Goal: Contribute content: Contribute content

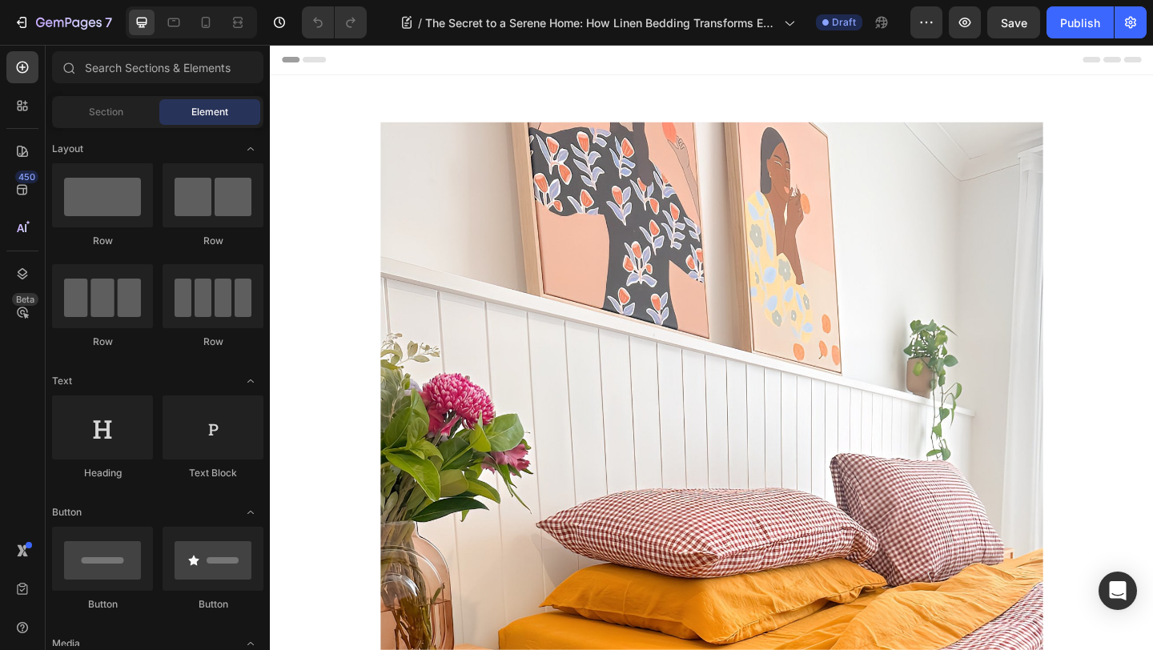
click at [764, 367] on img at bounding box center [750, 609] width 721 height 961
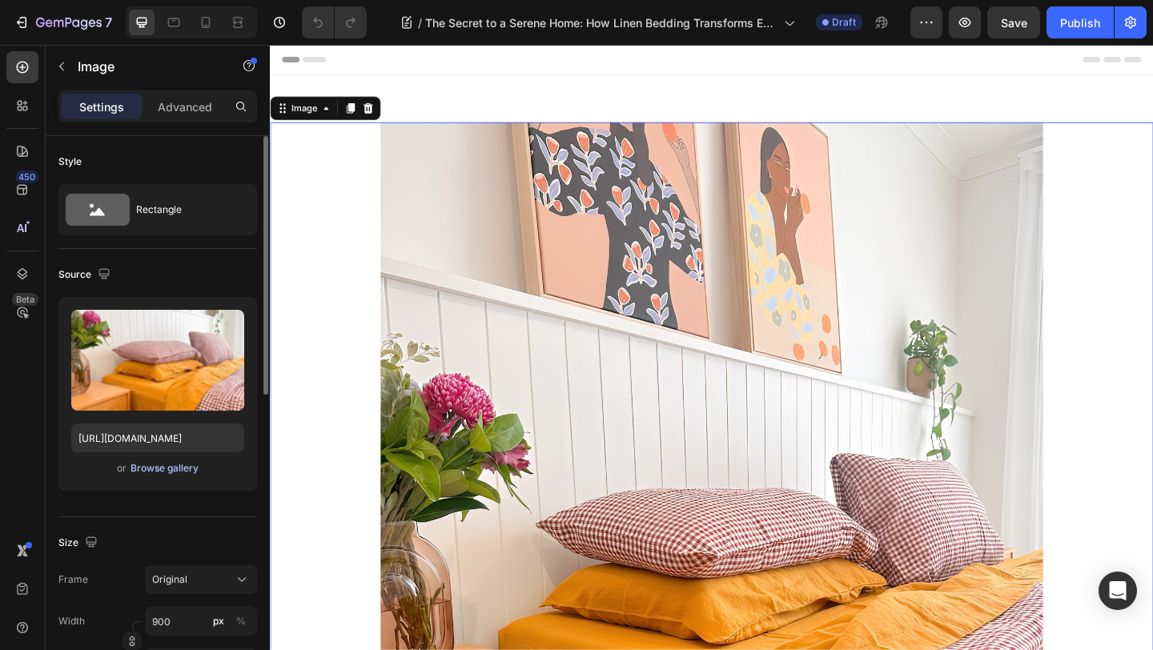
click at [179, 466] on div "Browse gallery" at bounding box center [165, 468] width 68 height 14
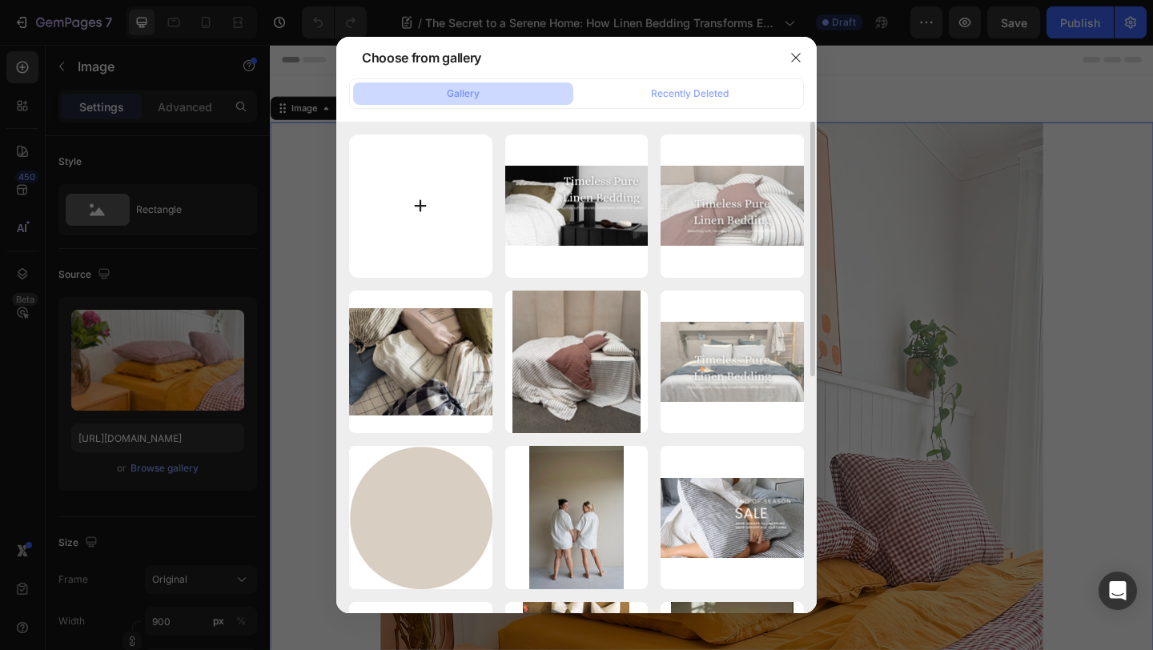
click at [420, 211] on input "file" at bounding box center [420, 206] width 143 height 143
type input "C:\fakepath\136176CD-45AE-418A-96D6-5537E0EFCC95.png"
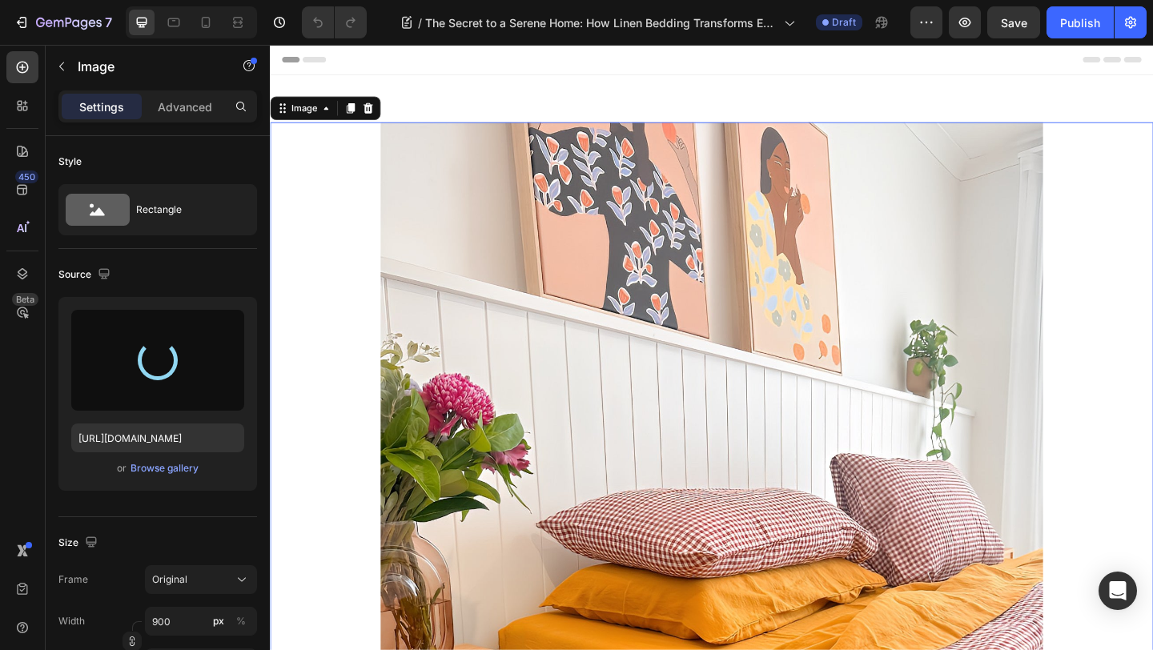
type input "[URL][DOMAIN_NAME]"
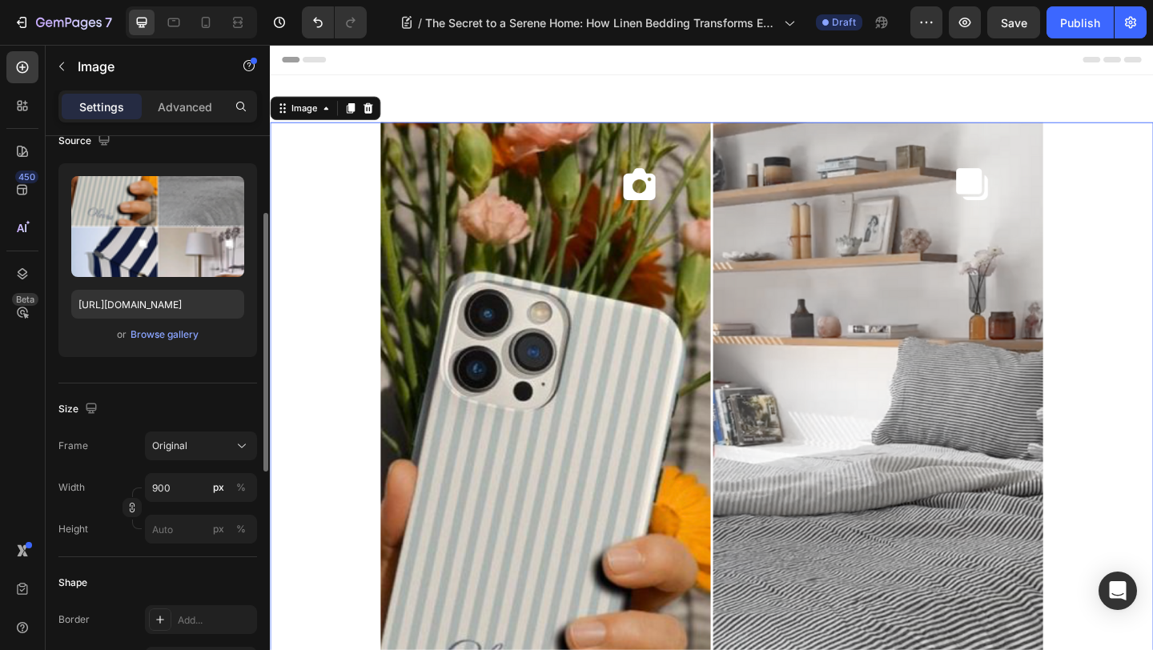
scroll to position [154, 0]
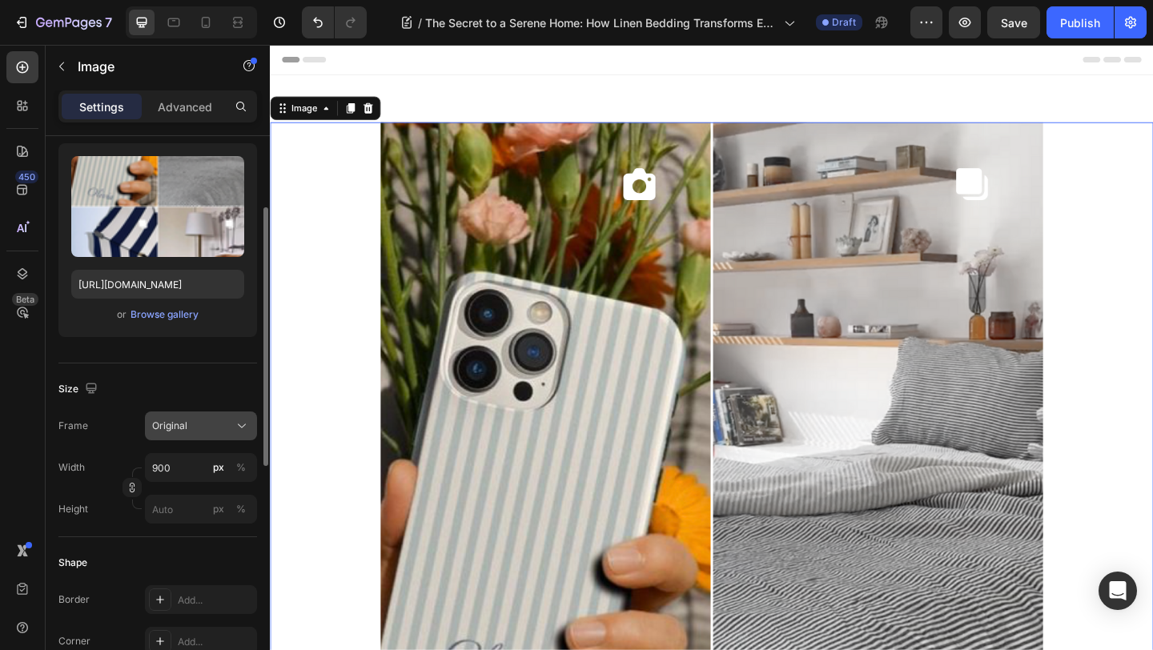
click at [241, 424] on icon at bounding box center [242, 426] width 16 height 16
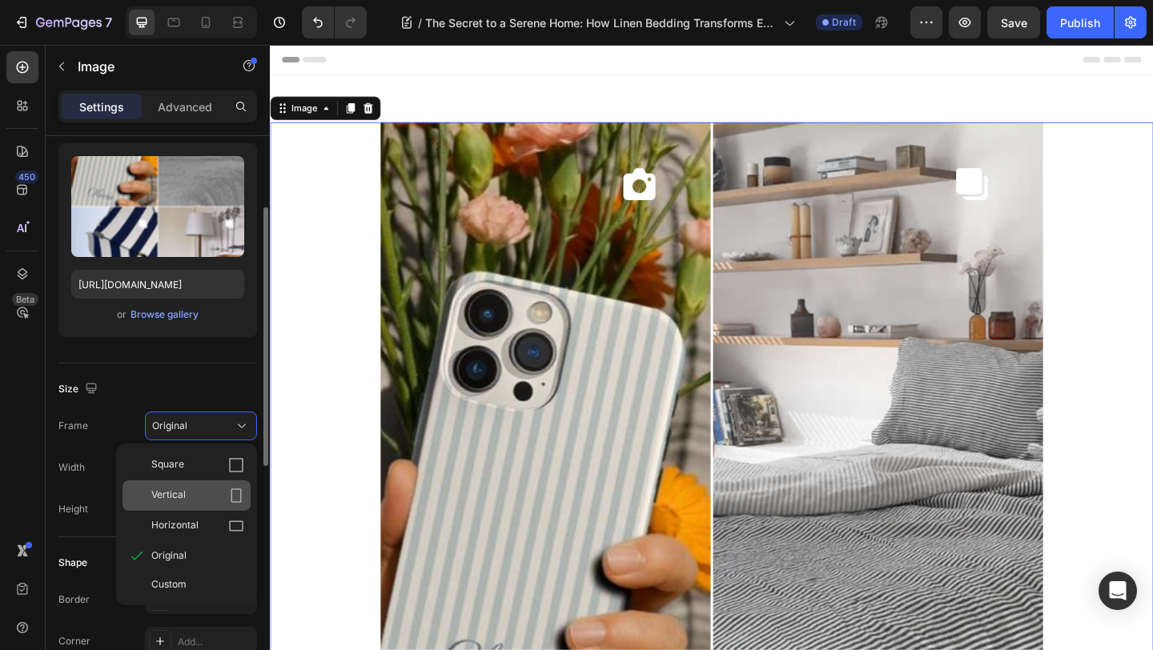
click at [202, 485] on div "Vertical" at bounding box center [187, 495] width 128 height 30
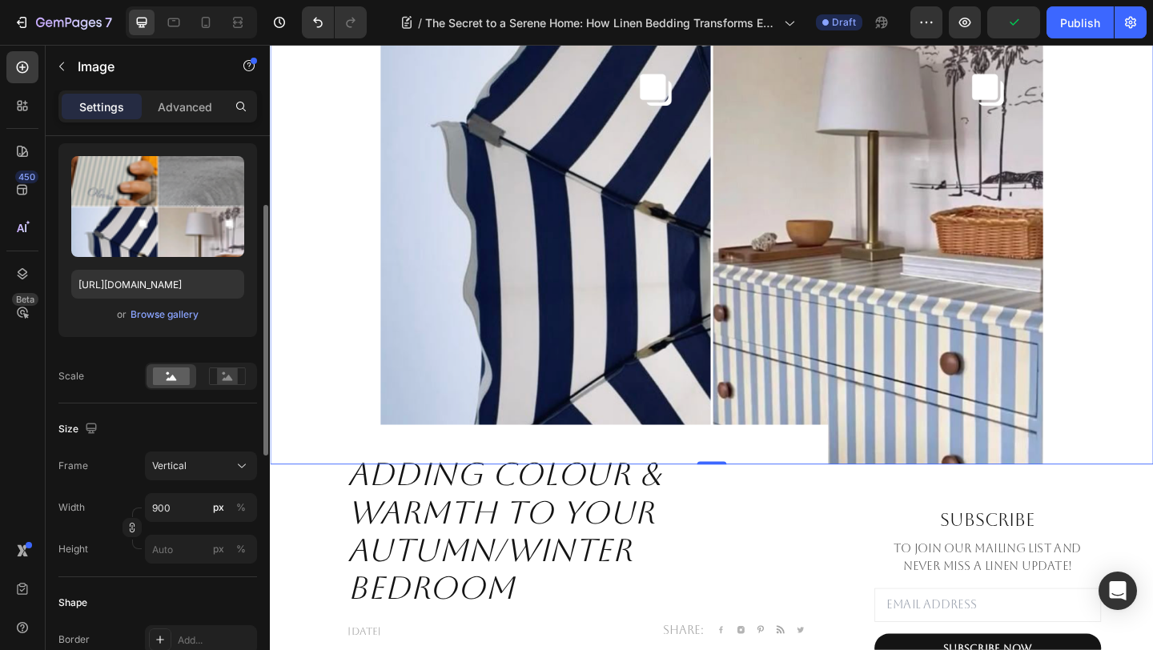
scroll to position [591, 0]
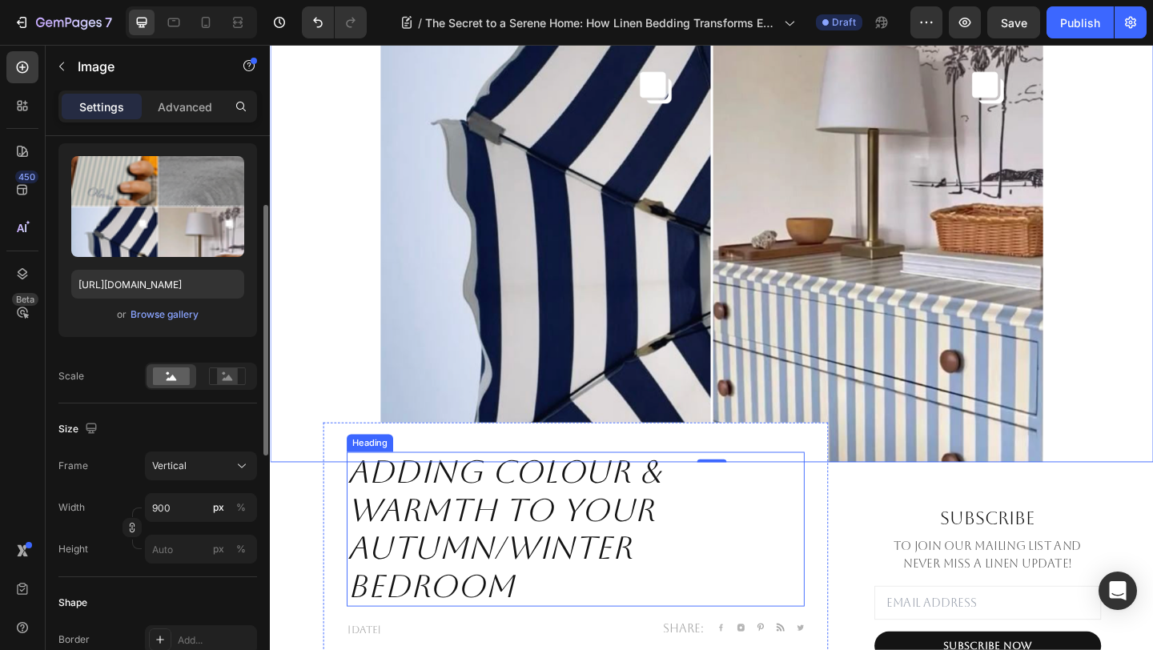
click at [448, 623] on icon "Adding Colour & Warmth to Your Autumn/Winter Bedroom" at bounding box center [525, 571] width 341 height 164
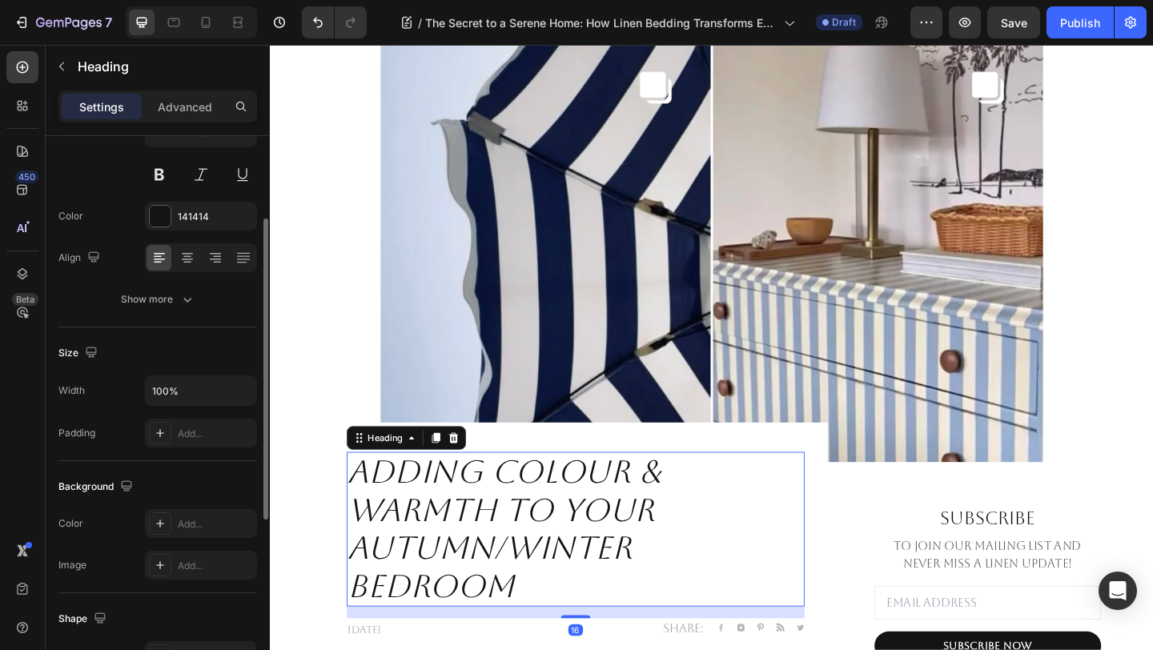
scroll to position [0, 0]
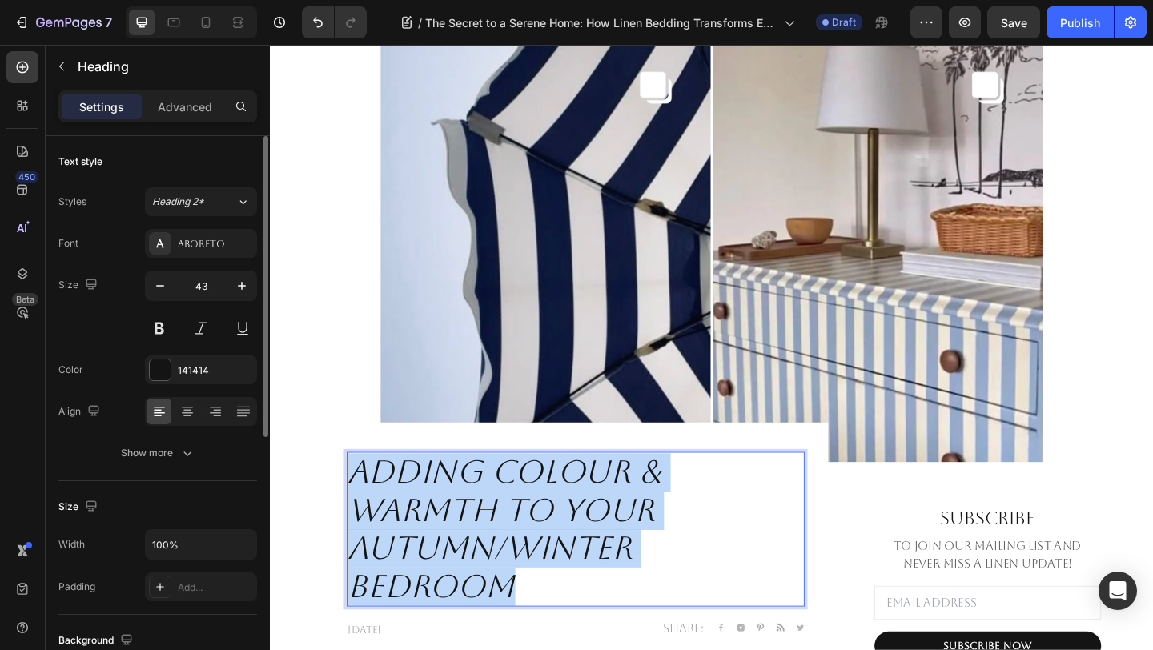
drag, startPoint x: 552, startPoint y: 631, endPoint x: 353, endPoint y: 518, distance: 229.1
click at [353, 518] on h2 "Adding Colour & Warmth to Your Autumn/Winter Bedroom" at bounding box center [602, 572] width 498 height 168
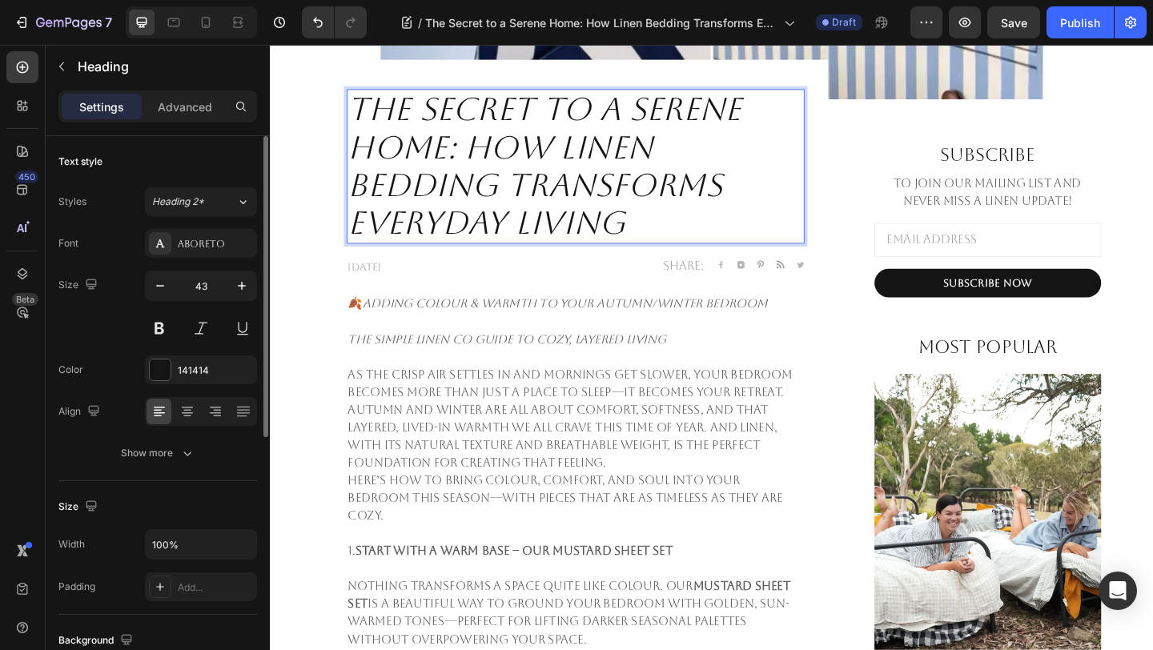
scroll to position [987, 0]
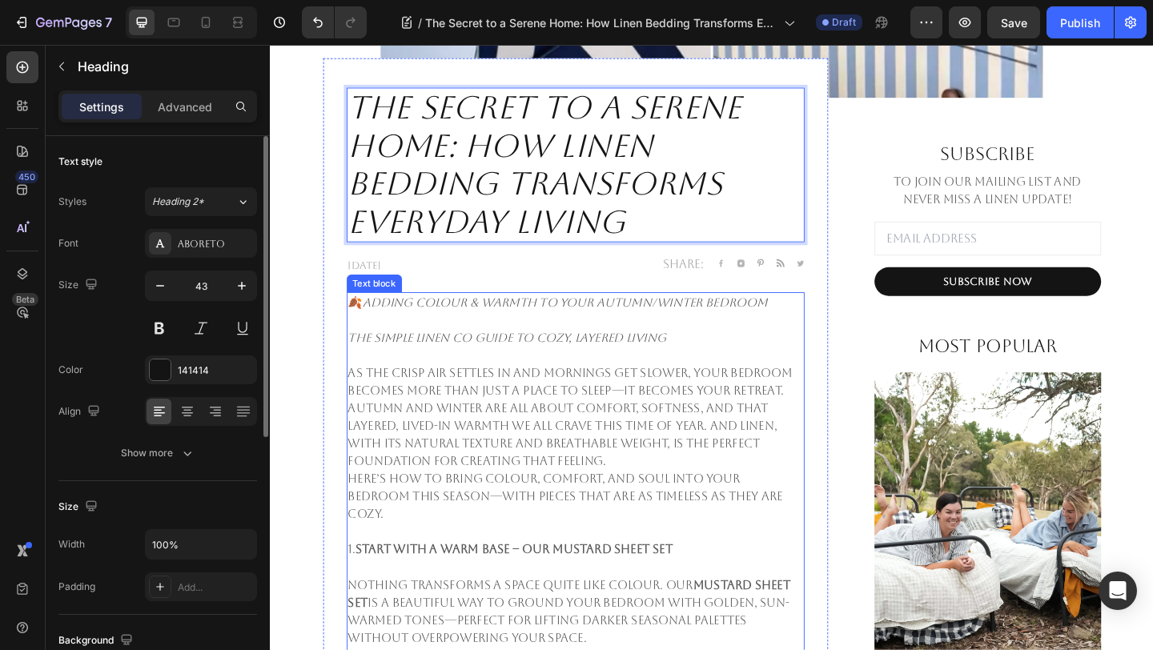
click at [422, 391] on p at bounding box center [602, 382] width 495 height 19
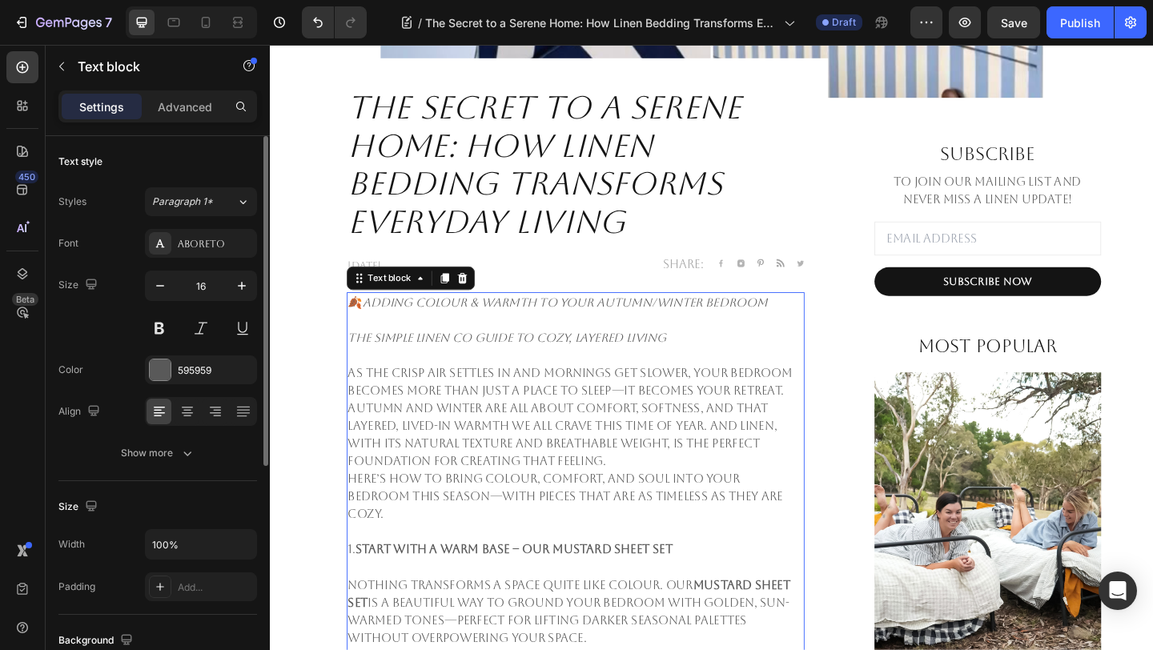
click at [422, 391] on p at bounding box center [602, 382] width 495 height 19
click at [422, 391] on p "Rich Text Editor. Editing area: main" at bounding box center [602, 382] width 495 height 19
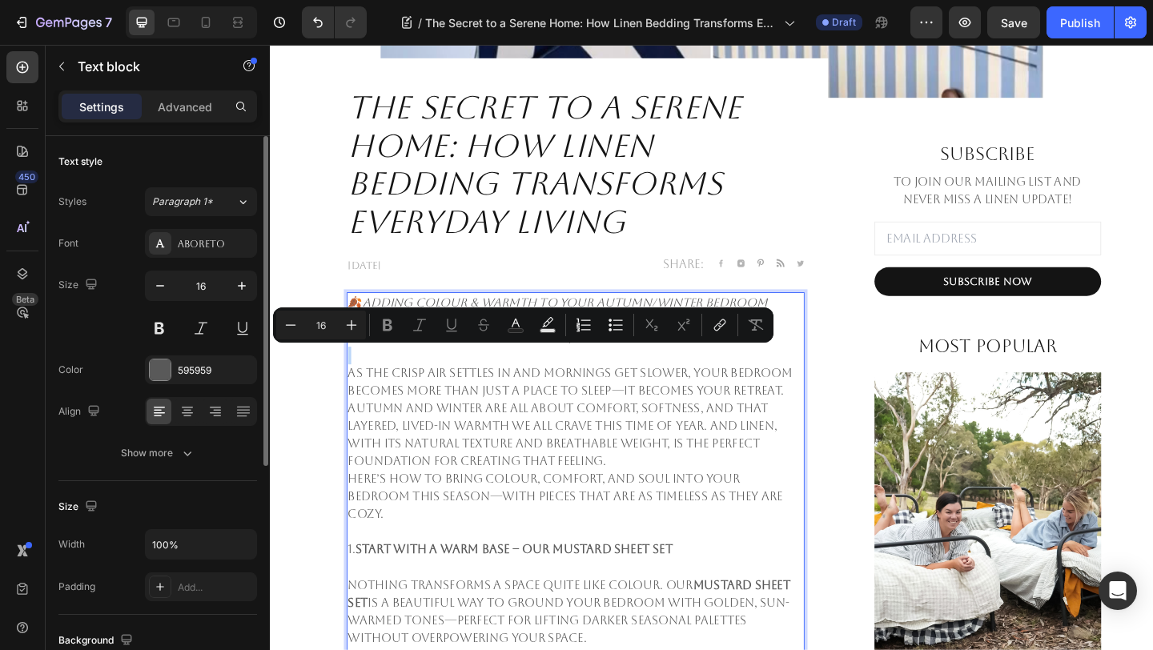
click at [422, 391] on p "Rich Text Editor. Editing area: main" at bounding box center [602, 382] width 495 height 19
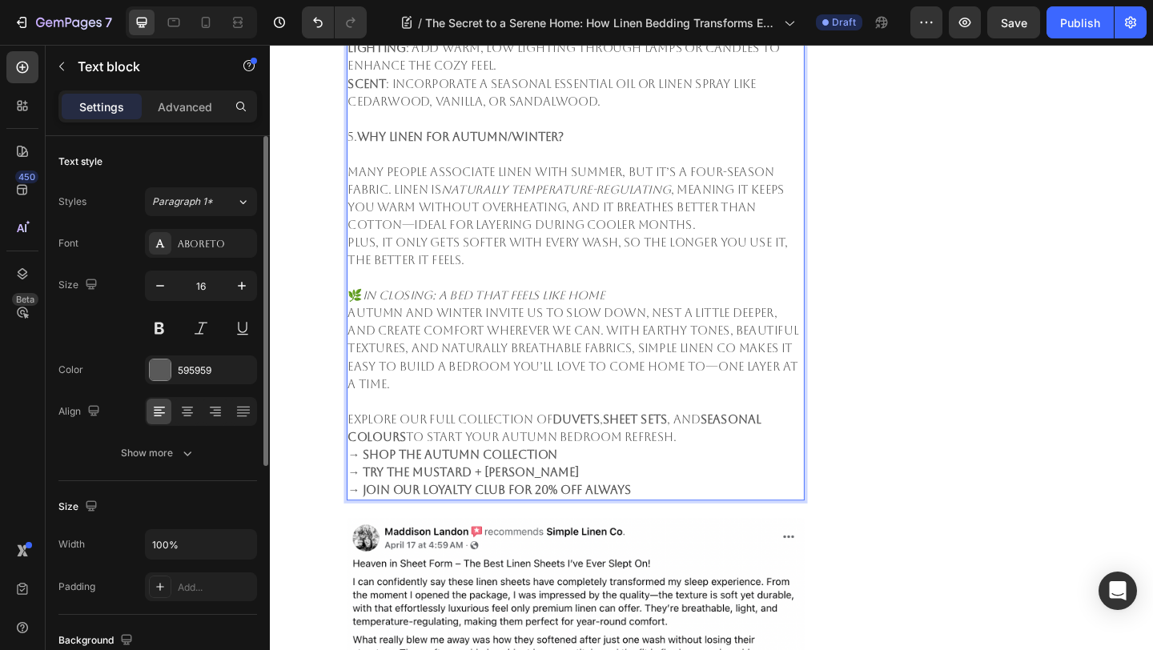
scroll to position [2264, 0]
click at [696, 538] on p "→ Shop the Autumn Collection → Try the Mustard + [PERSON_NAME] → Join our Loyal…" at bounding box center [602, 509] width 495 height 58
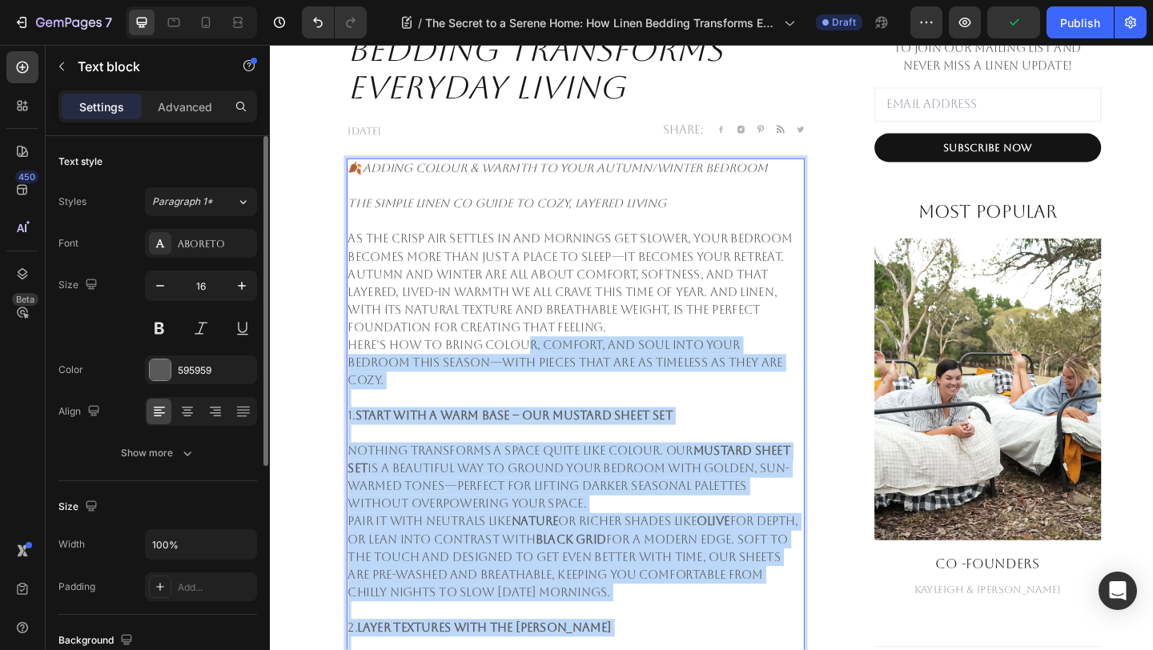
scroll to position [1130, 0]
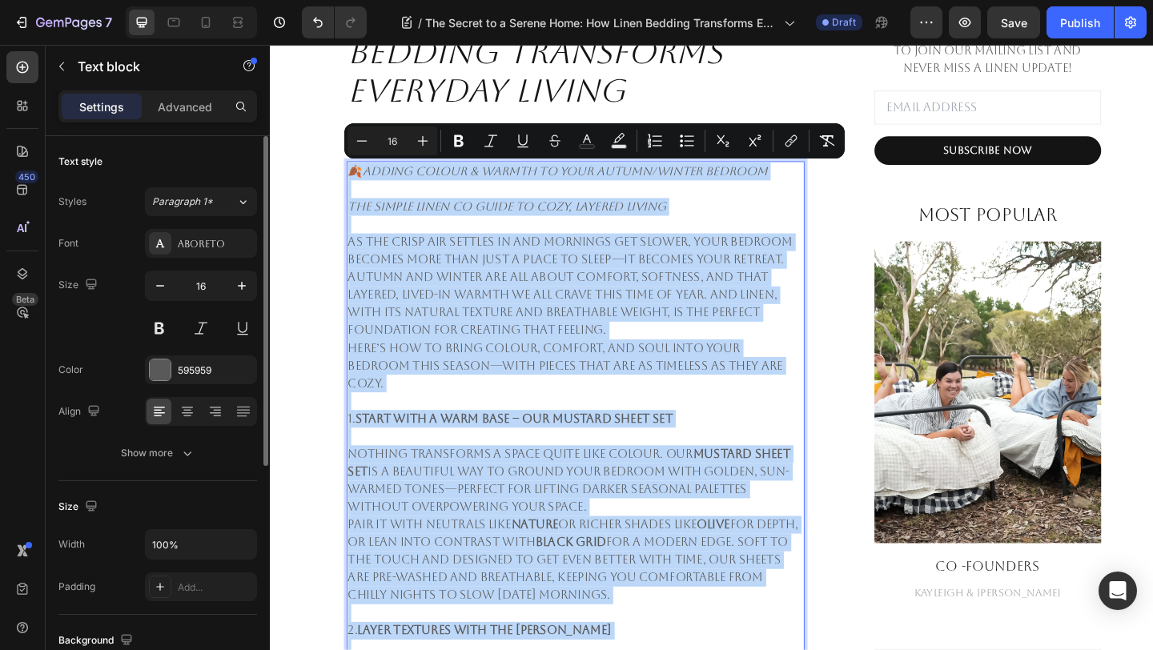
drag, startPoint x: 696, startPoint y: 550, endPoint x: 354, endPoint y: 186, distance: 499.6
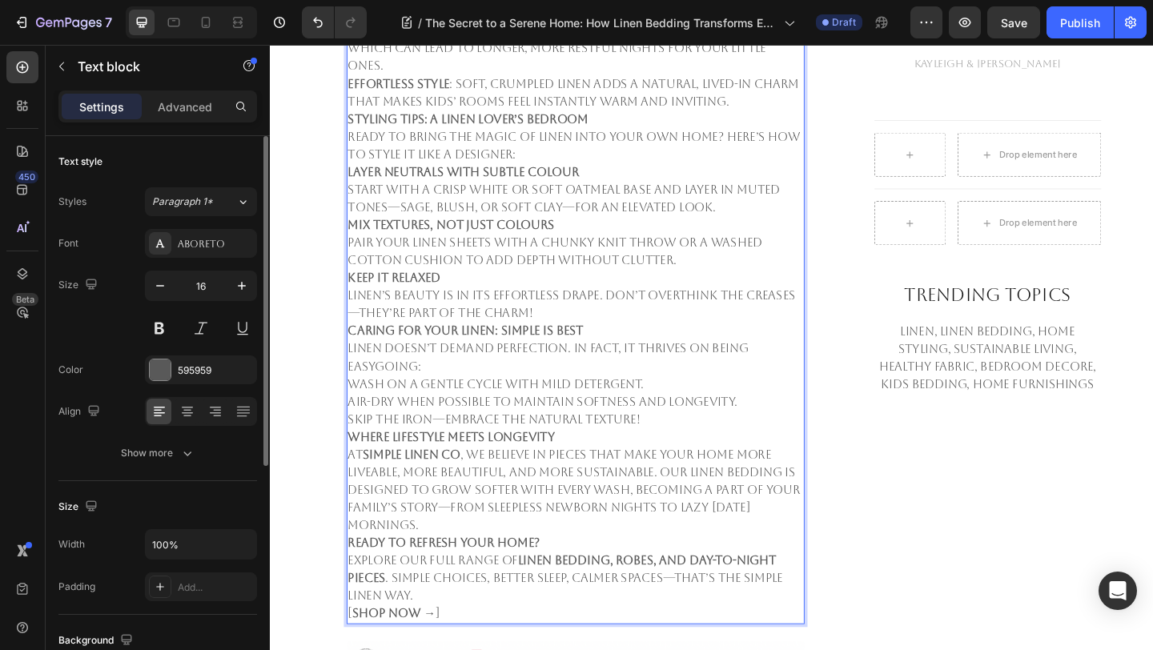
scroll to position [1709, 0]
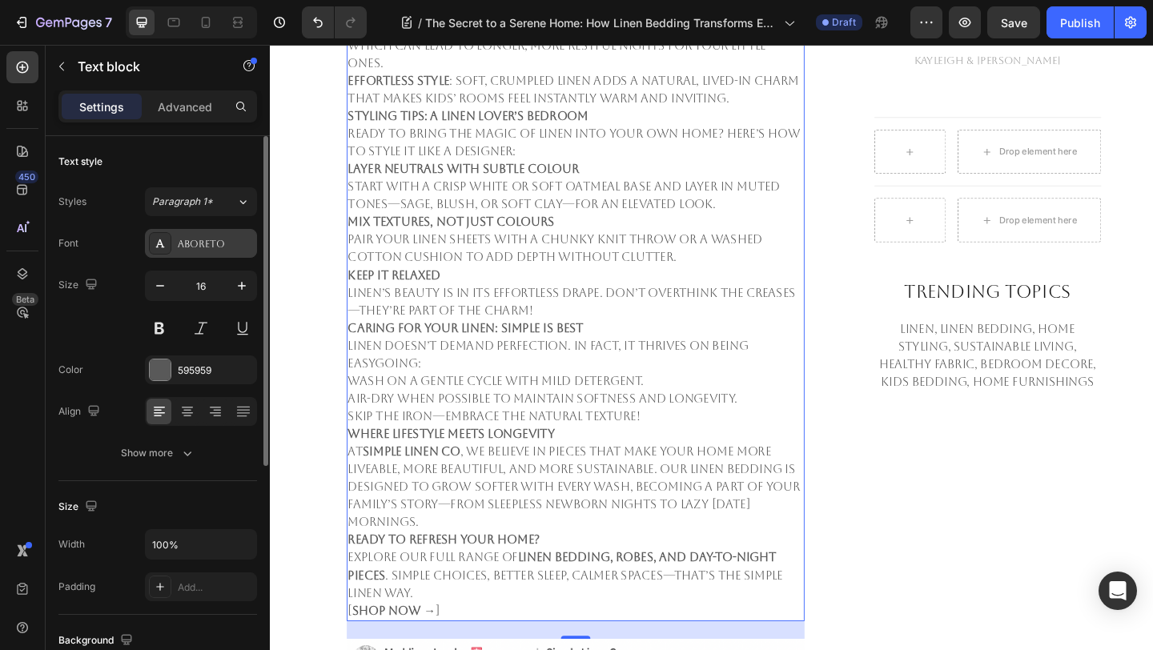
click at [215, 235] on div "Aboreto" at bounding box center [201, 243] width 112 height 29
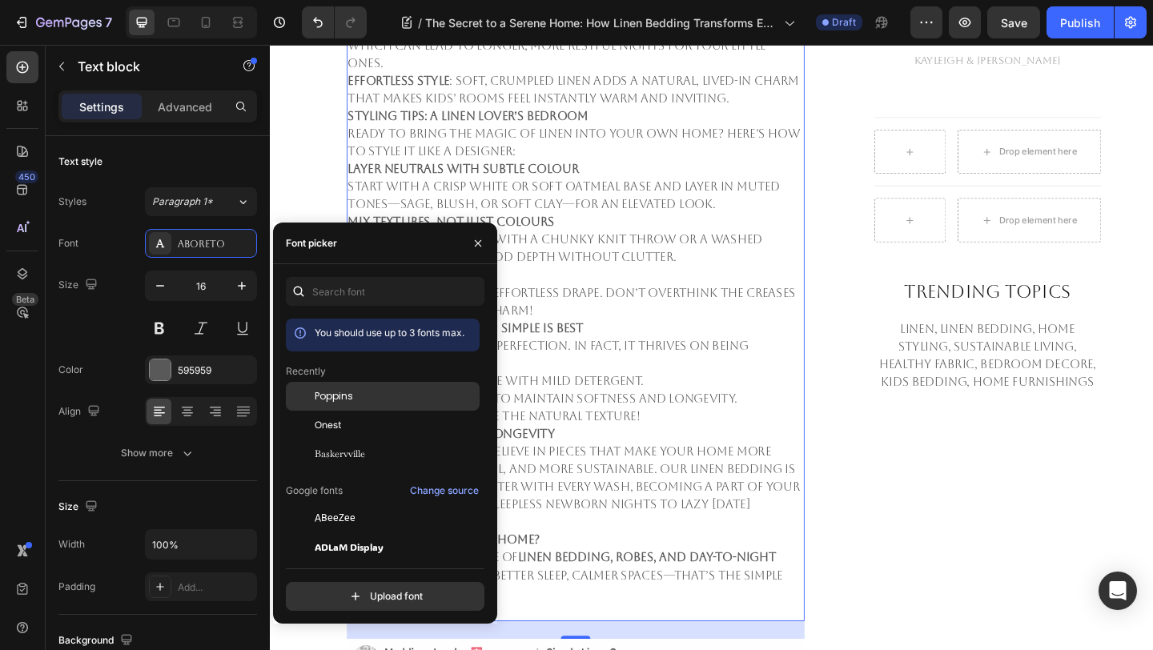
click at [367, 504] on div "Poppins" at bounding box center [383, 518] width 194 height 29
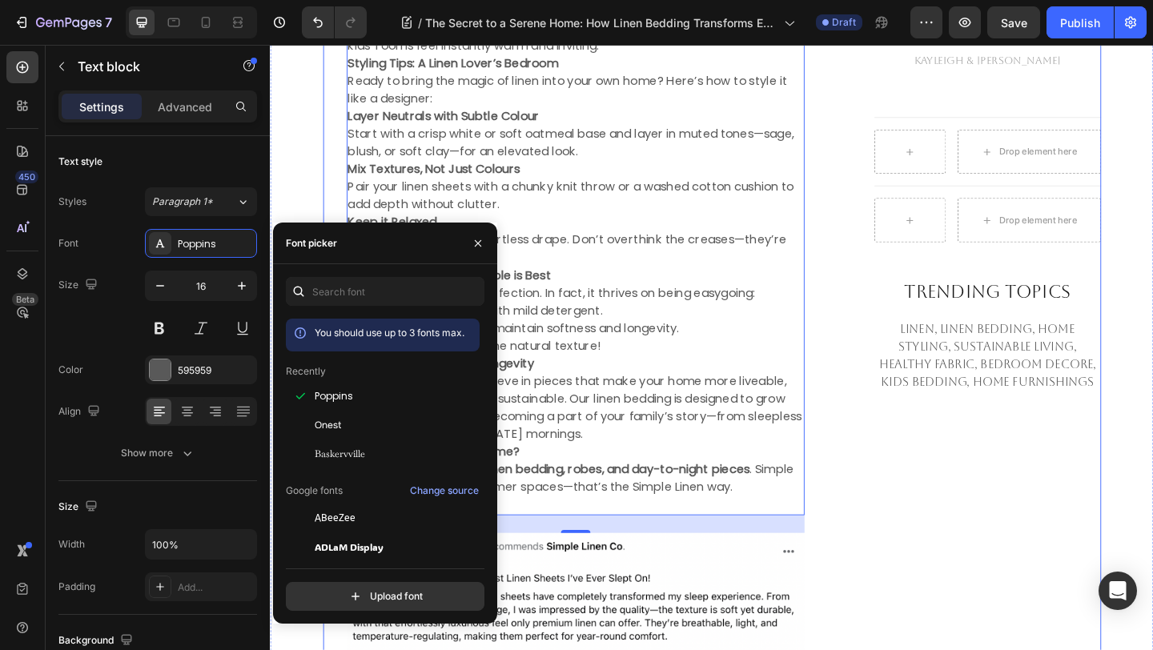
click at [924, 484] on div "Subscribe Heading To join our mailing list and never miss a Linen update! Text …" at bounding box center [1036, 256] width 275 height 1751
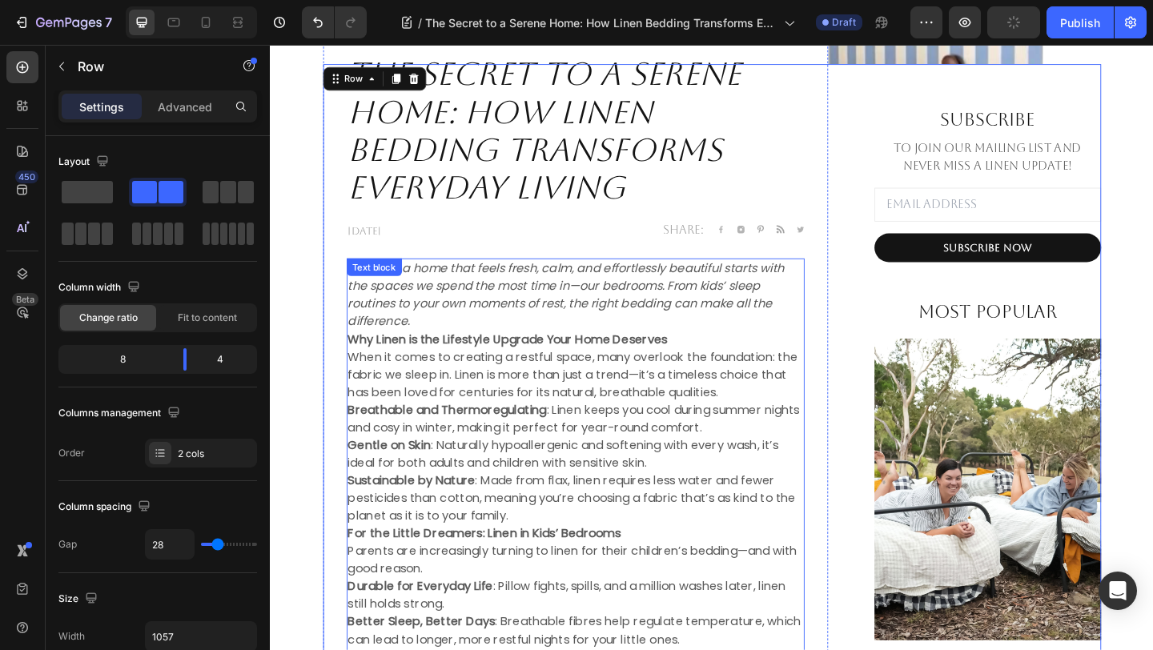
scroll to position [1021, 0]
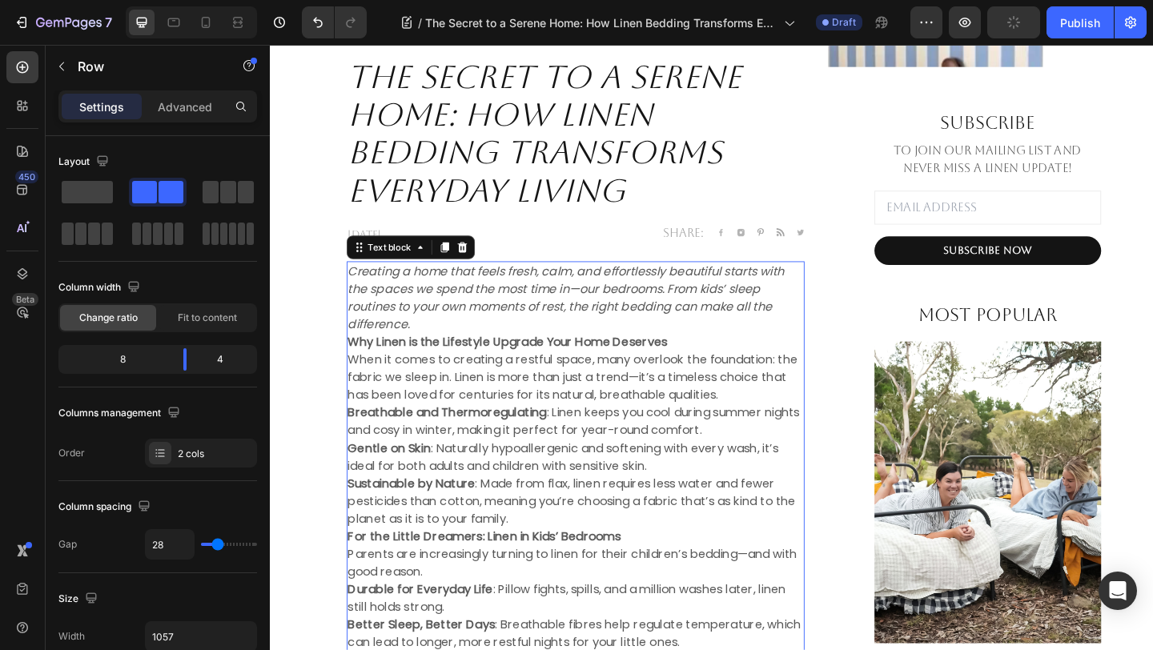
click at [460, 336] on icon "Creating a home that feels fresh, calm, and effortlessly beautiful starts with …" at bounding box center [592, 320] width 475 height 76
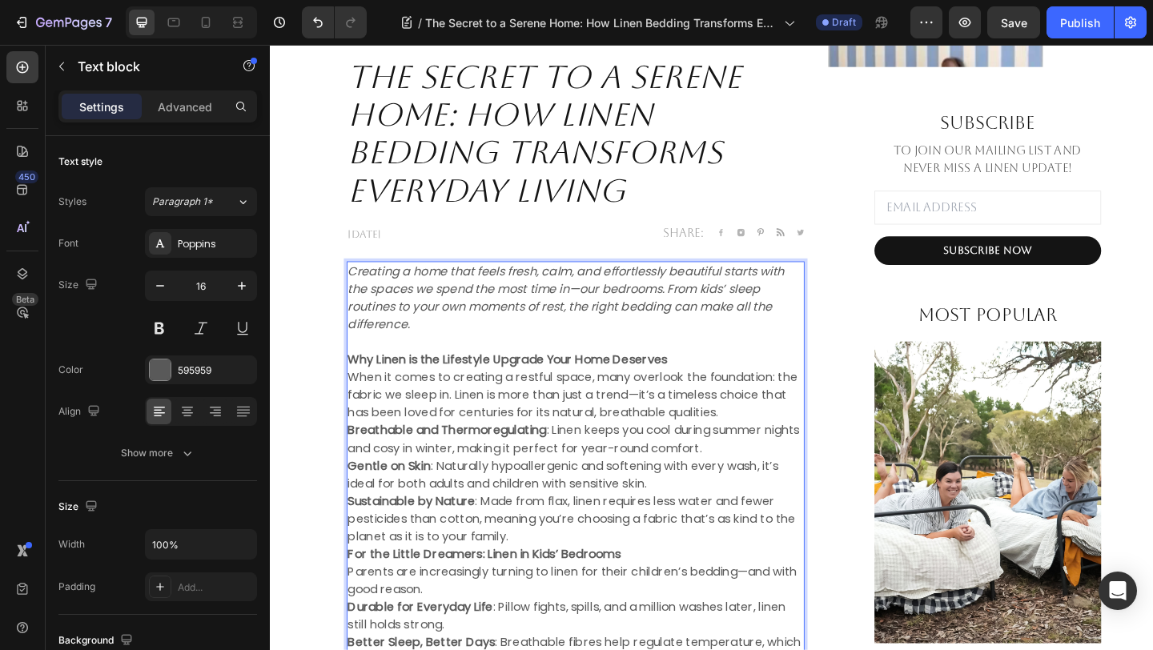
click at [781, 449] on p "When it comes to creating a restful space, many overlook the foundation: the fa…" at bounding box center [602, 426] width 495 height 58
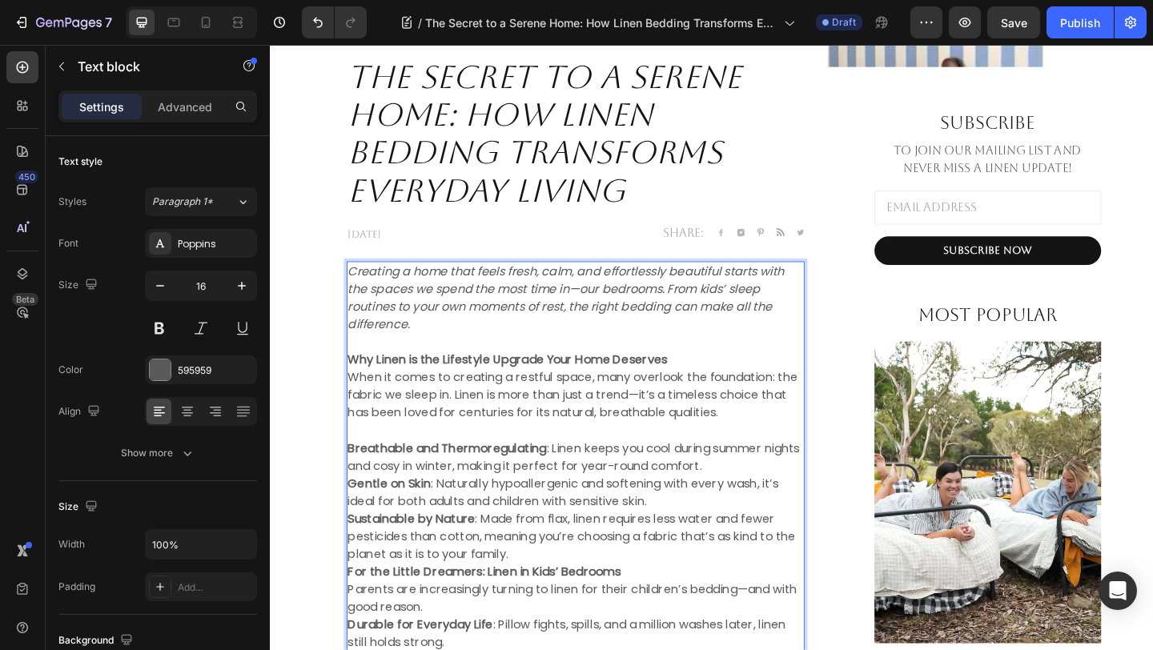
click at [725, 544] on p "Gentle on Skin : Naturally hypoallergenic and softening with every wash, it’s i…" at bounding box center [602, 531] width 495 height 38
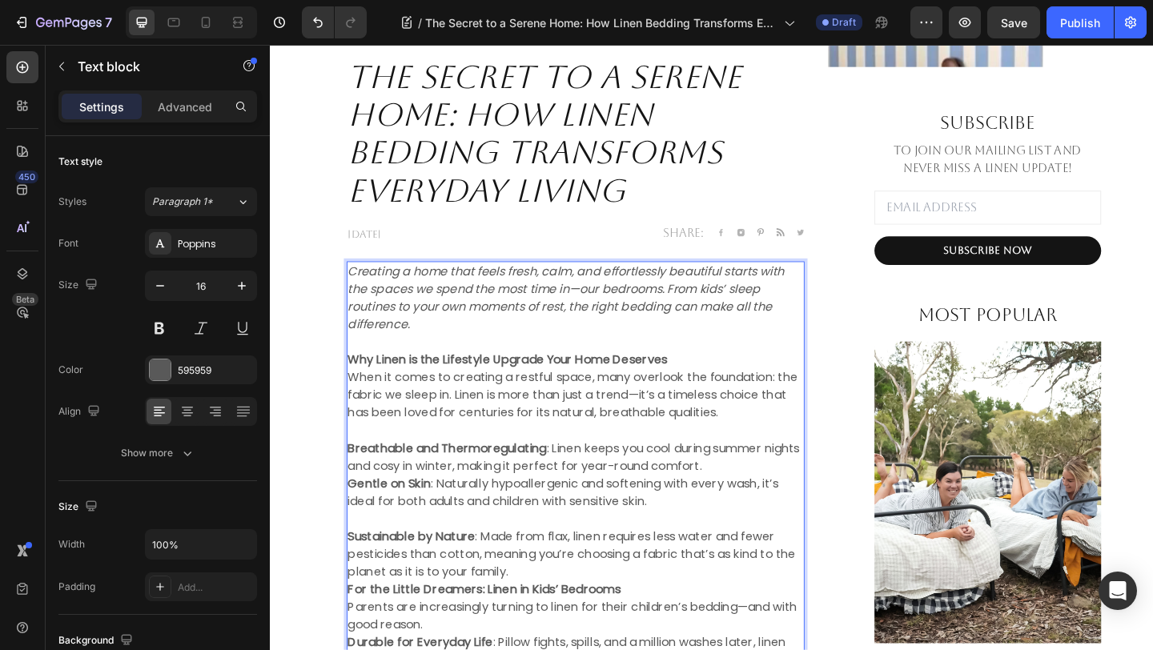
click at [665, 616] on p "Sustainable by Nature : Made from flax, linen requires less water and fewer pes…" at bounding box center [602, 599] width 495 height 58
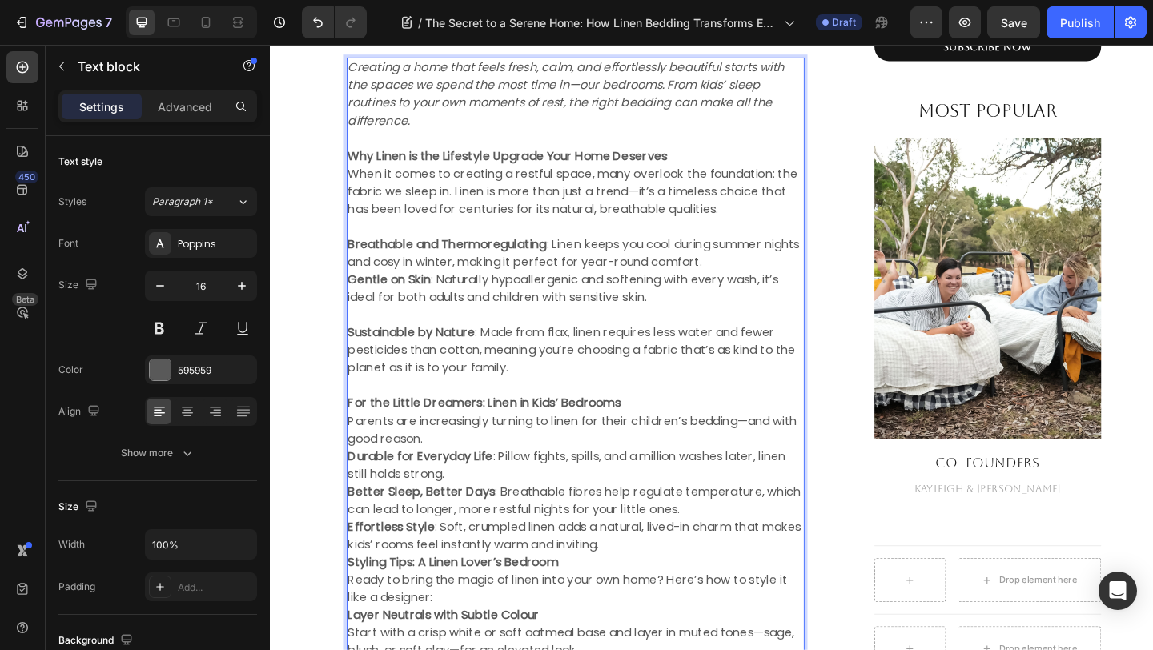
scroll to position [1246, 0]
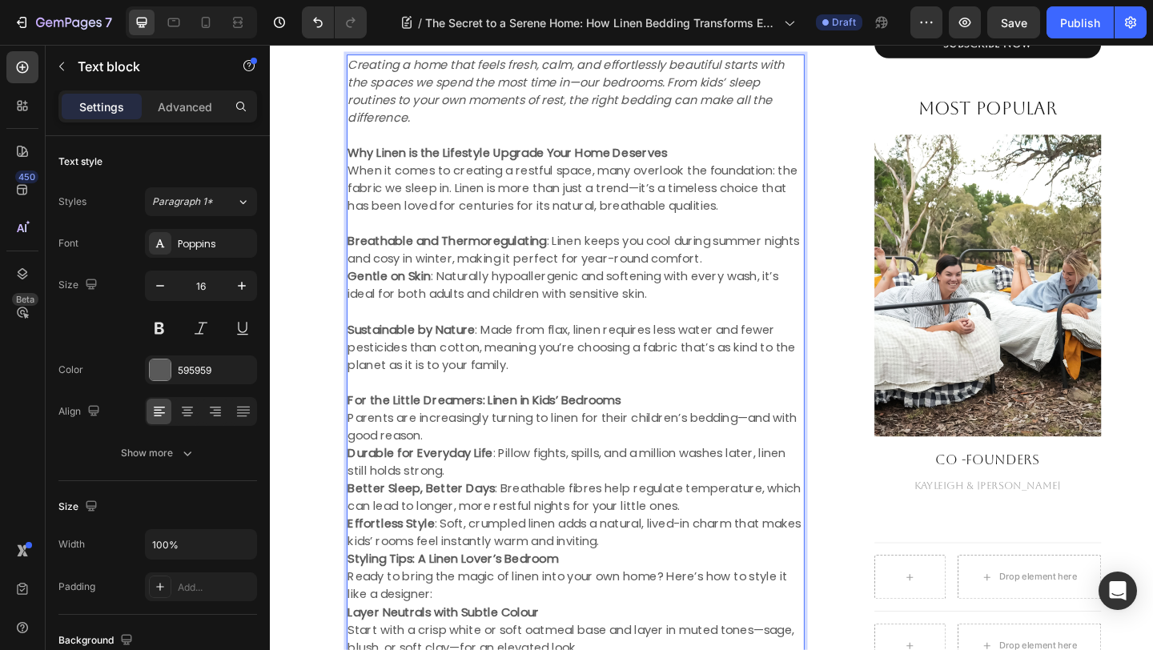
click at [566, 468] on p "Parents are increasingly turning to linen for their children’s bedding—and with…" at bounding box center [602, 460] width 495 height 38
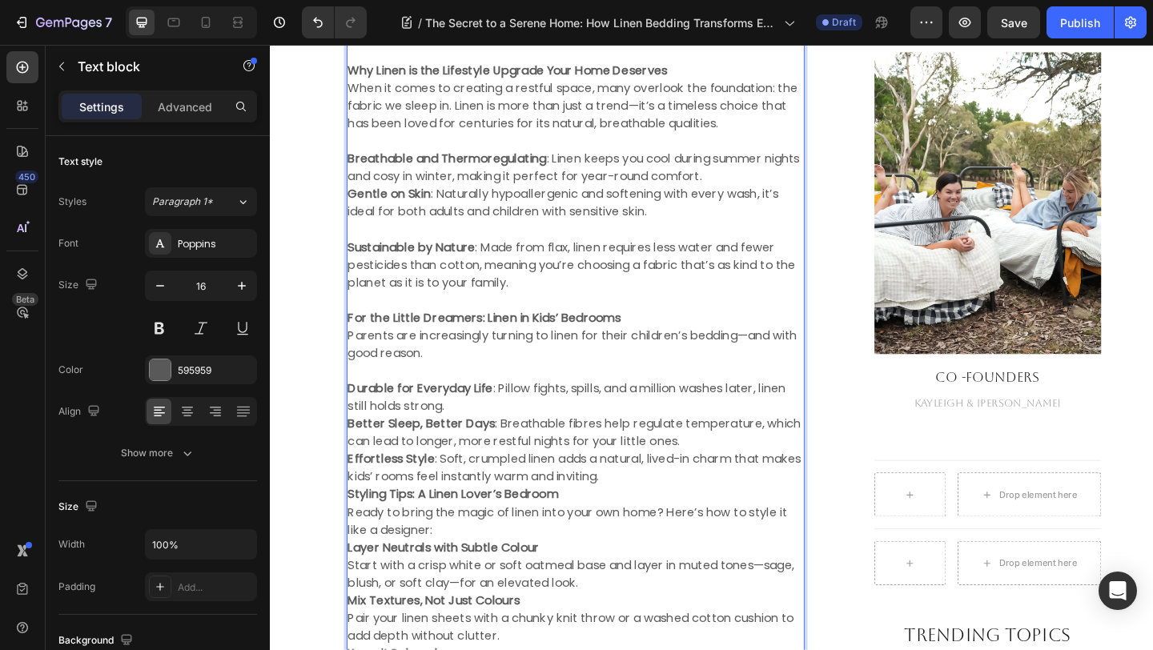
scroll to position [1337, 0]
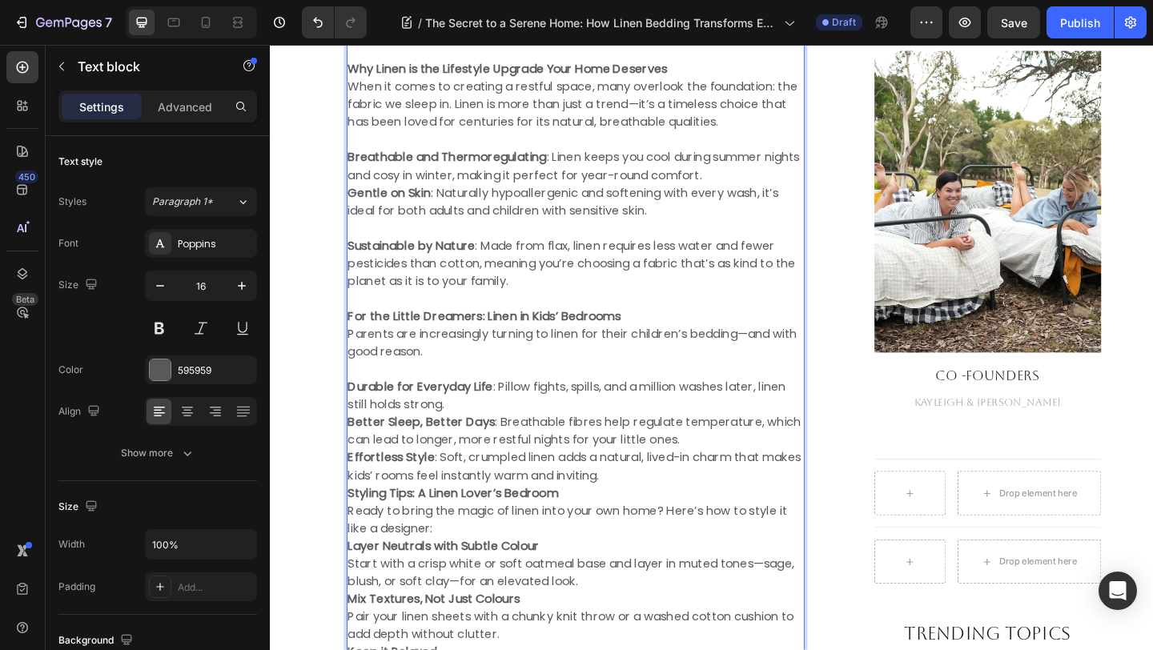
click at [584, 434] on p "Durable for Everyday Life : Pillow fights, spills, and a million washes later, …" at bounding box center [602, 427] width 495 height 38
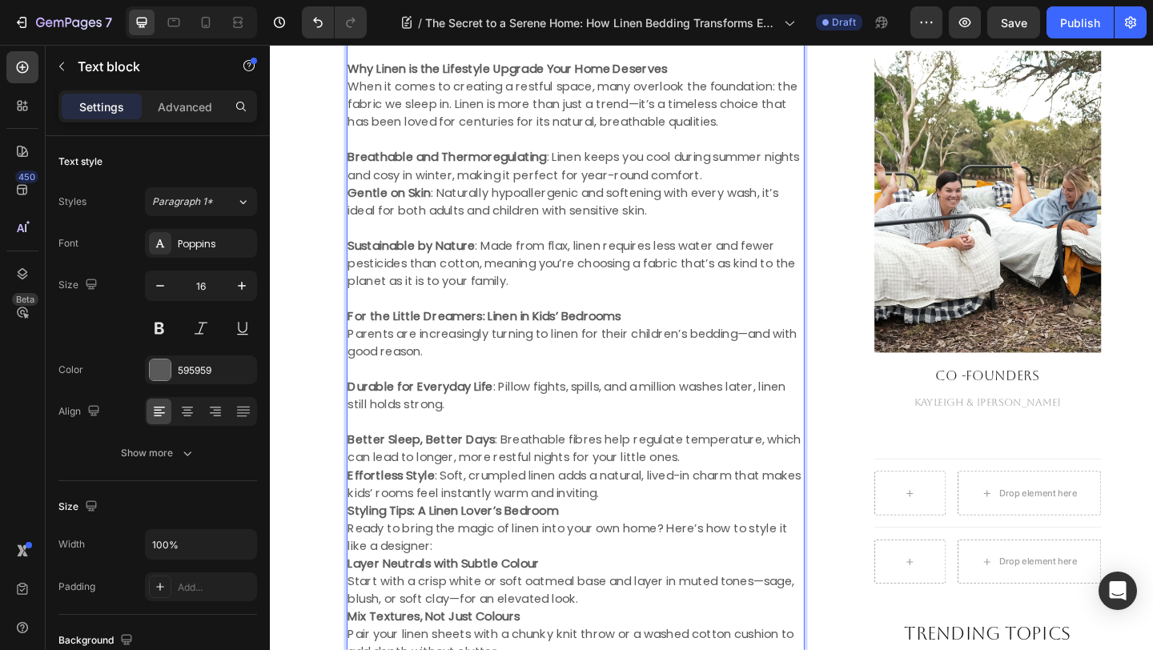
click at [743, 492] on p "Better Sleep, Better Days : Breathable fibres help regulate temperature, which …" at bounding box center [602, 484] width 495 height 38
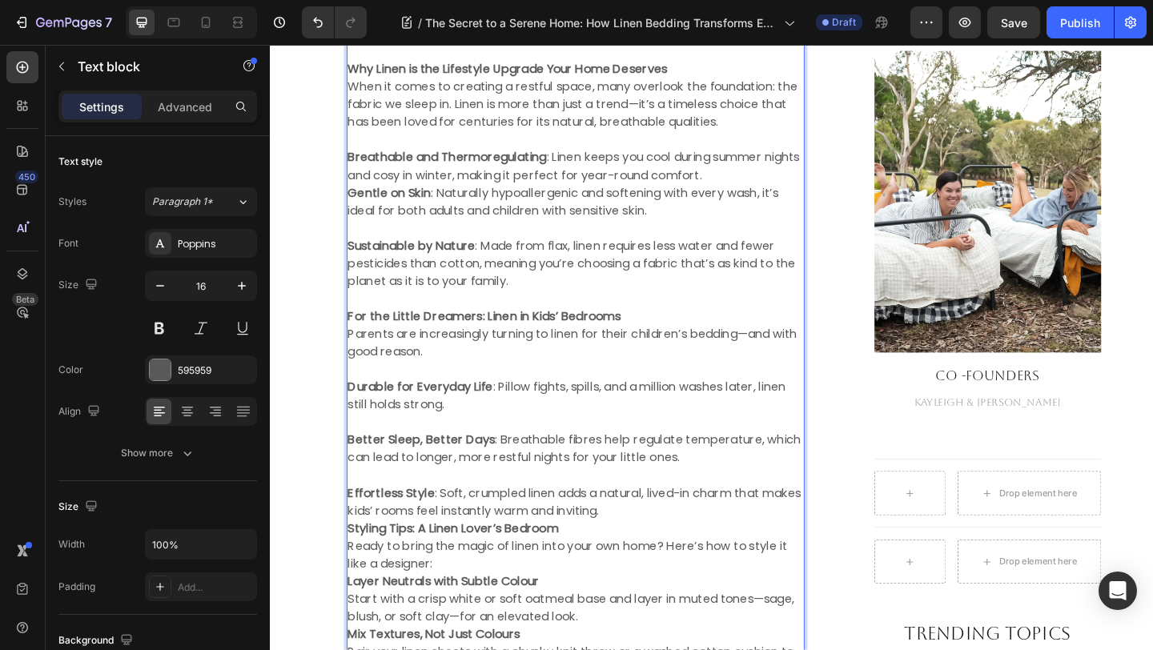
click at [745, 546] on p "Effortless Style : Soft, crumpled linen adds a natural, lived-in charm that mak…" at bounding box center [602, 542] width 495 height 38
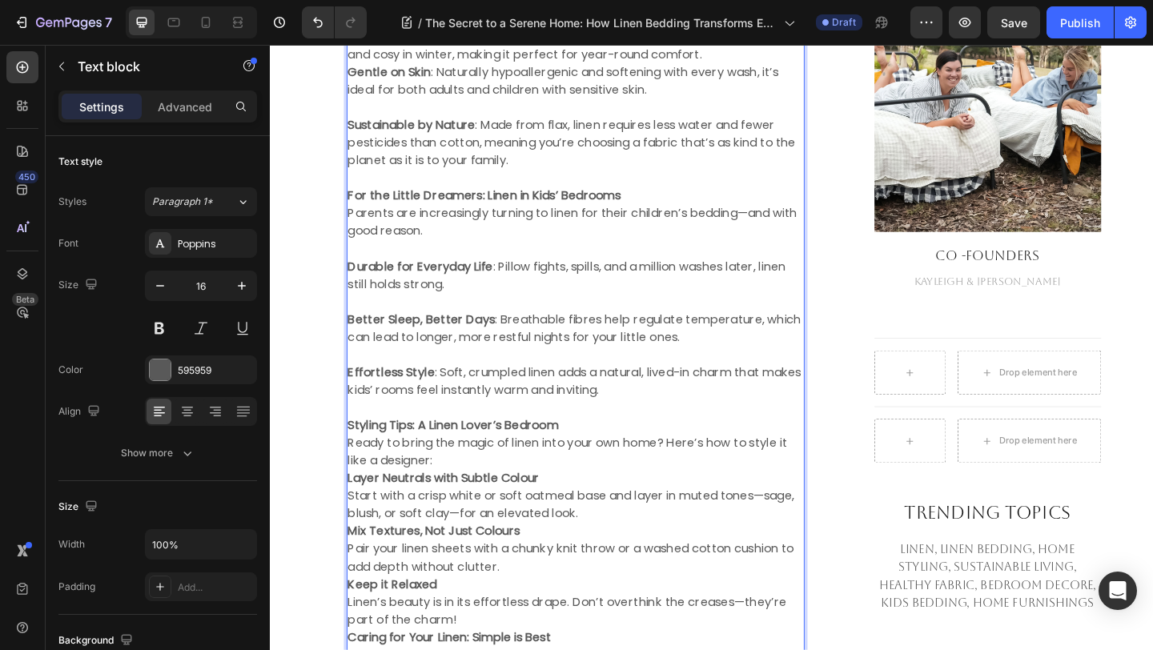
scroll to position [1500, 0]
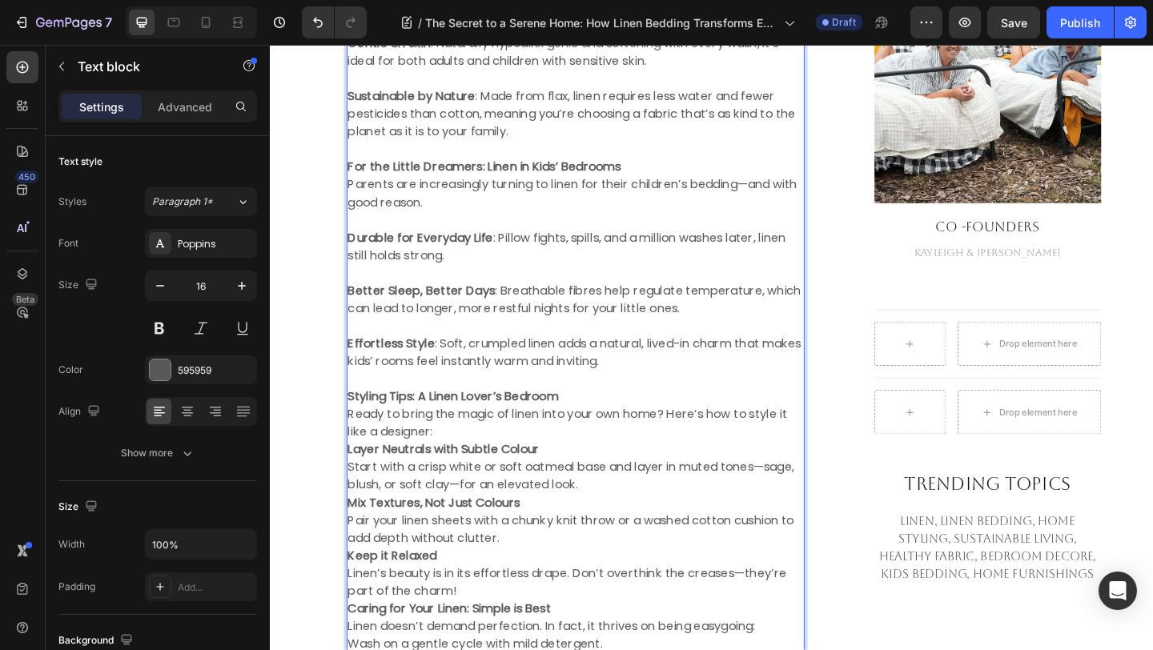
click at [486, 463] on p "Ready to bring the magic of linen into your own home? Here’s how to style it li…" at bounding box center [602, 456] width 495 height 38
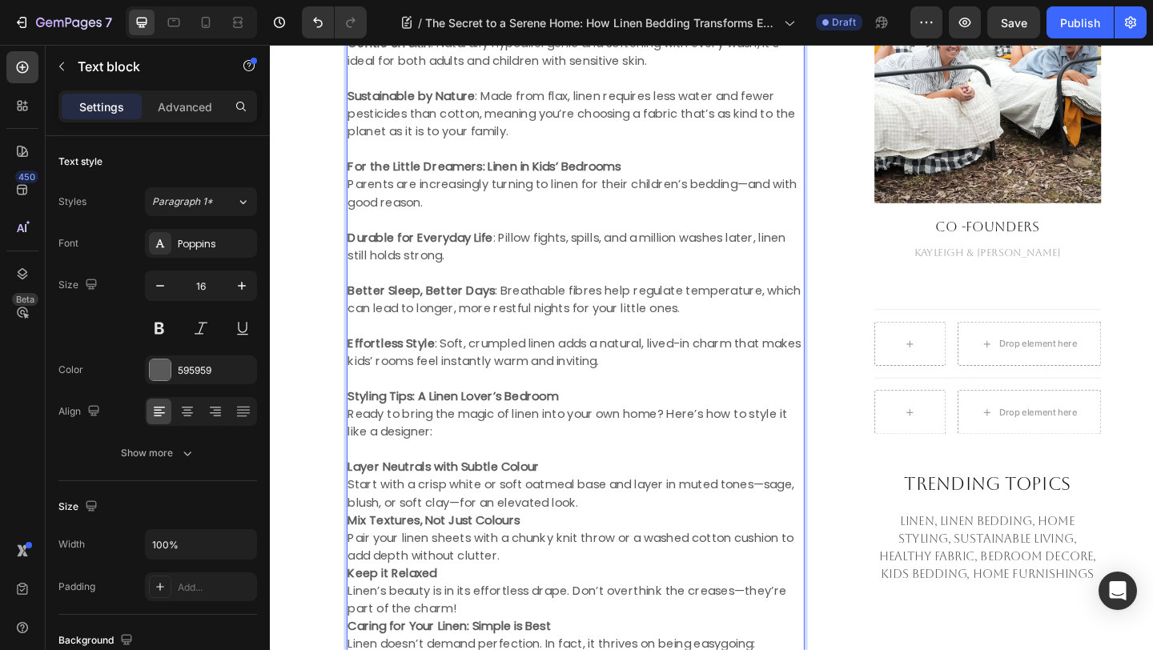
click at [632, 547] on p "Layer Neutrals with Subtle Colour Start with a crisp white or soft oatmeal base…" at bounding box center [602, 524] width 495 height 58
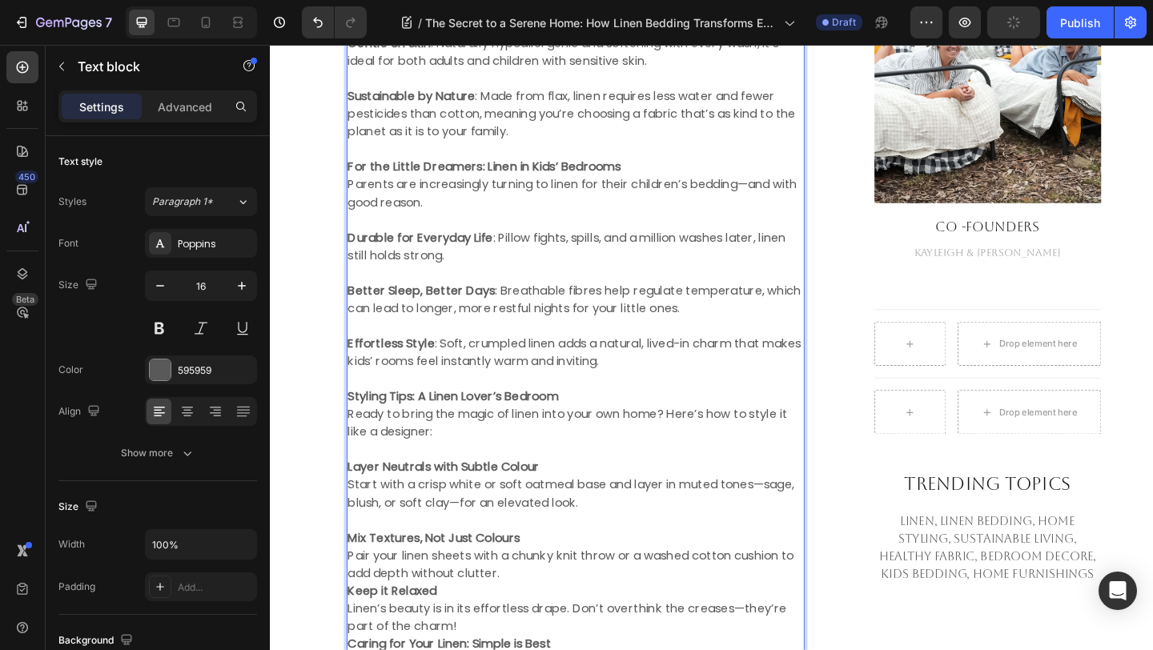
click at [565, 617] on p "Mix Textures, Not Just Colours Pair your linen sheets with a chunky knit throw …" at bounding box center [602, 601] width 495 height 58
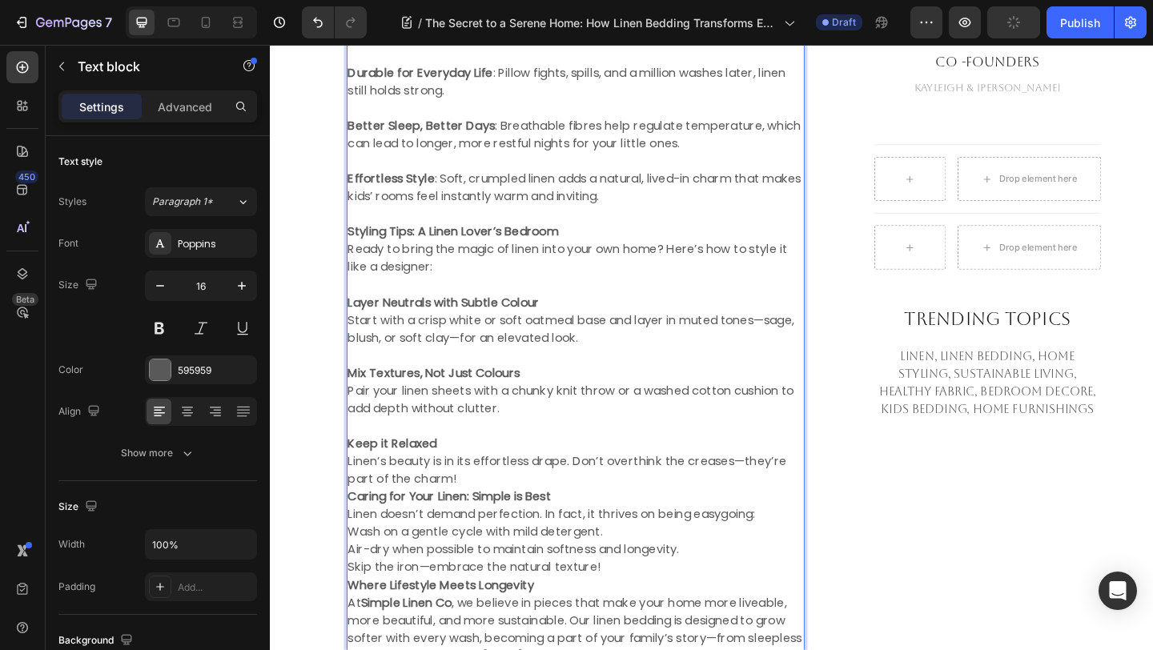
scroll to position [1829, 0]
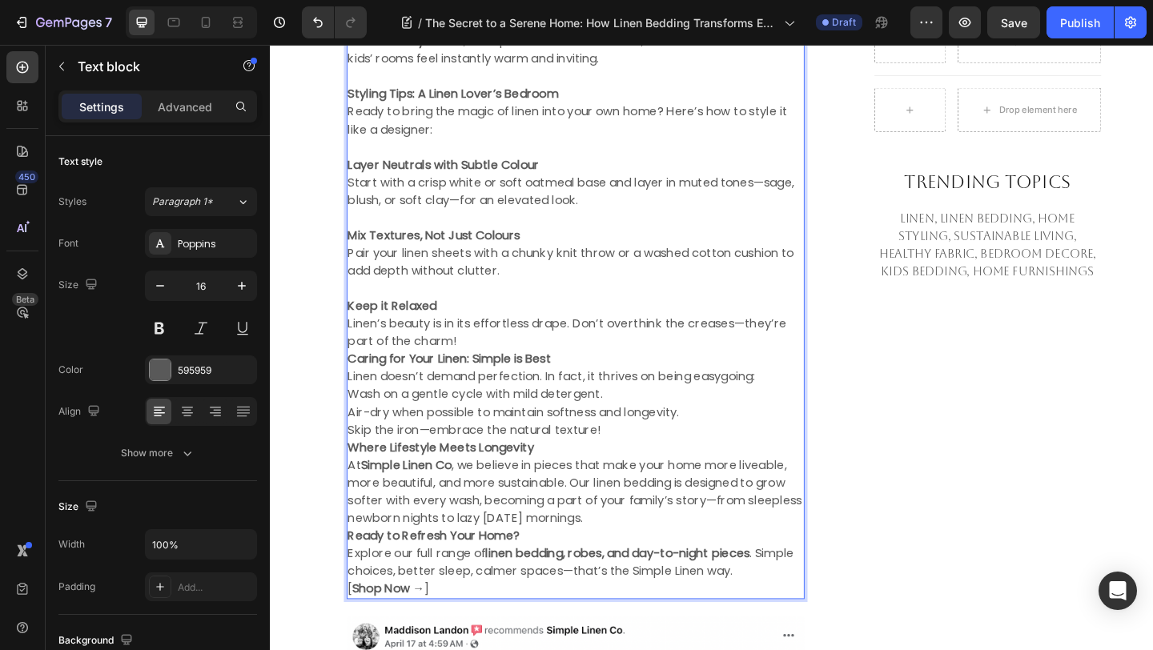
click at [544, 365] on p "Keep it Relaxed Linen’s beauty is in its effortless drape. Don’t overthink the …" at bounding box center [602, 348] width 495 height 58
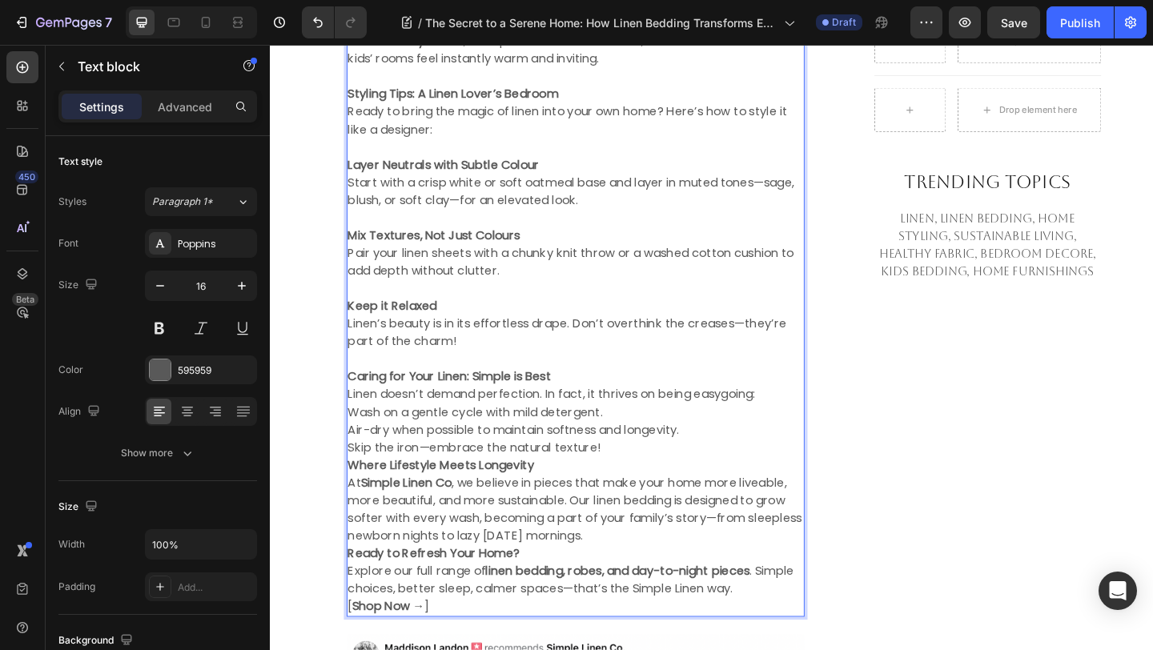
click at [654, 487] on p "Skip the iron—embrace the natural texture!" at bounding box center [602, 482] width 495 height 19
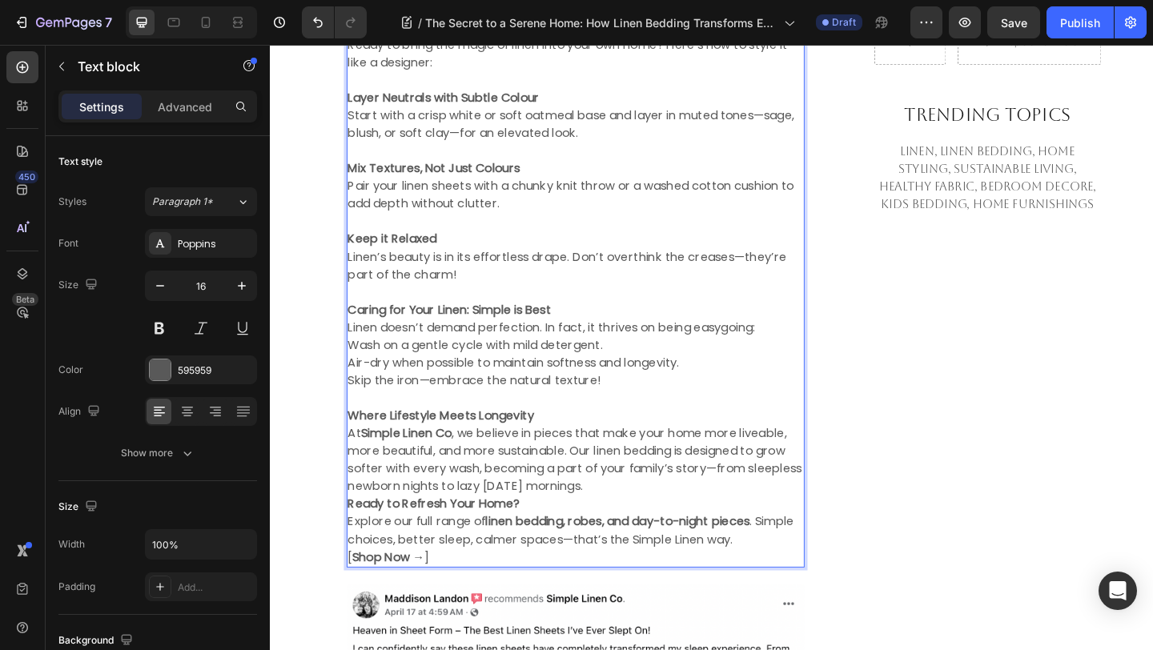
scroll to position [1902, 0]
click at [709, 523] on p "At Simple Linen Co , we believe in pieces that make your home more liveable, mo…" at bounding box center [602, 495] width 495 height 77
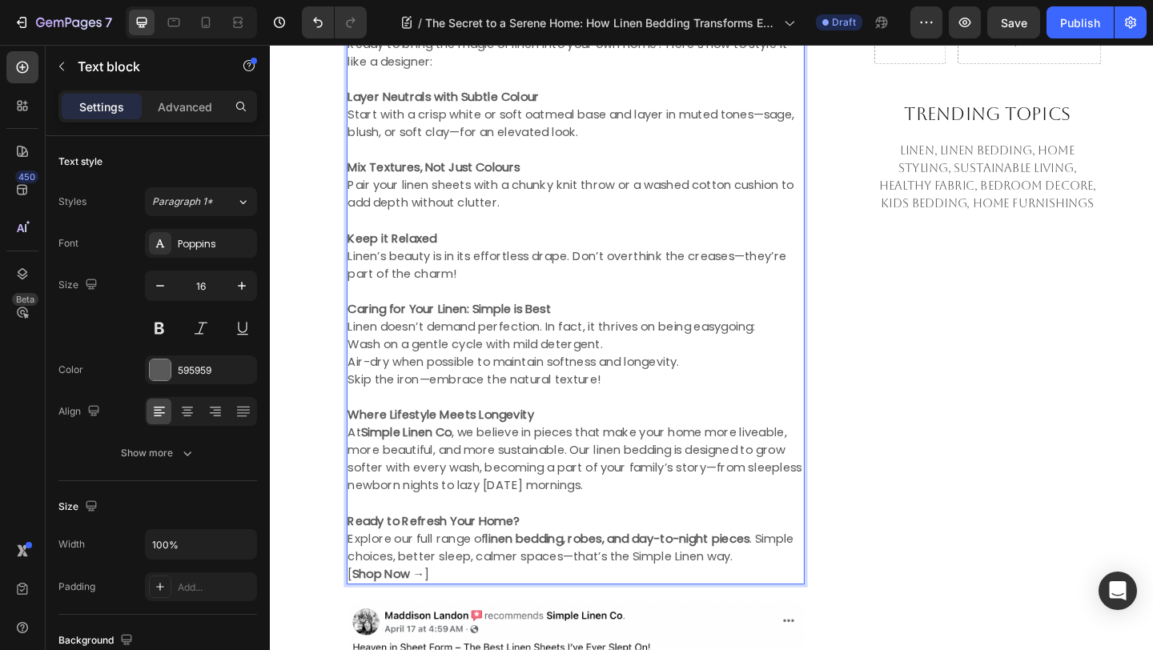
click at [457, 624] on p "[ Shop Now → ]" at bounding box center [602, 620] width 495 height 19
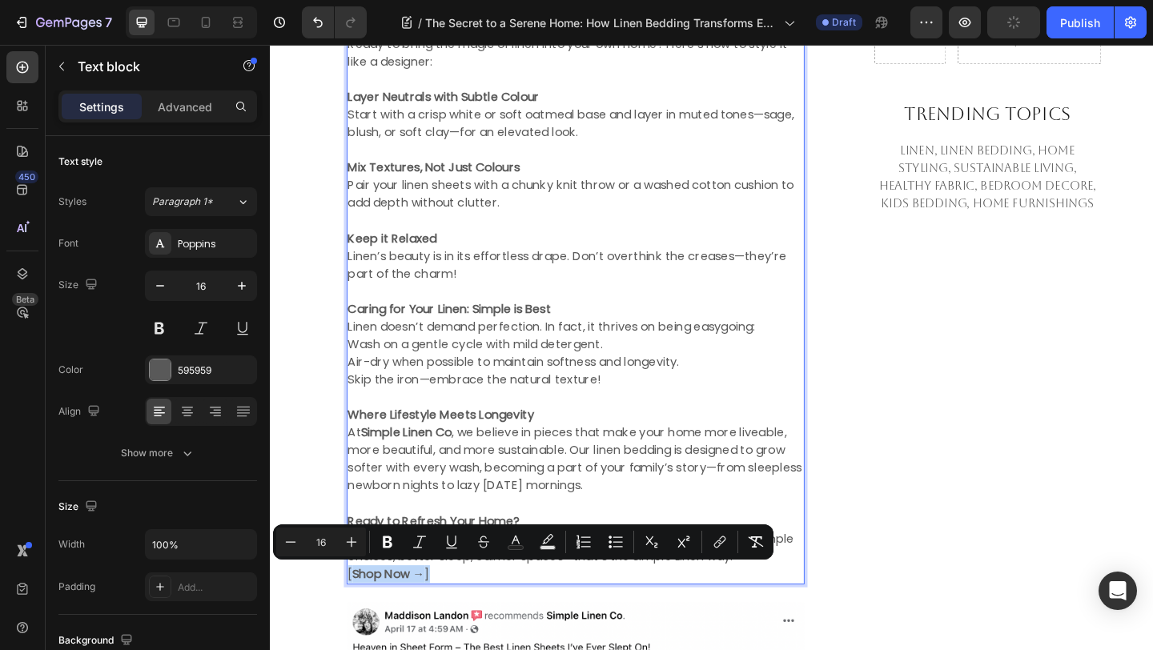
drag, startPoint x: 457, startPoint y: 624, endPoint x: 356, endPoint y: 628, distance: 101.8
click at [356, 628] on p "[ Shop Now → ]" at bounding box center [602, 620] width 495 height 19
click at [181, 102] on p "Advanced" at bounding box center [185, 106] width 54 height 17
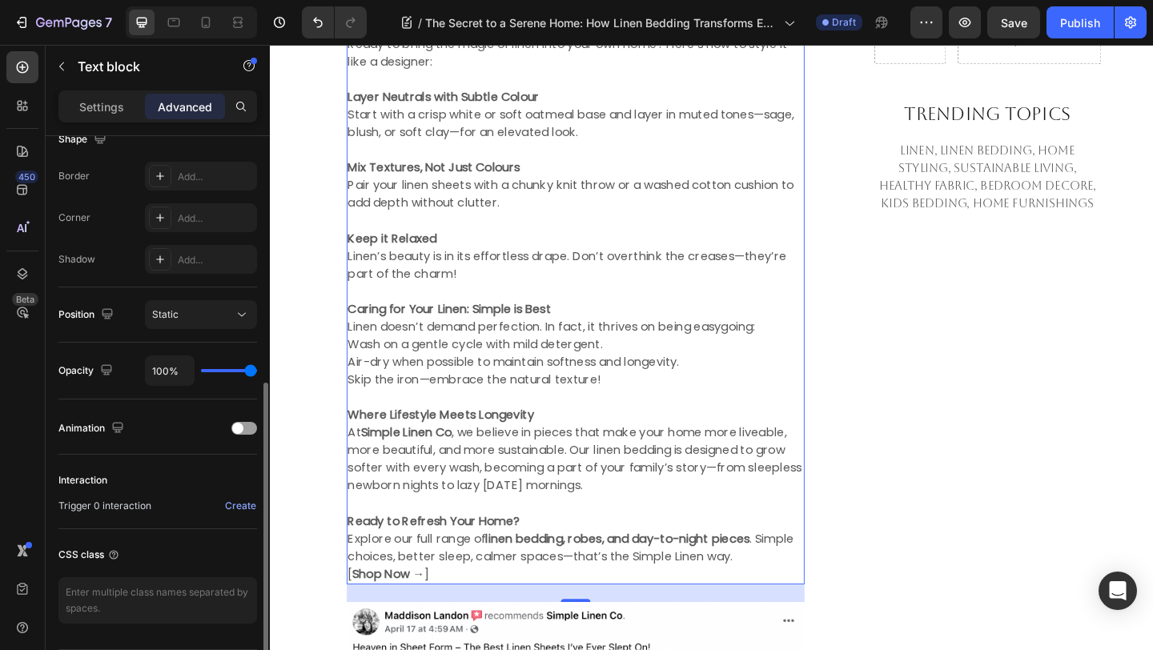
scroll to position [484, 0]
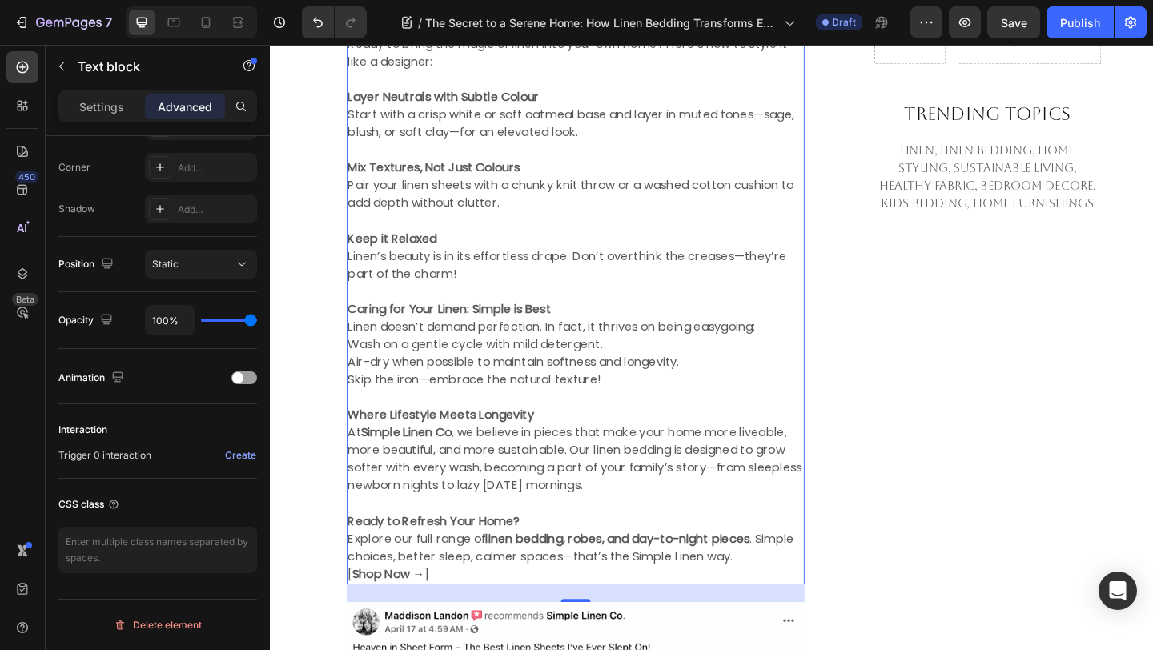
click at [234, 452] on div "Create" at bounding box center [240, 455] width 31 height 14
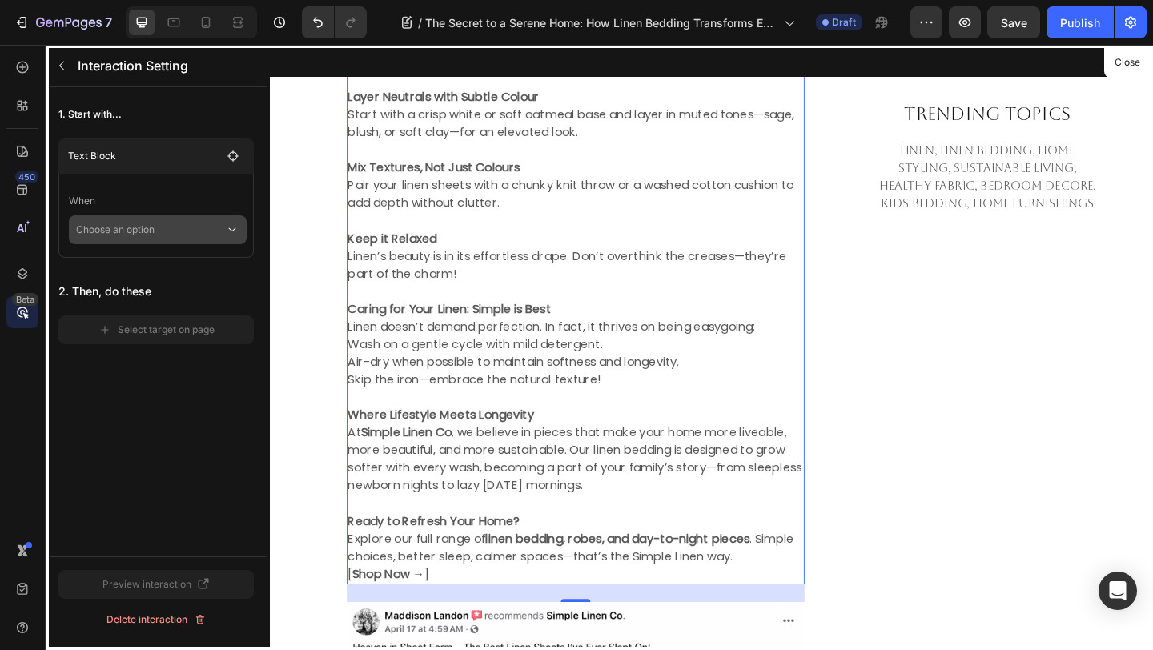
click at [227, 235] on icon at bounding box center [232, 230] width 14 height 16
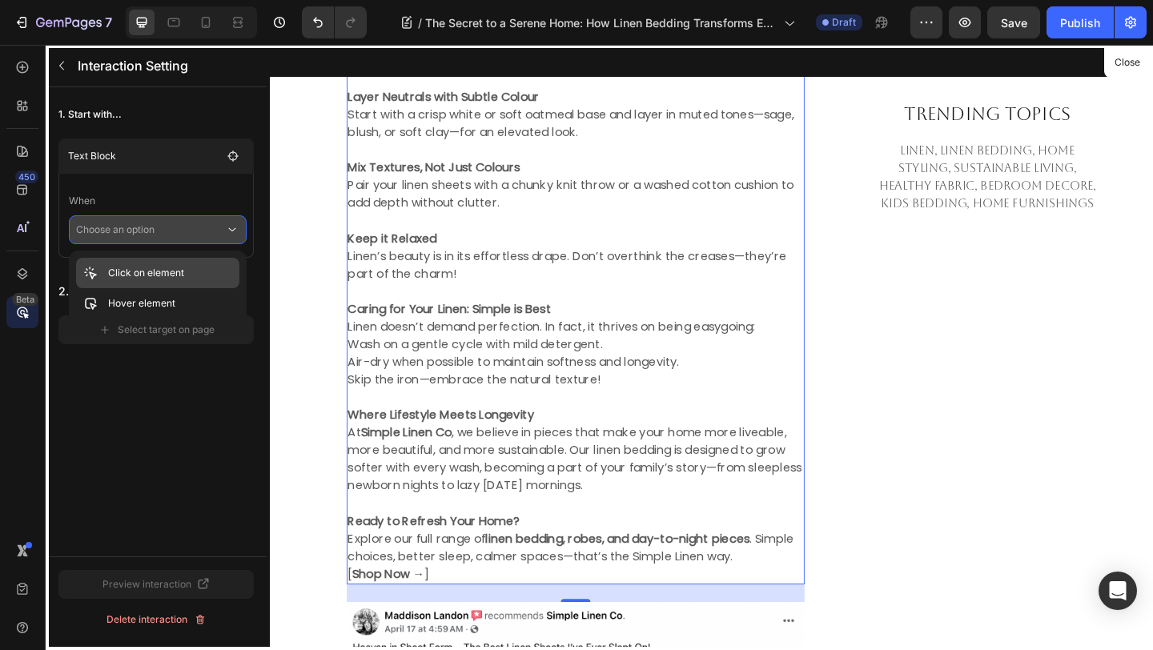
click at [160, 268] on p "Click on element" at bounding box center [146, 273] width 76 height 16
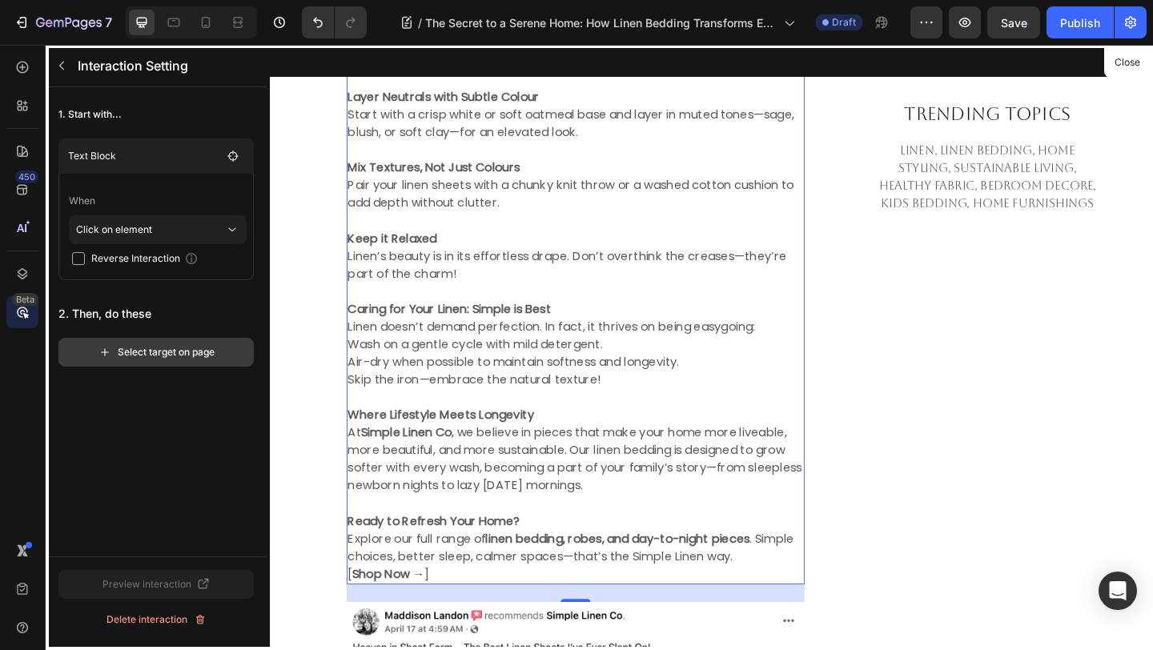
click at [158, 347] on div "Select target on page" at bounding box center [156, 352] width 116 height 14
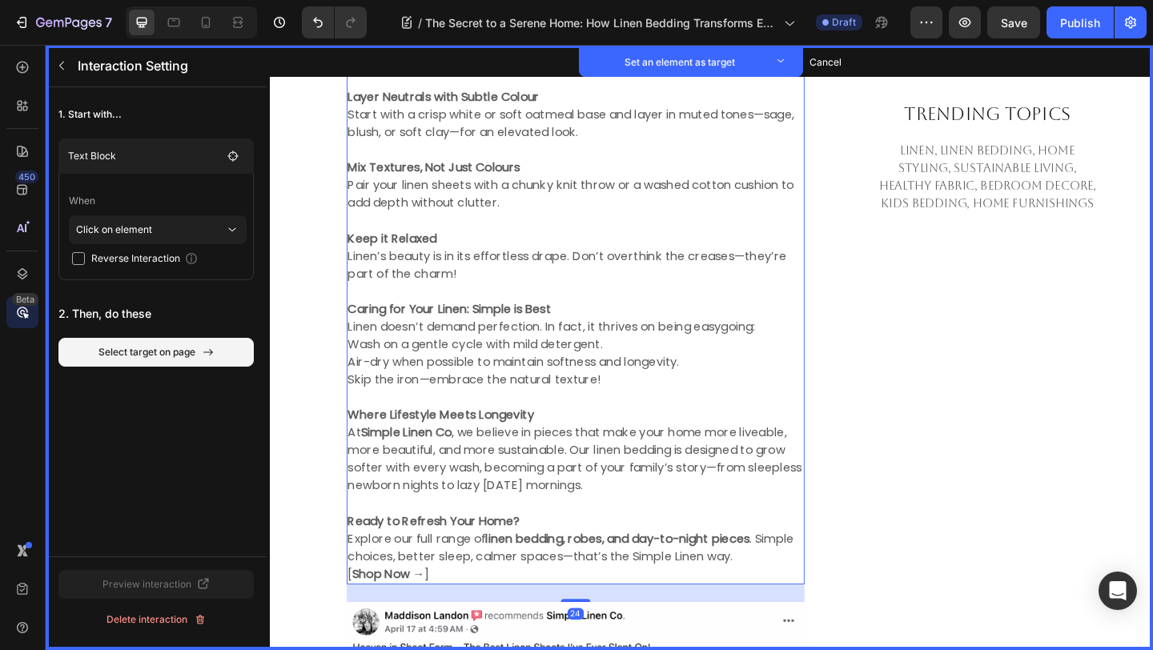
click at [422, 621] on strong "Shop Now →" at bounding box center [399, 620] width 78 height 18
click at [448, 622] on p "[ Shop Now → ]" at bounding box center [602, 620] width 495 height 19
drag, startPoint x: 448, startPoint y: 622, endPoint x: 427, endPoint y: 621, distance: 20.8
click at [427, 621] on p "[ Shop Now → ]" at bounding box center [602, 620] width 495 height 19
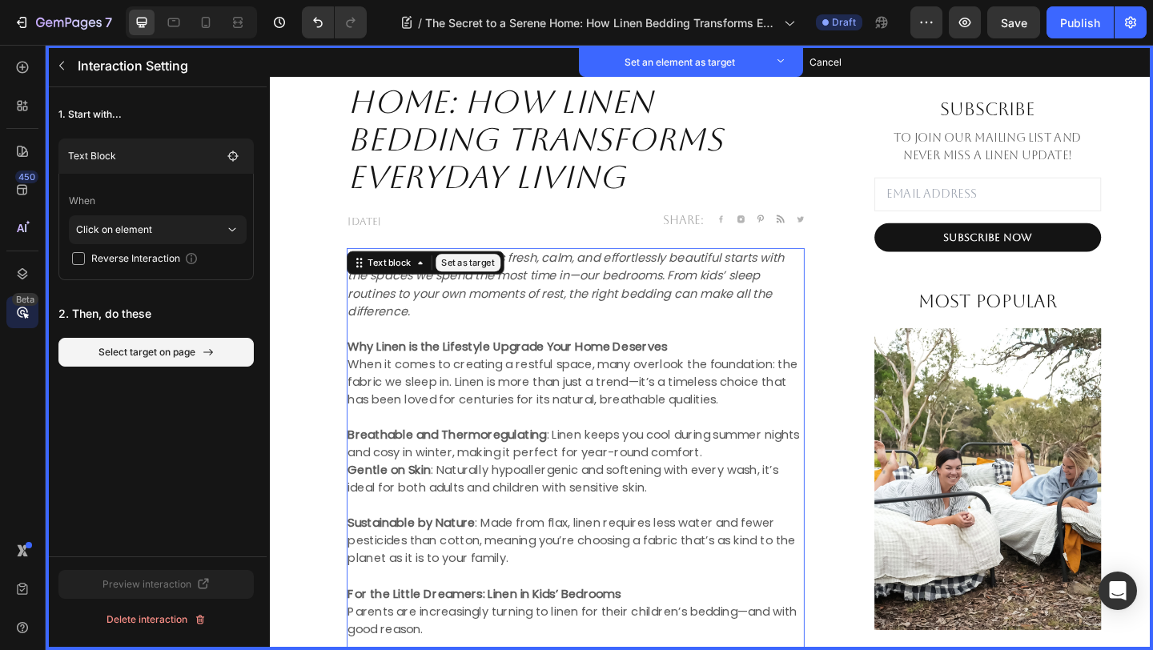
scroll to position [1030, 0]
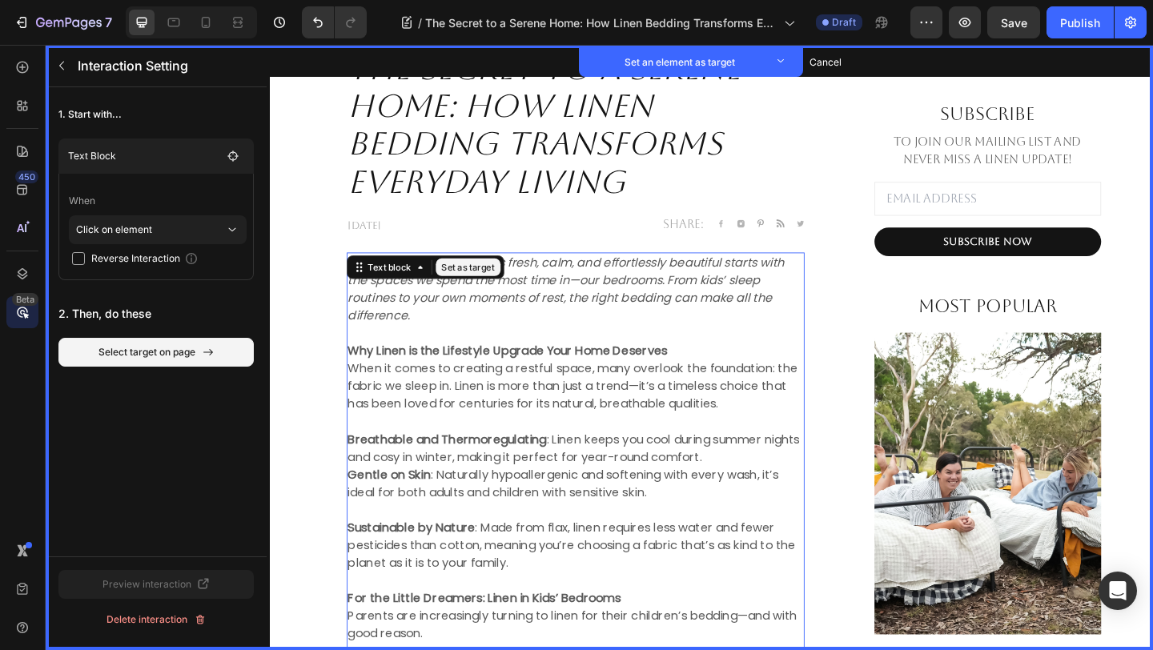
click at [484, 288] on button "Set as target" at bounding box center [485, 286] width 70 height 19
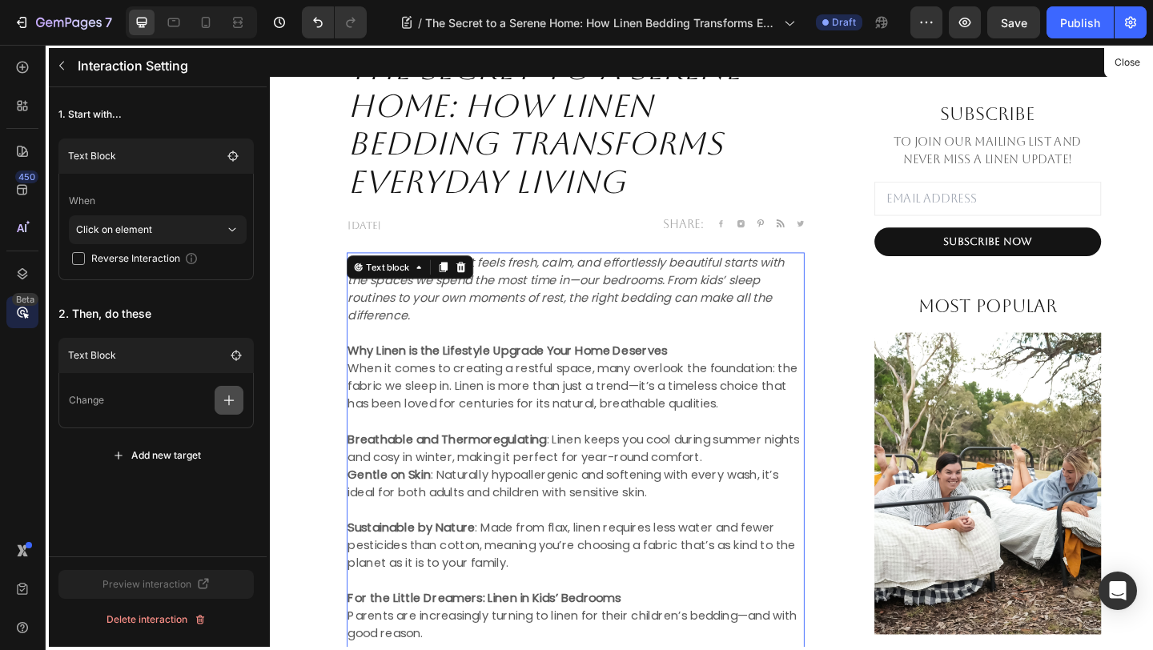
click at [231, 403] on icon "button" at bounding box center [229, 400] width 16 height 16
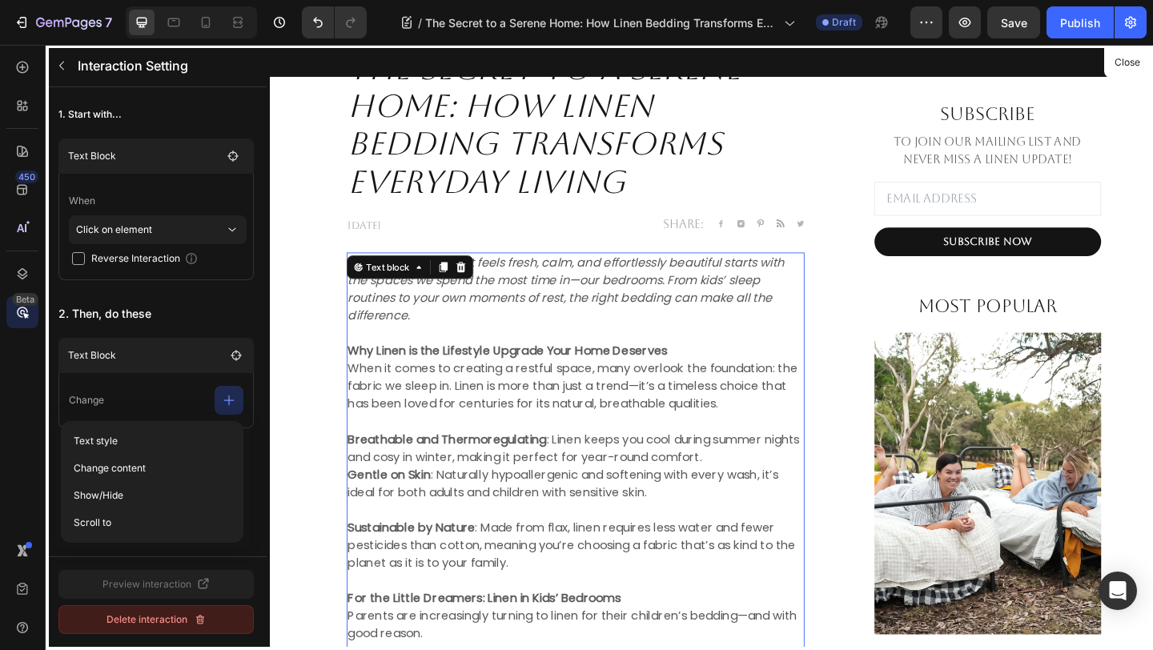
click at [170, 609] on button "Delete interaction" at bounding box center [155, 619] width 195 height 29
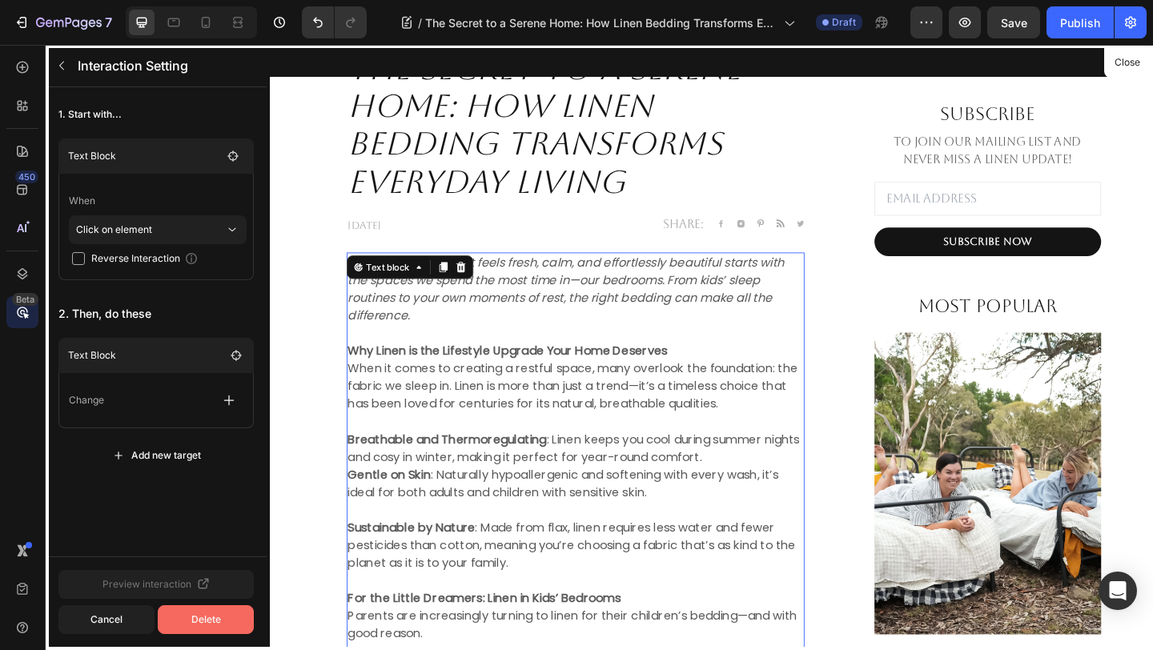
click at [207, 613] on div "Delete" at bounding box center [206, 620] width 30 height 14
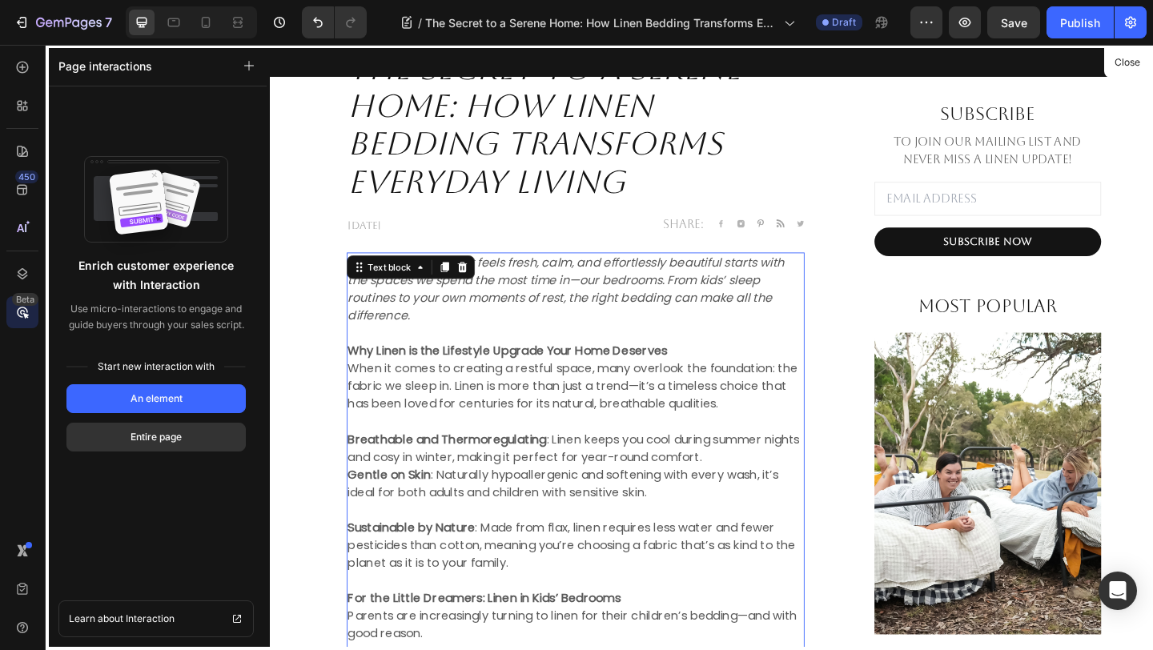
click at [326, 207] on div at bounding box center [750, 374] width 961 height 658
click at [472, 375] on div at bounding box center [750, 374] width 961 height 658
click at [605, 147] on div at bounding box center [750, 374] width 961 height 658
click at [1113, 65] on button "Close" at bounding box center [1126, 62] width 39 height 23
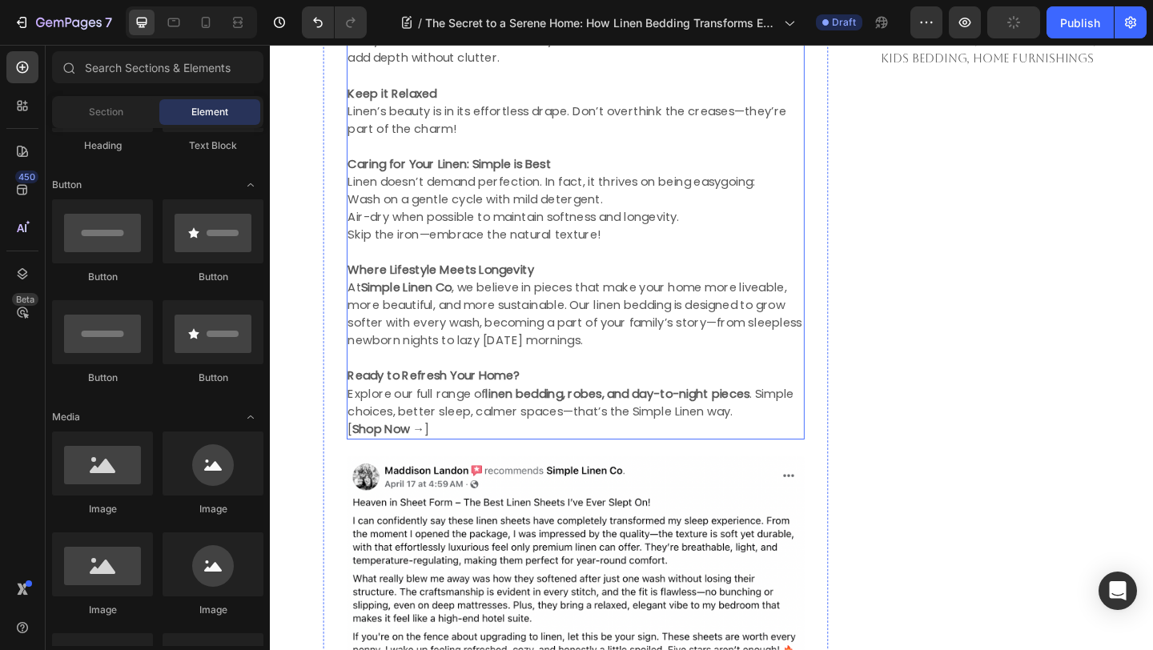
scroll to position [2066, 0]
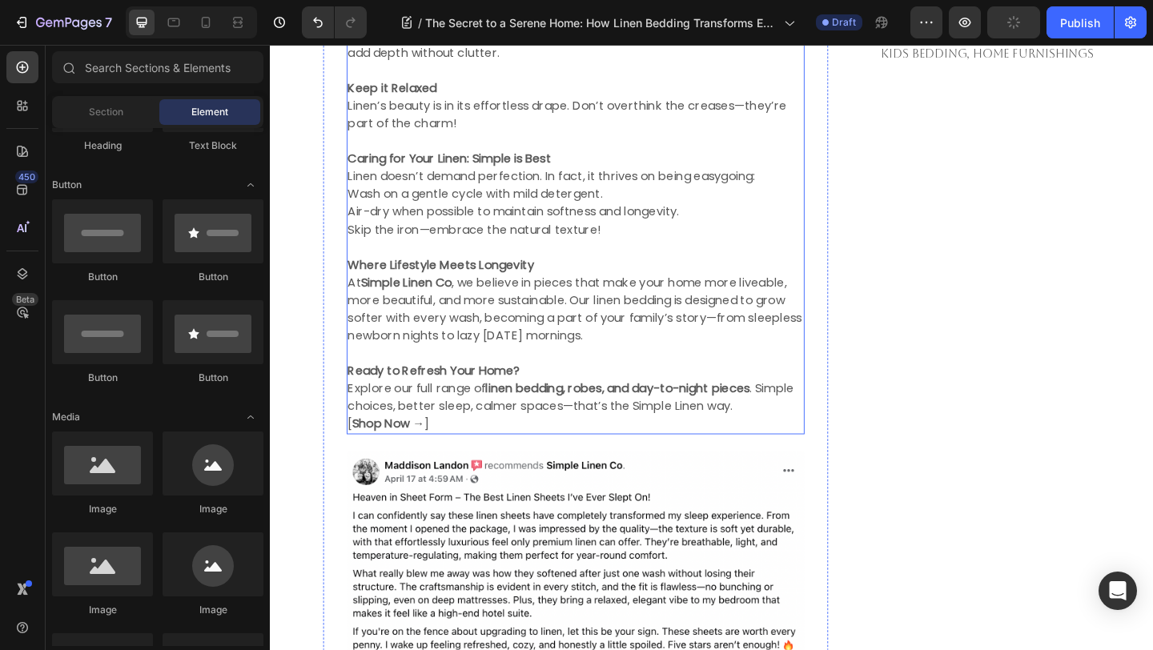
click at [459, 457] on p "[ Shop Now → ]" at bounding box center [602, 457] width 495 height 19
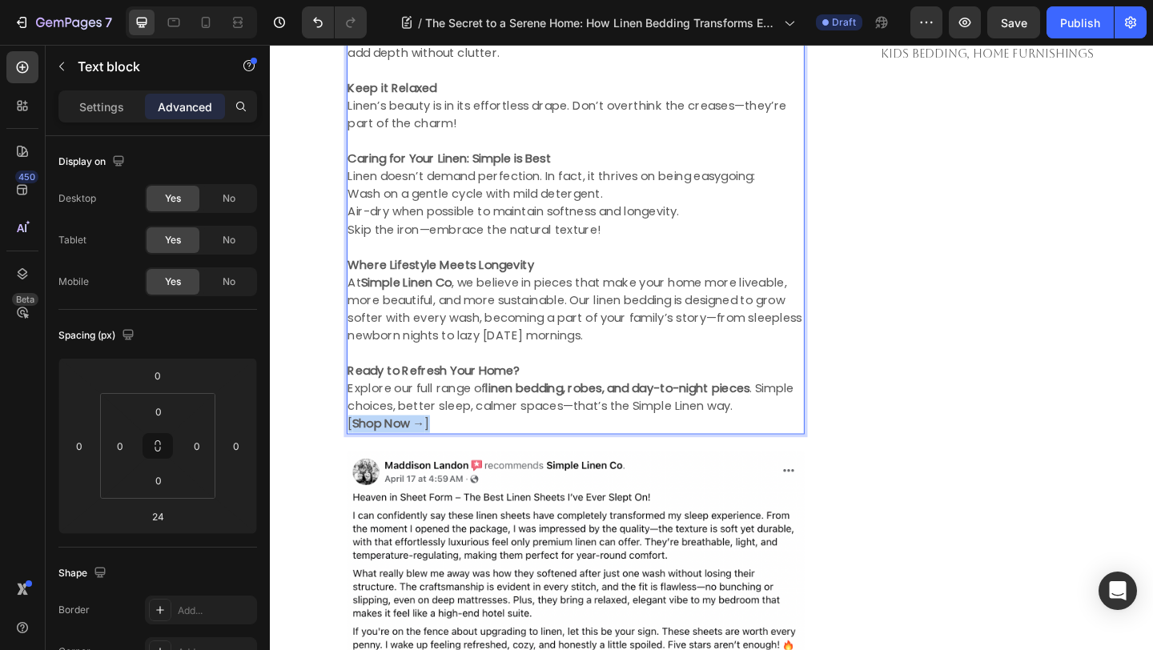
drag, startPoint x: 459, startPoint y: 456, endPoint x: 352, endPoint y: 460, distance: 106.6
click at [310, 423] on div "⁠⁠⁠⁠⁠⁠⁠ The Secret to a Serene Home: How Linen Bedding Transforms Everyday Livi…" at bounding box center [750, 34] width 937 height 2020
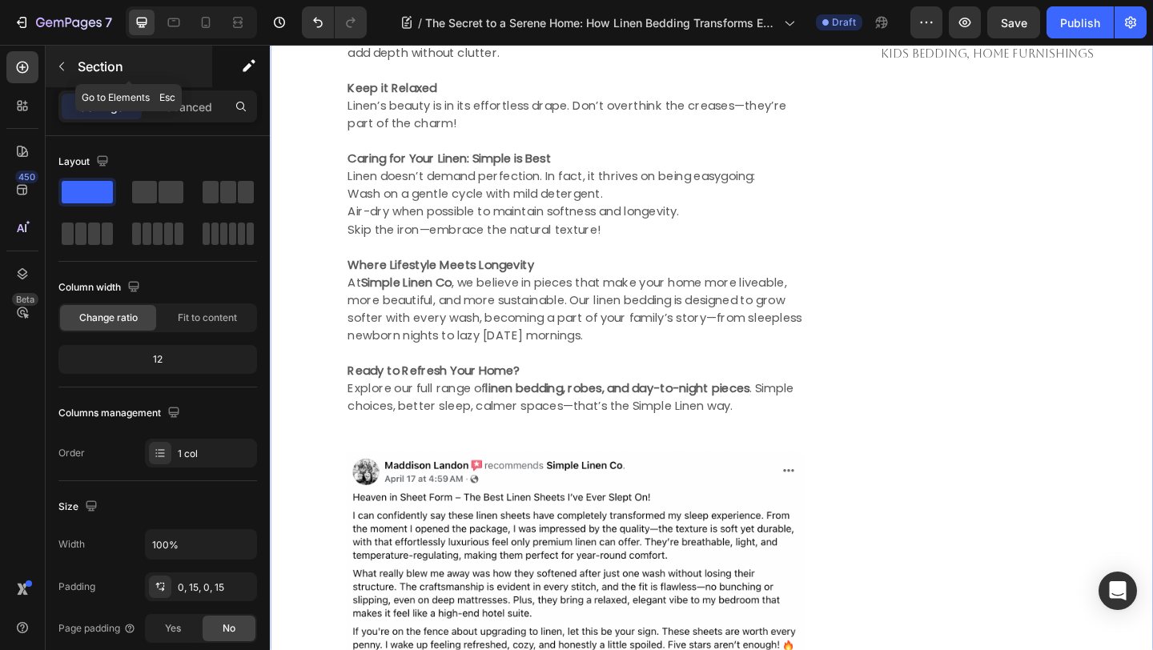
click at [60, 58] on button "button" at bounding box center [62, 67] width 26 height 26
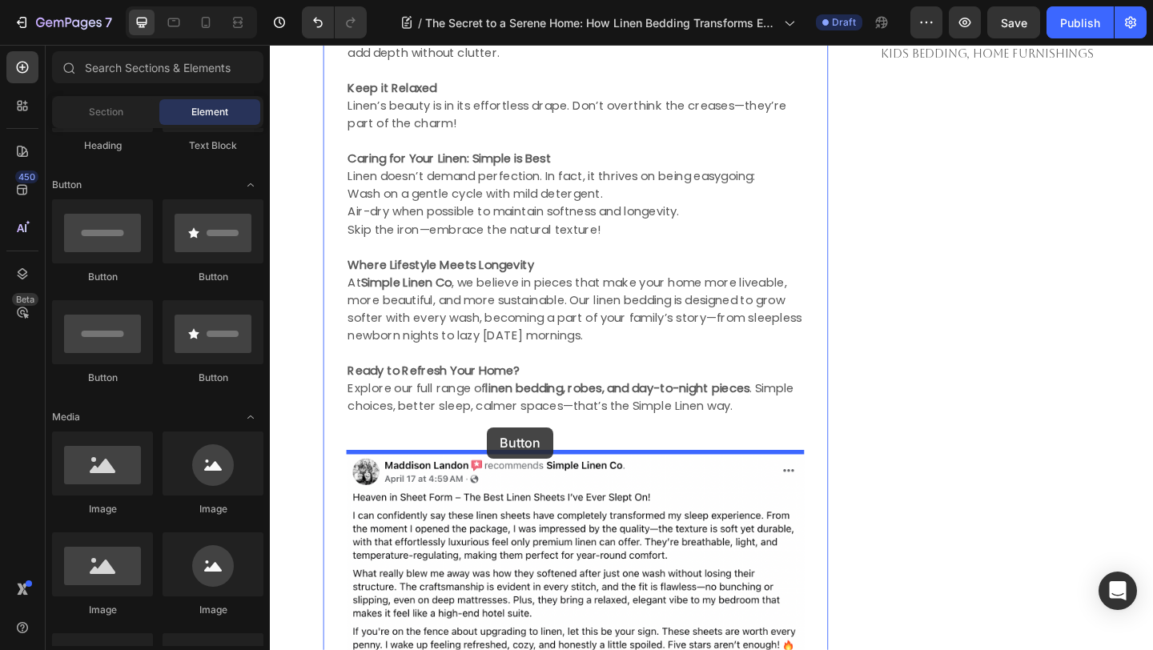
drag, startPoint x: 390, startPoint y: 389, endPoint x: 506, endPoint y: 461, distance: 136.6
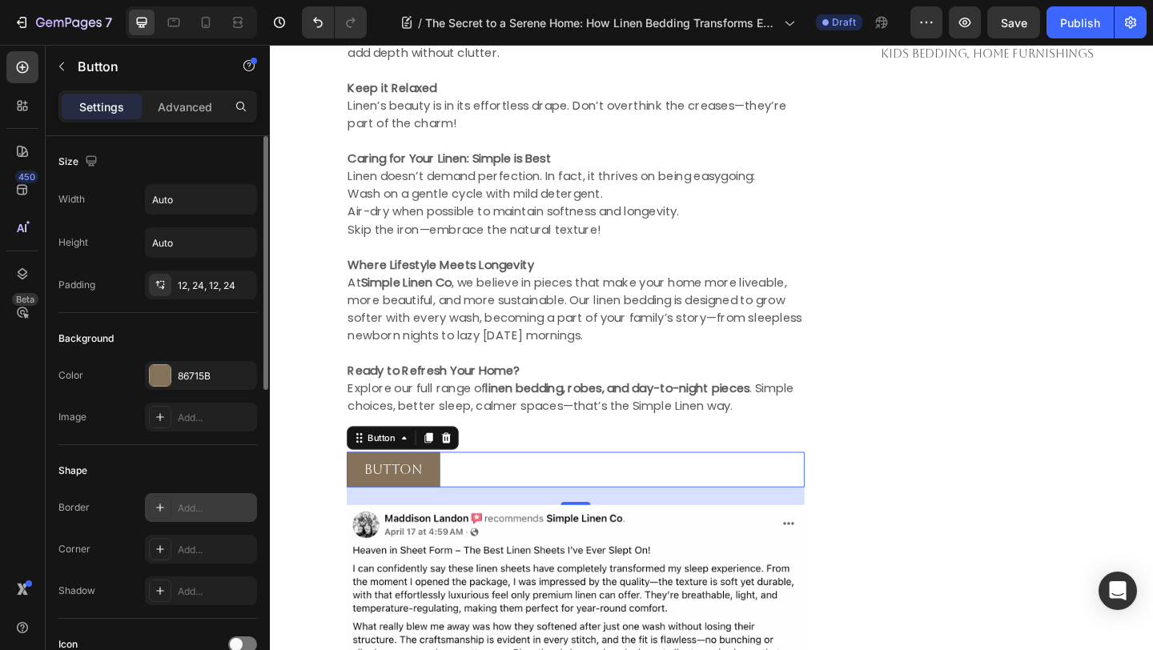
click at [168, 507] on div at bounding box center [160, 507] width 22 height 22
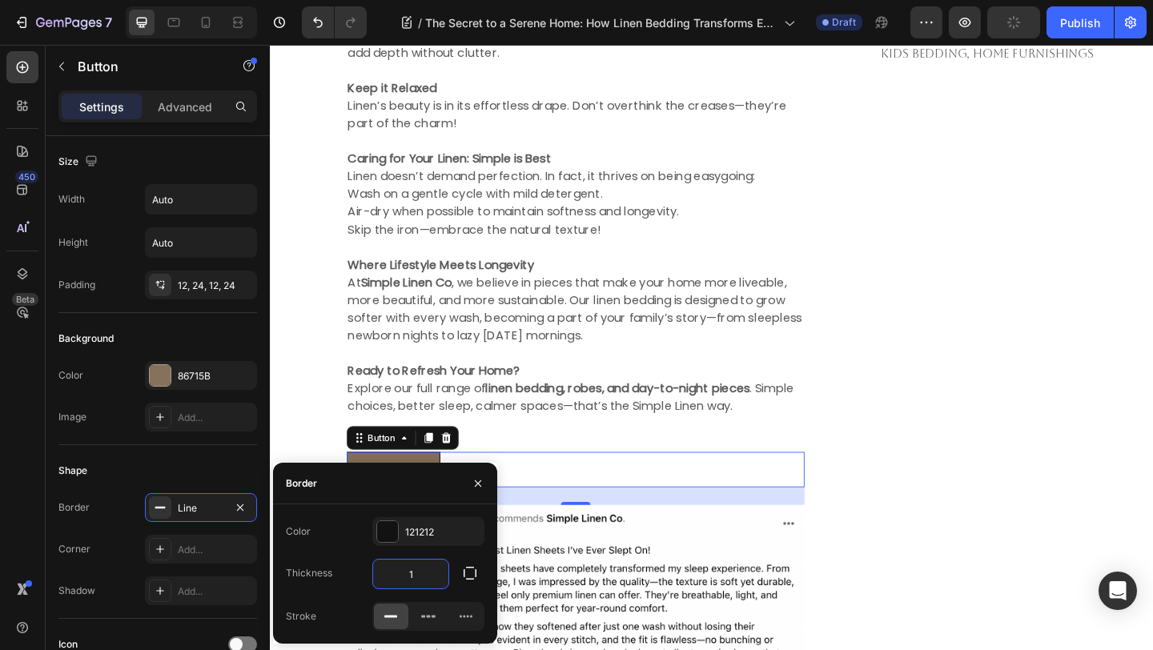
click at [420, 571] on input "1" at bounding box center [410, 574] width 75 height 29
type input "0"
click at [476, 488] on icon "button" at bounding box center [478, 483] width 13 height 13
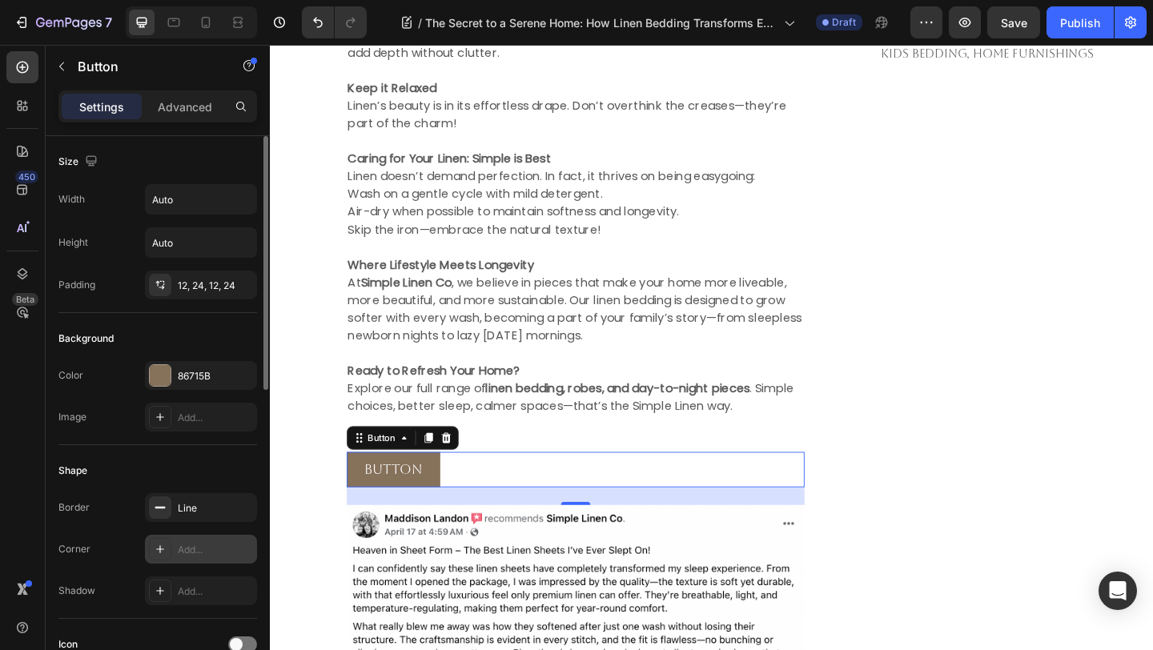
click at [191, 544] on div "Add..." at bounding box center [215, 550] width 75 height 14
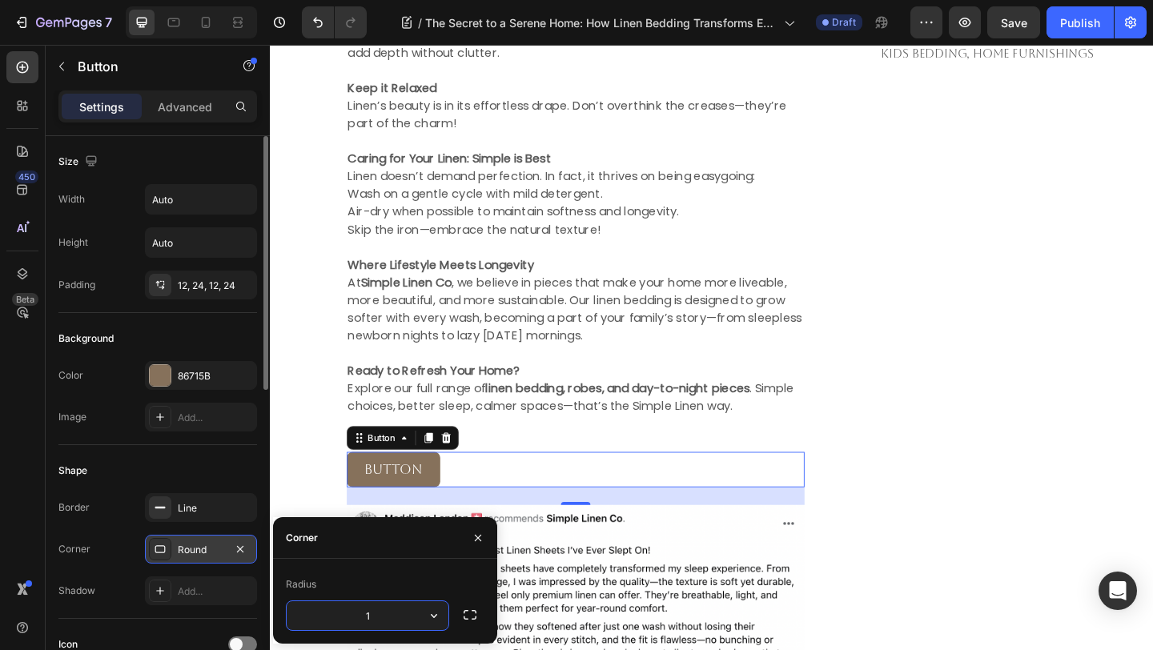
type input "12"
click at [203, 380] on div "86715B" at bounding box center [201, 376] width 46 height 14
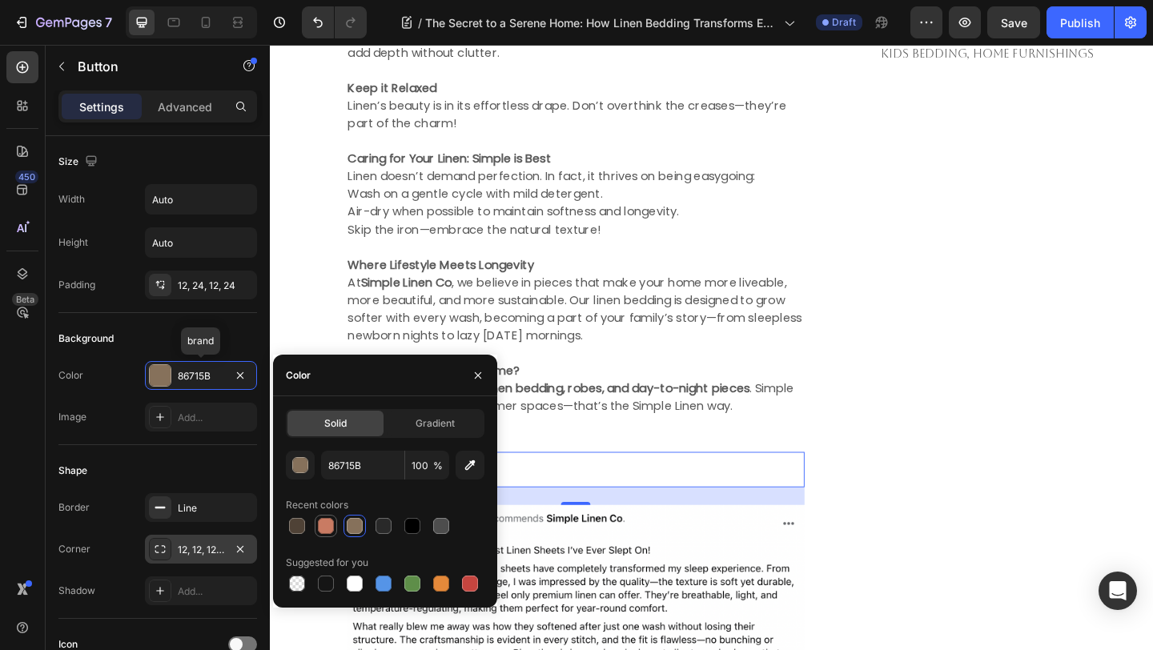
click at [331, 528] on div at bounding box center [326, 526] width 16 height 16
type input "C97B63"
click at [484, 370] on icon "button" at bounding box center [478, 375] width 13 height 13
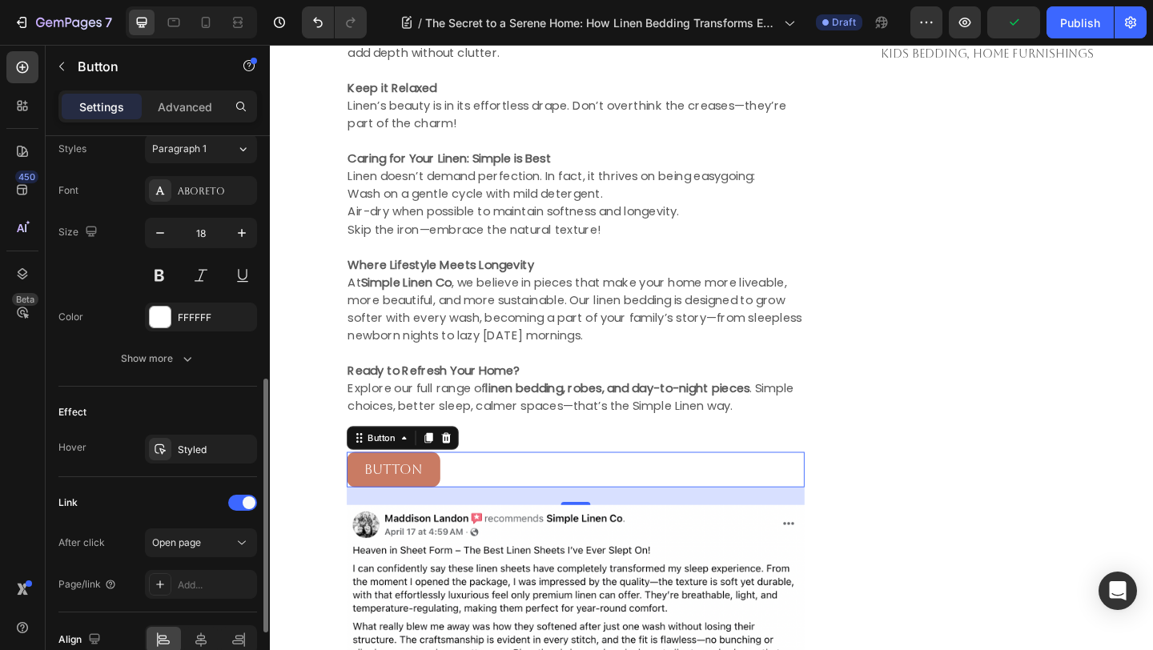
scroll to position [672, 0]
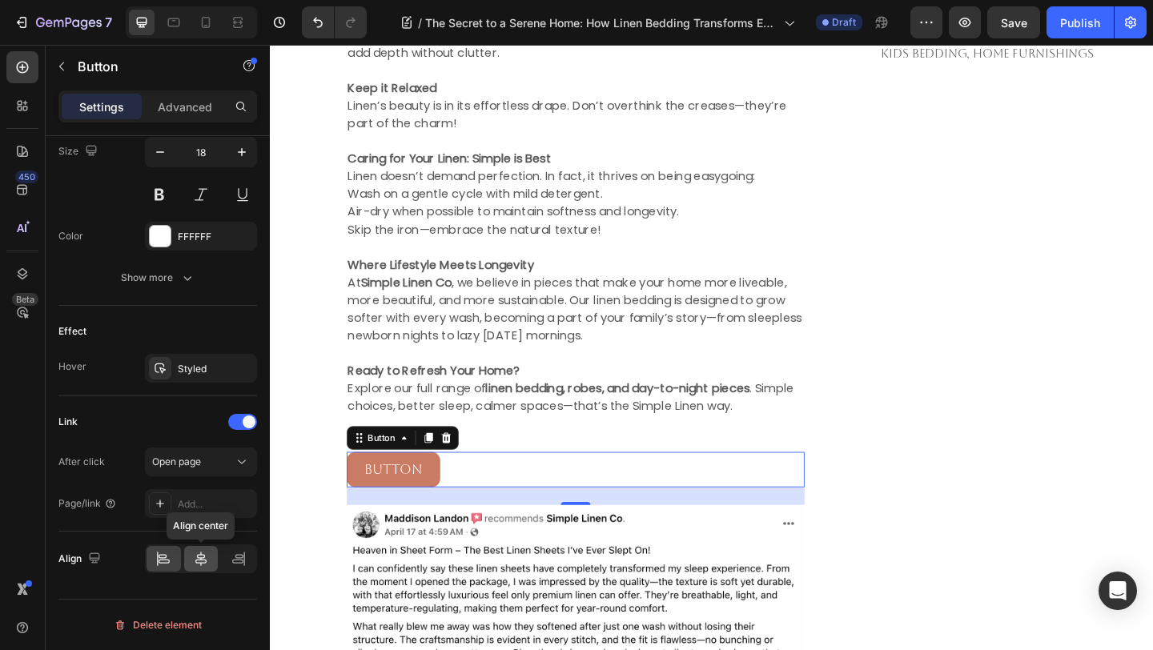
click at [199, 561] on icon at bounding box center [201, 559] width 16 height 16
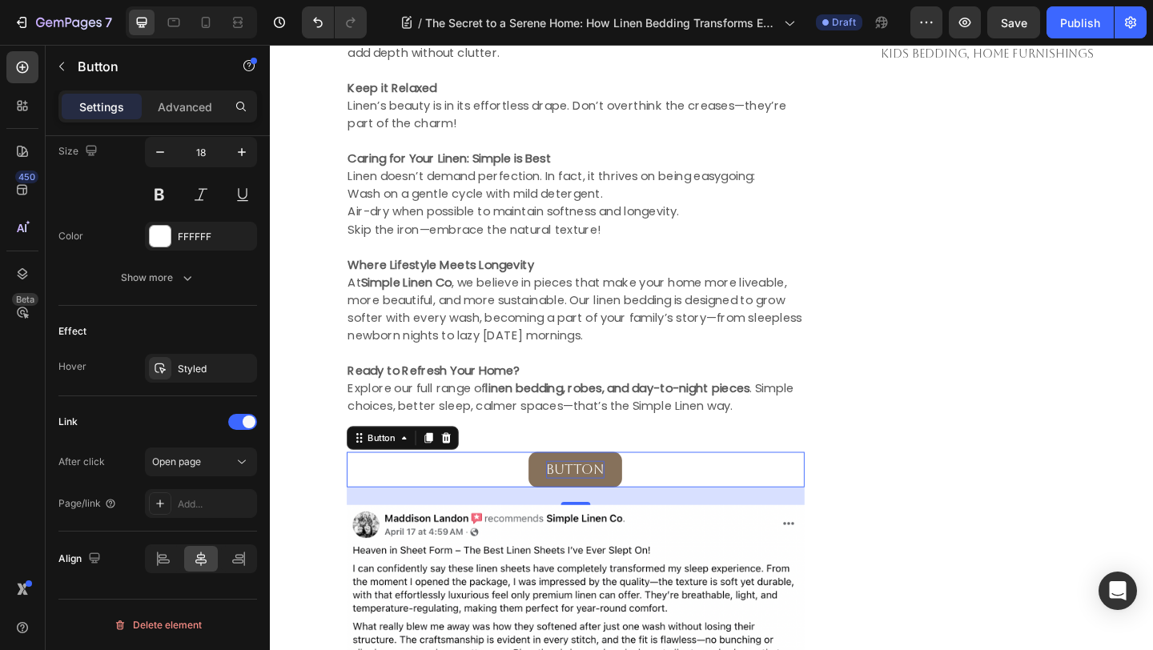
click at [609, 505] on p "Button" at bounding box center [601, 506] width 63 height 19
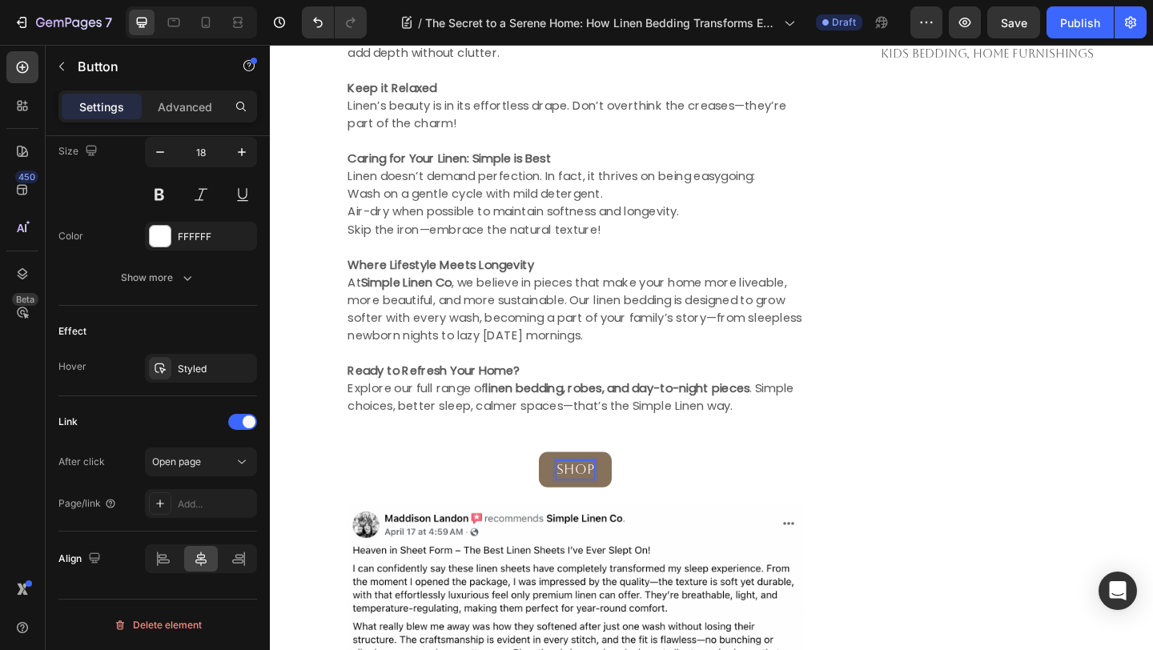
click at [562, 488] on button "shop" at bounding box center [601, 507] width 79 height 38
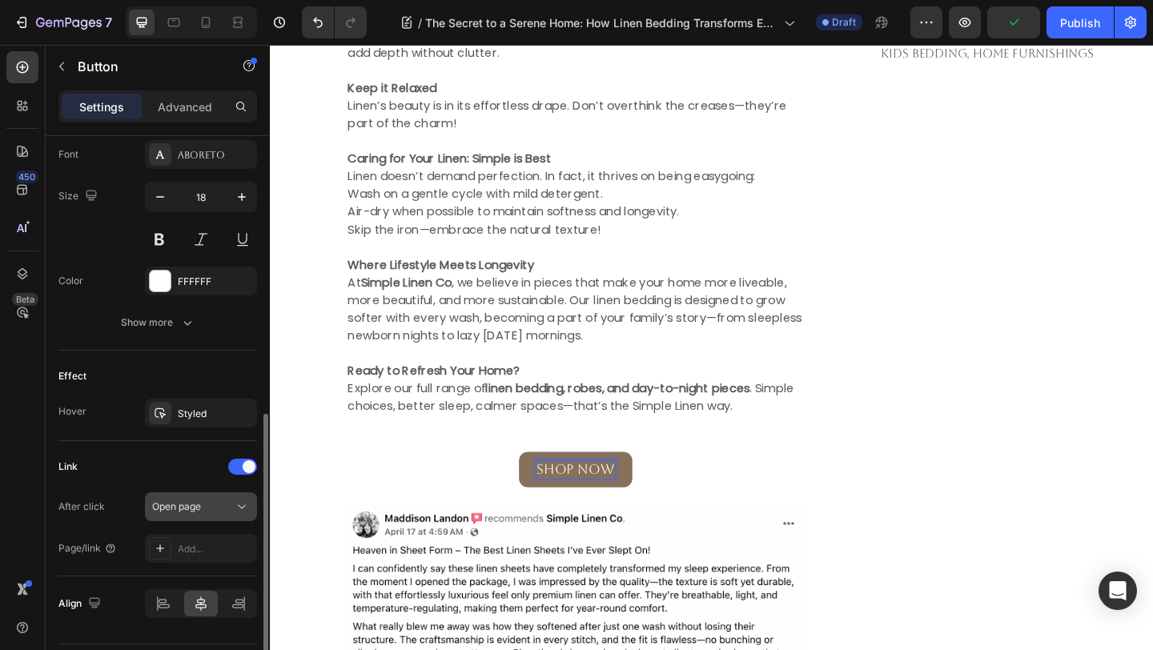
scroll to position [622, 0]
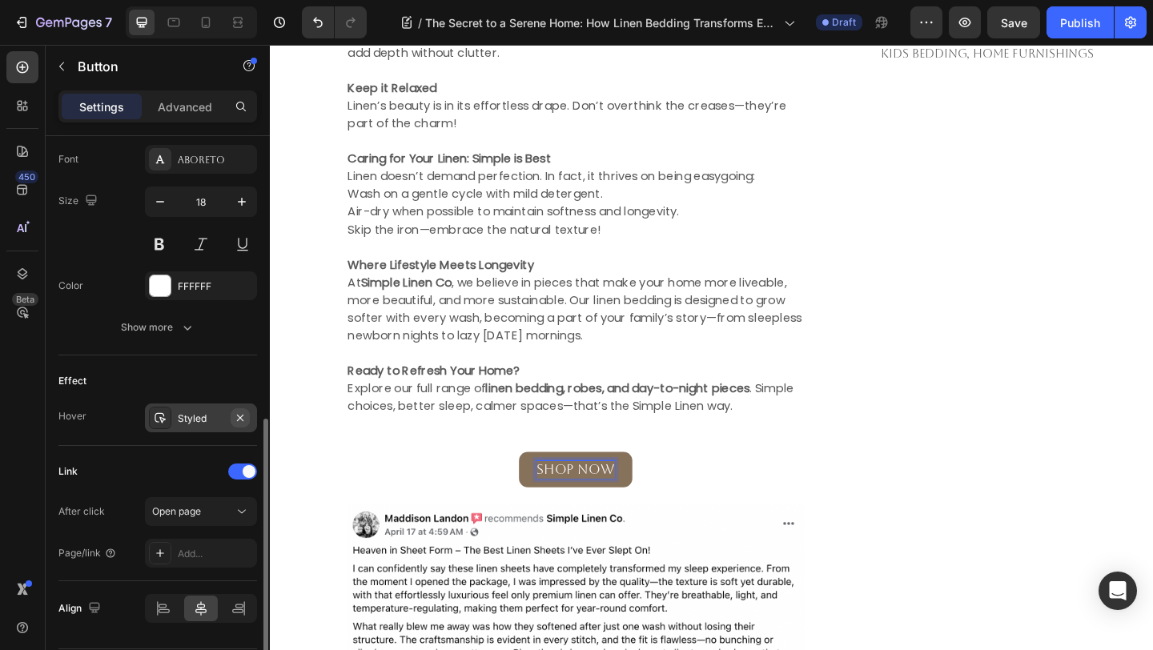
click at [240, 420] on icon "button" at bounding box center [240, 418] width 13 height 13
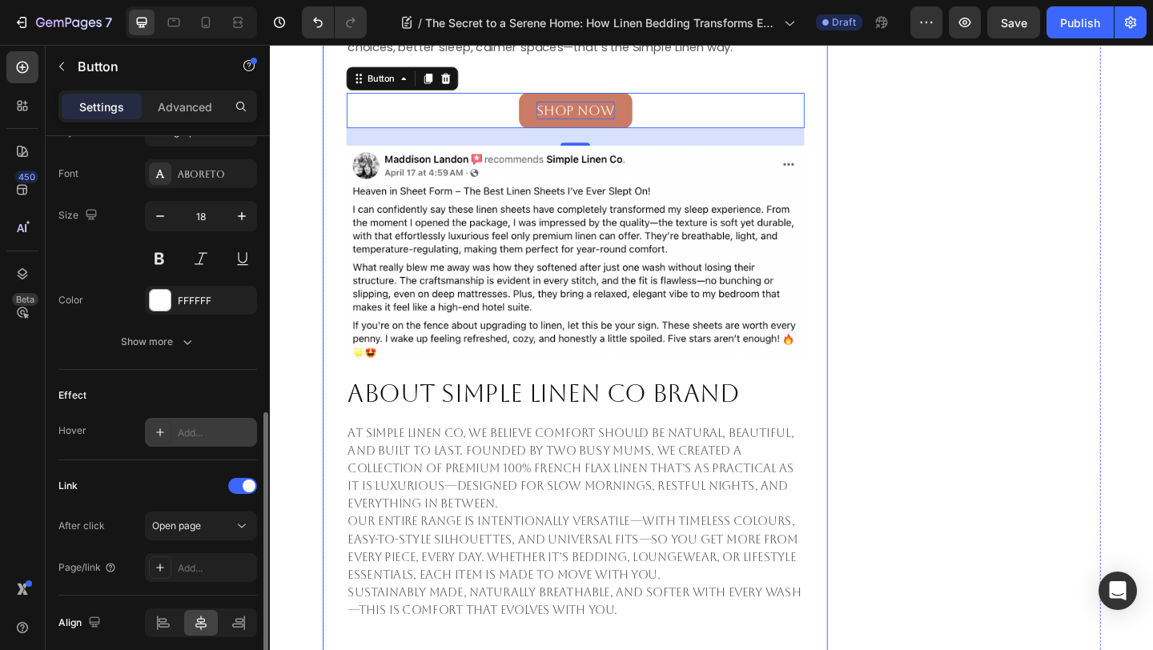
scroll to position [2558, 0]
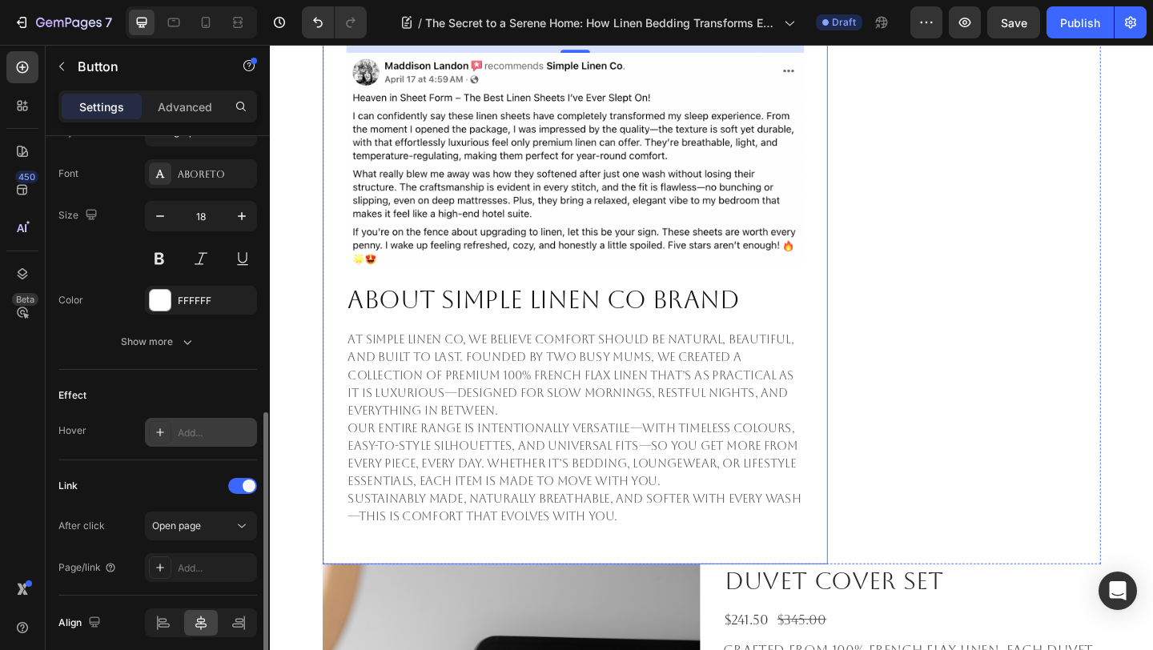
click at [426, 422] on p "At Simple Linen Co, we believe comfort should be natural, beautiful, and built …" at bounding box center [602, 404] width 495 height 96
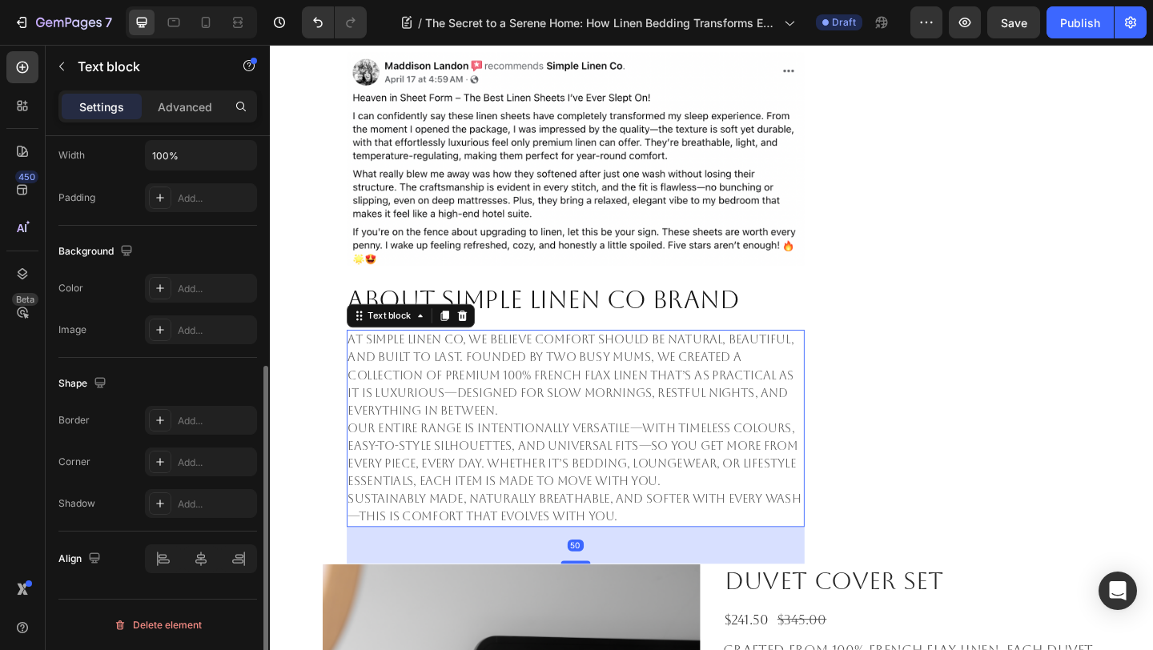
scroll to position [0, 0]
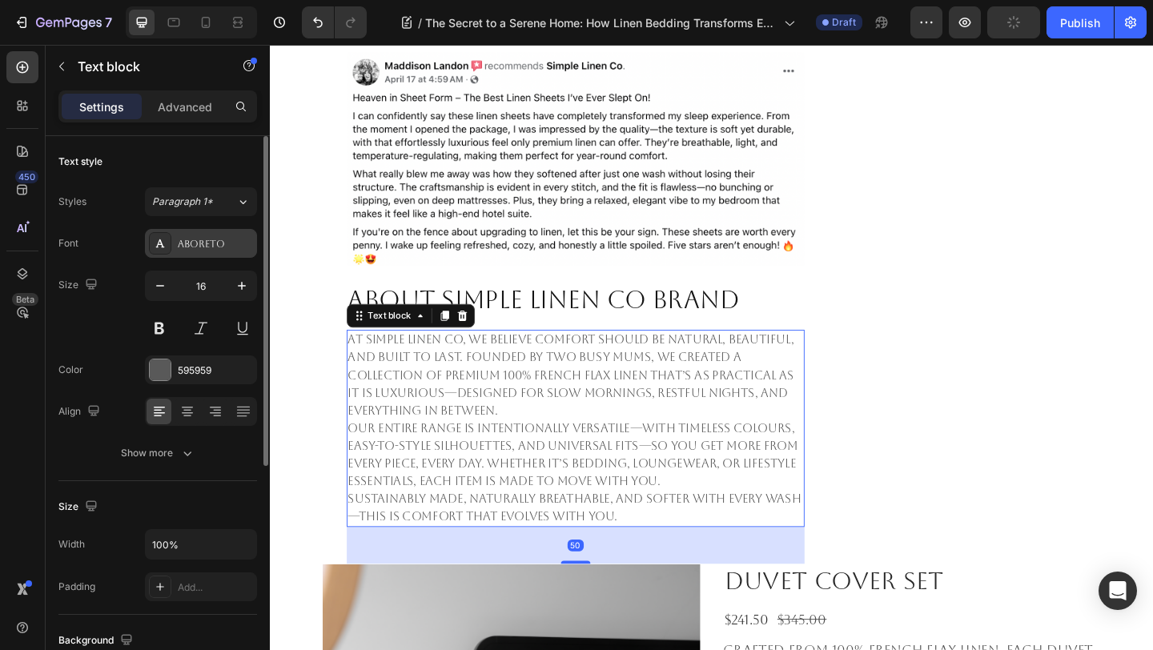
click at [222, 243] on div "Aboreto" at bounding box center [215, 244] width 75 height 14
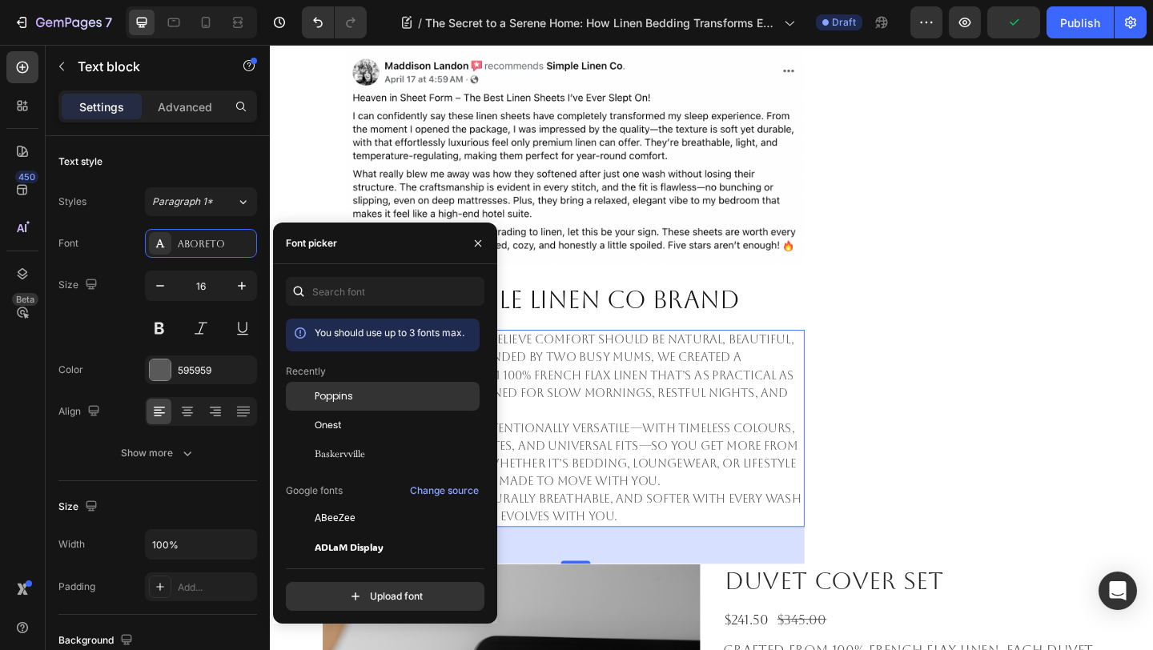
click at [347, 396] on span "Poppins" at bounding box center [334, 396] width 38 height 14
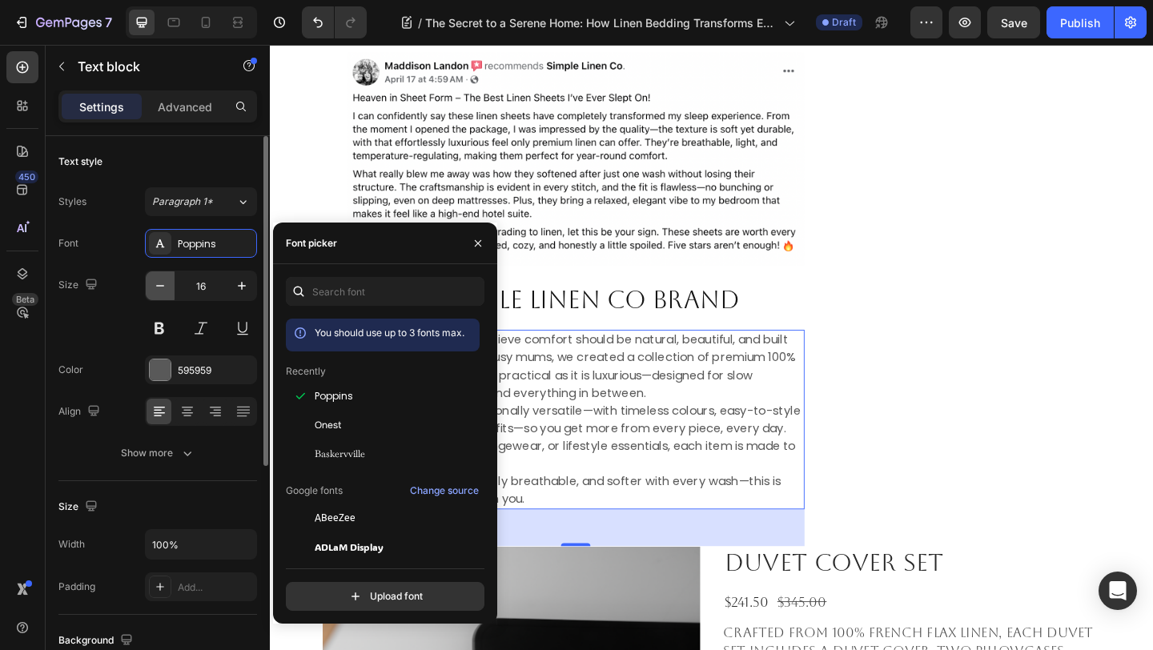
click at [159, 283] on icon "button" at bounding box center [160, 286] width 16 height 16
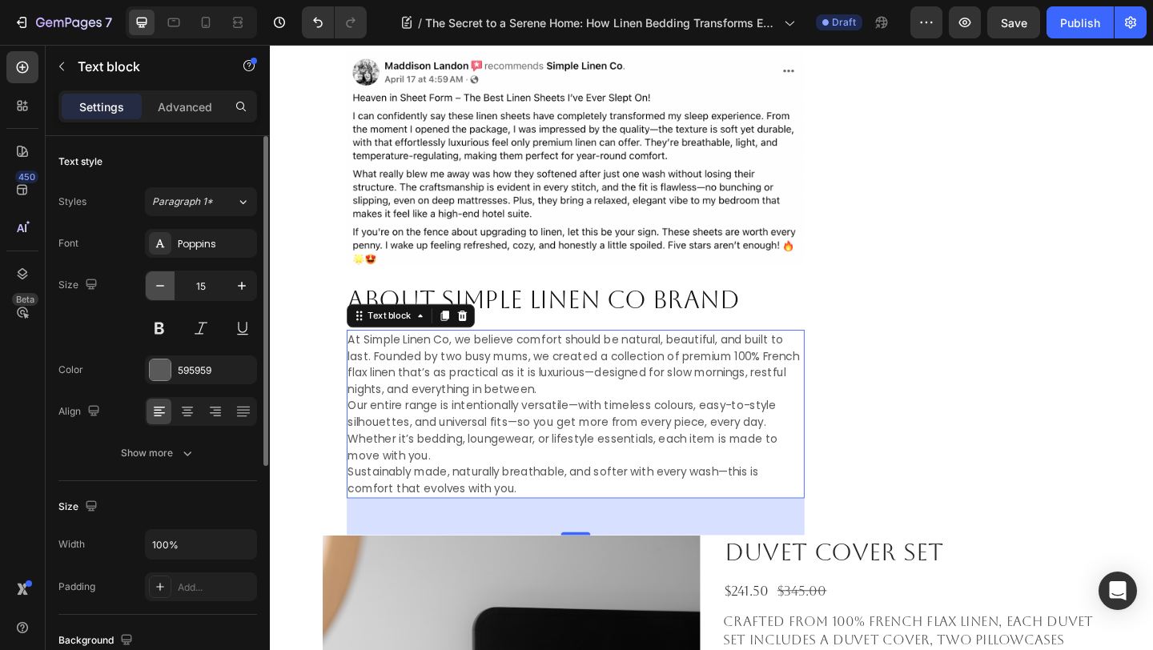
click at [159, 283] on icon "button" at bounding box center [160, 286] width 16 height 16
type input "13"
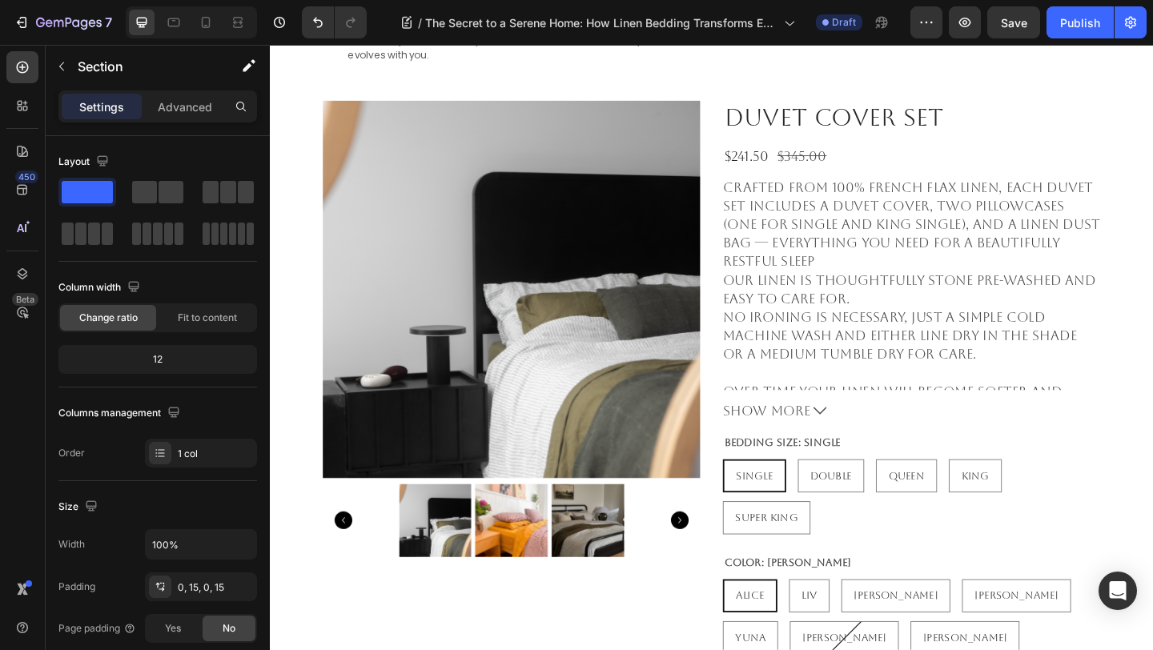
scroll to position [2991, 0]
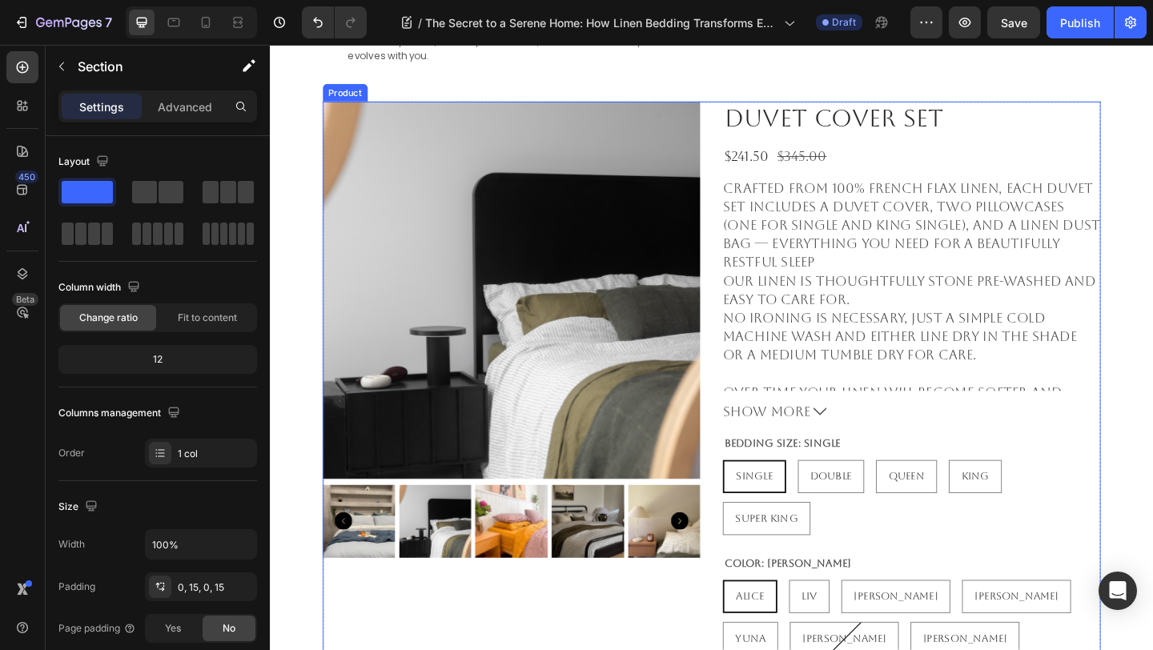
click at [649, 625] on div "Product Images" at bounding box center [533, 523] width 412 height 834
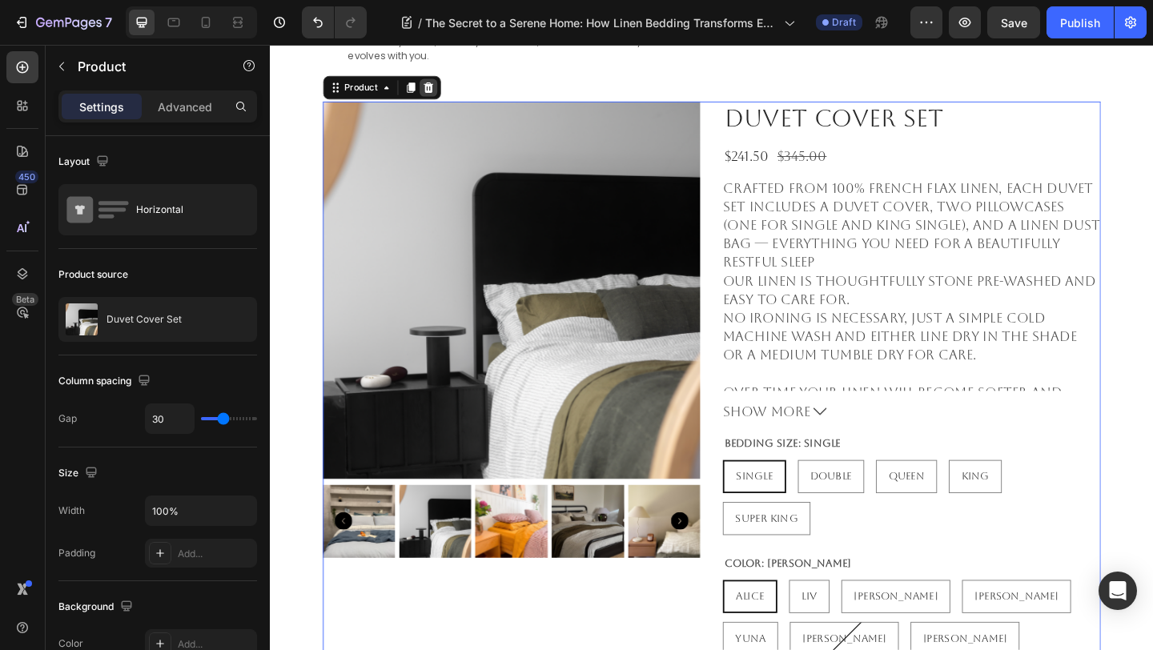
click at [440, 92] on icon at bounding box center [442, 91] width 13 height 13
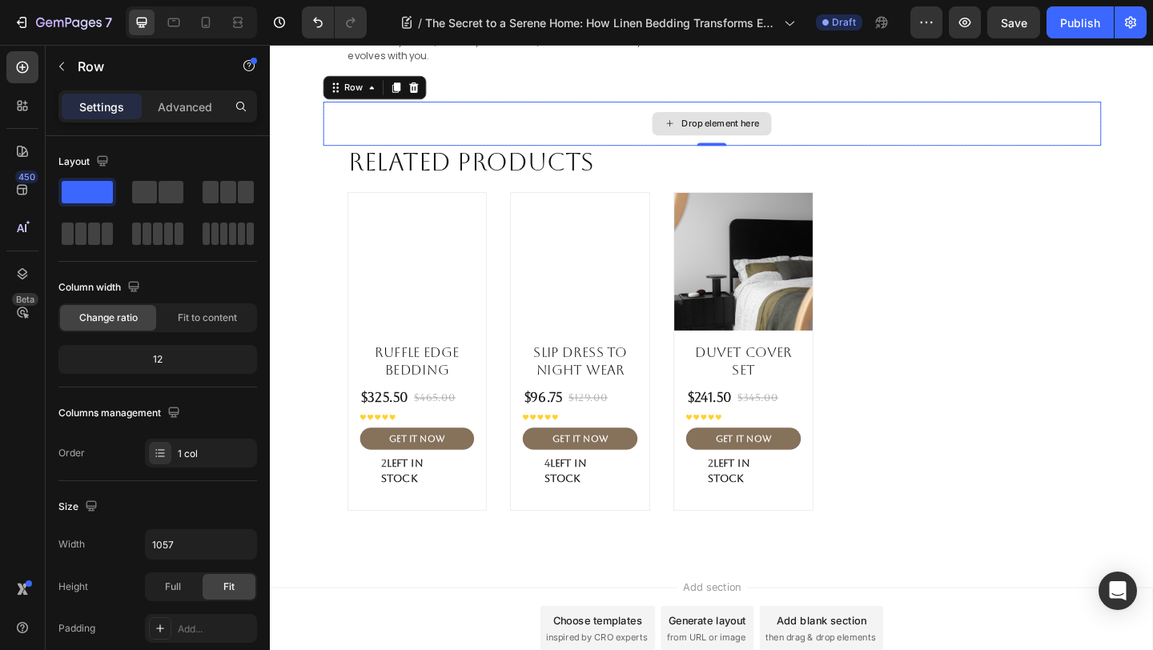
click at [496, 119] on div "Drop element here" at bounding box center [750, 130] width 846 height 48
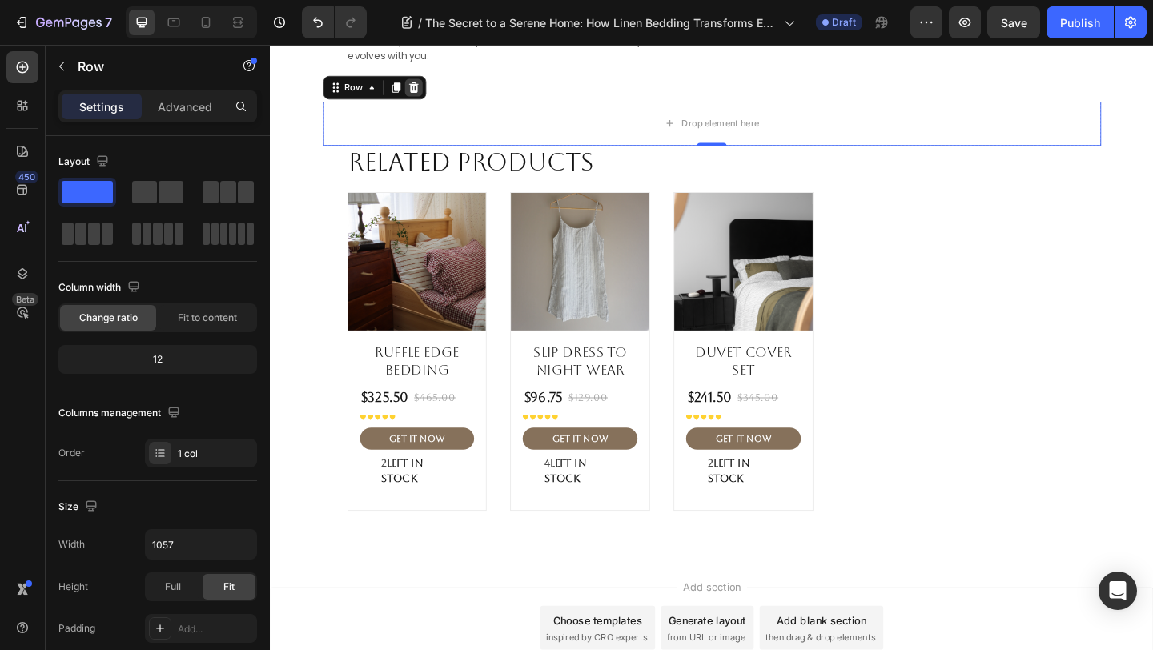
click at [425, 88] on icon at bounding box center [425, 91] width 10 height 11
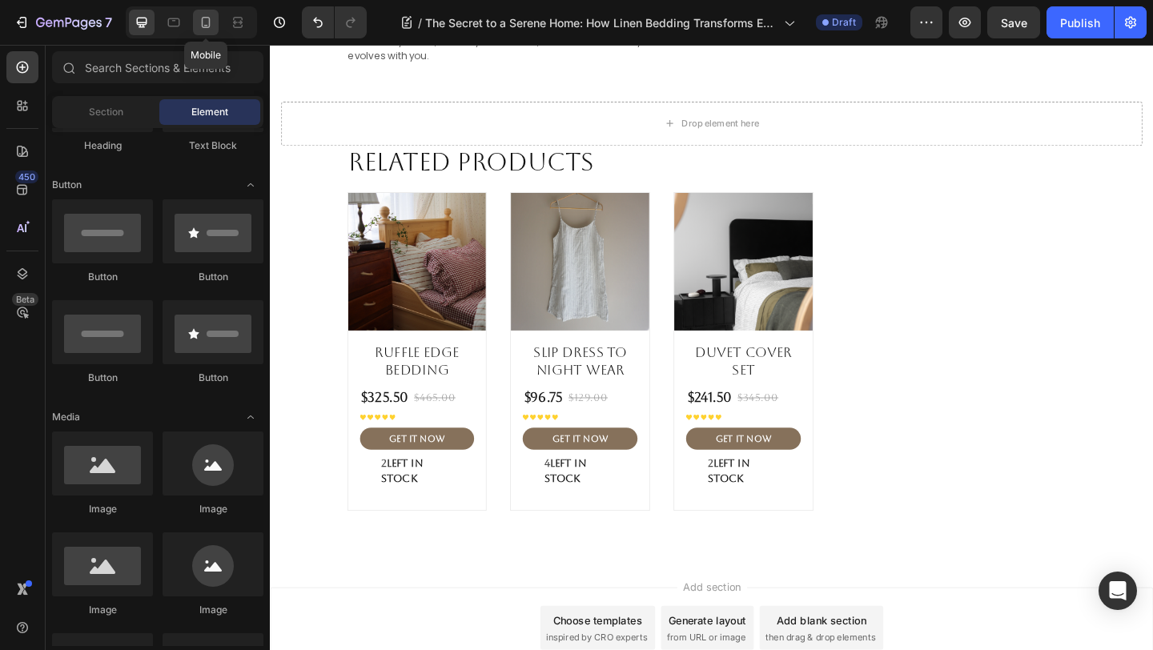
click at [208, 19] on icon at bounding box center [206, 22] width 16 height 16
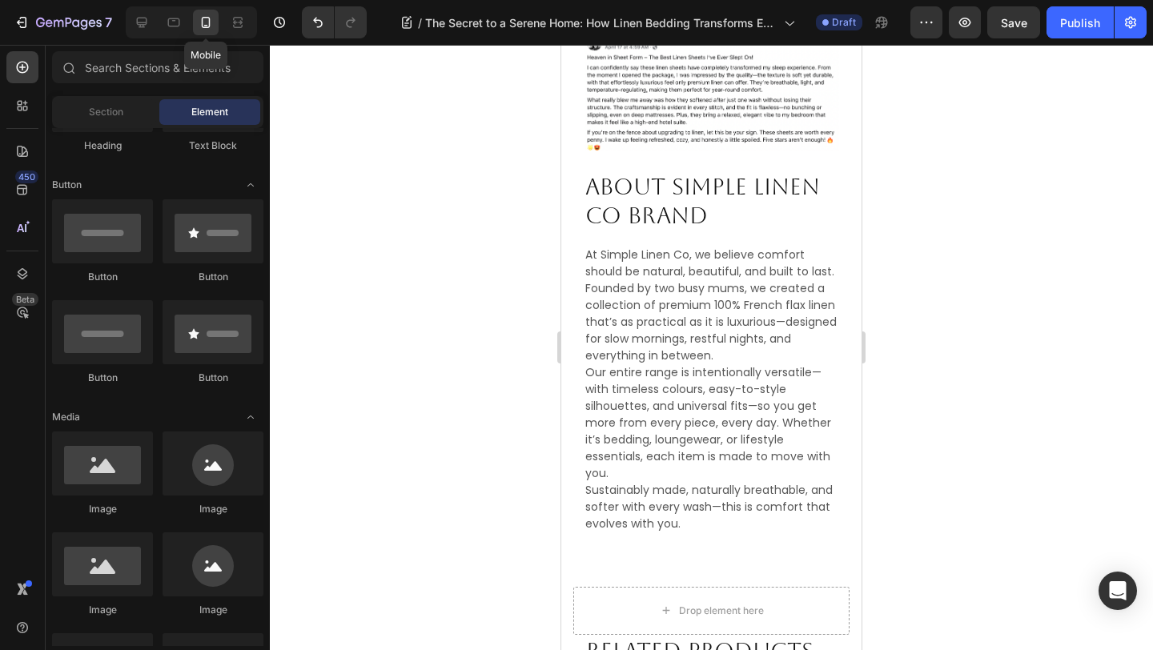
scroll to position [3206, 0]
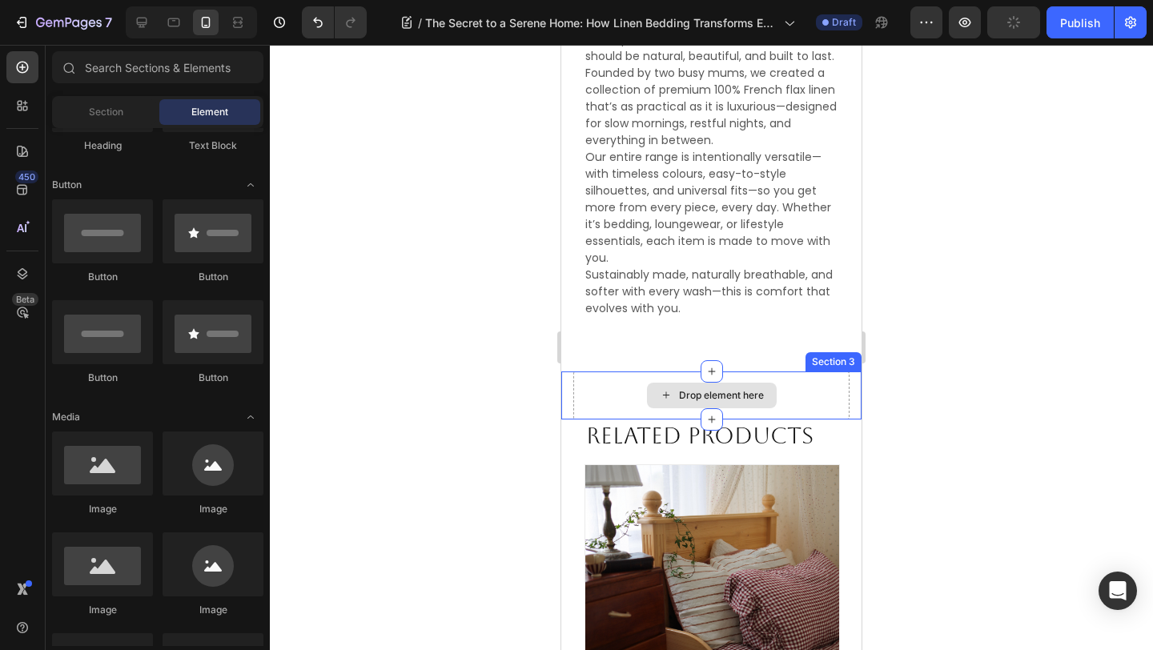
click at [818, 396] on div "Drop element here" at bounding box center [711, 396] width 276 height 48
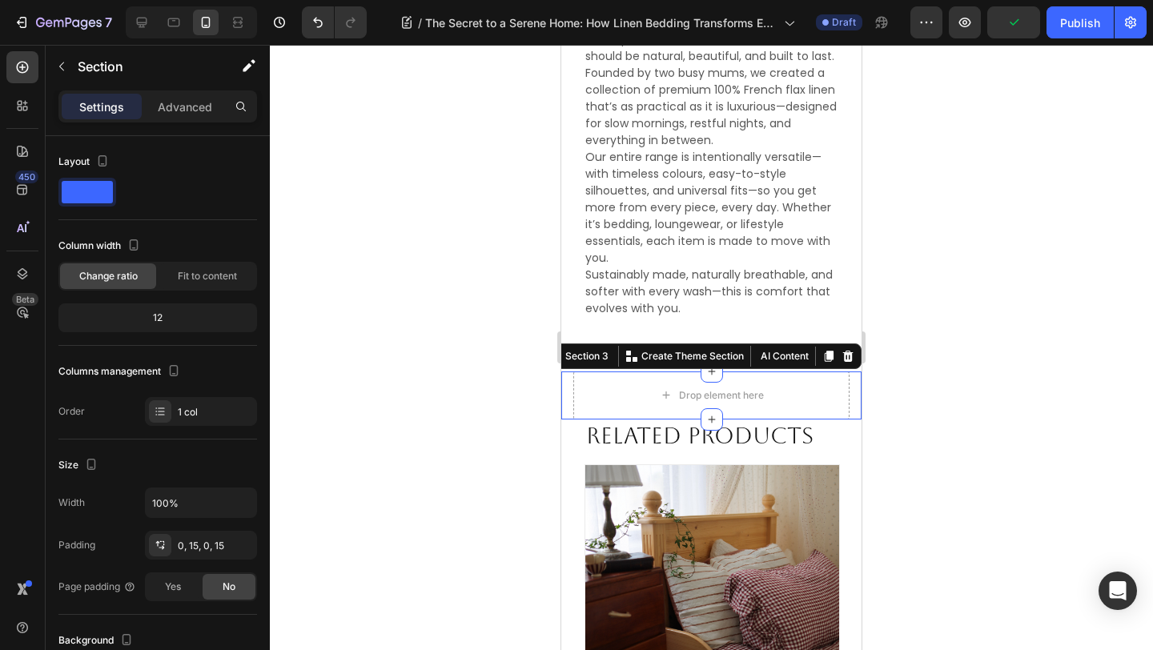
click at [850, 356] on icon at bounding box center [848, 356] width 10 height 11
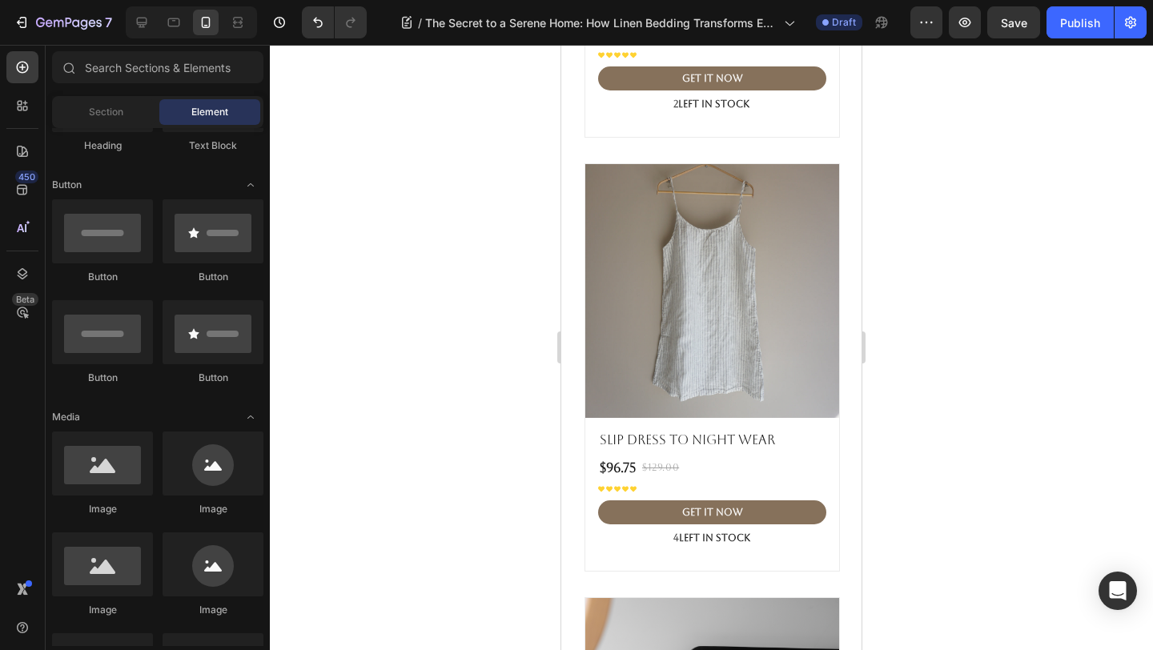
scroll to position [3892, 0]
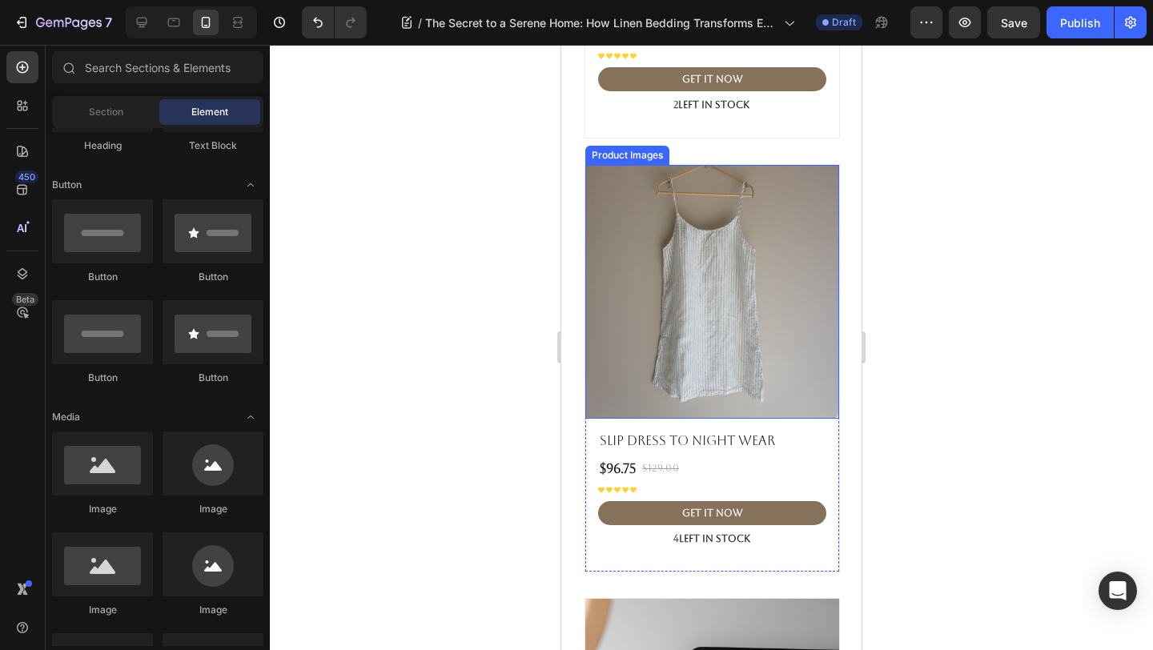
click at [746, 284] on img at bounding box center [712, 292] width 254 height 254
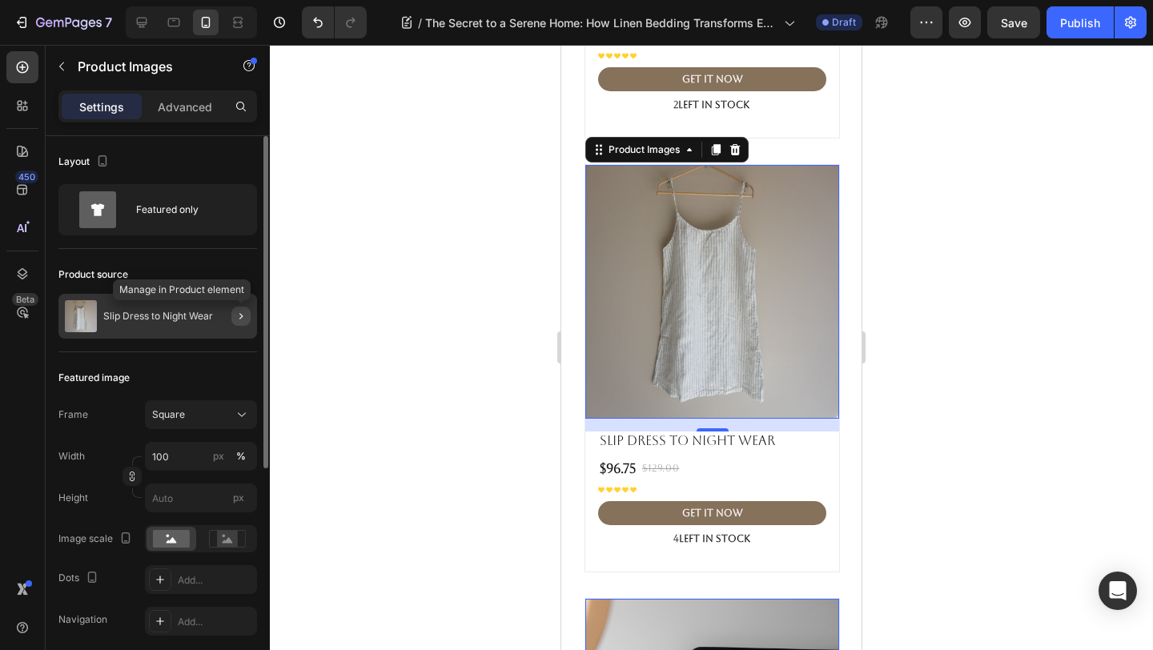
click at [238, 316] on icon "button" at bounding box center [241, 316] width 13 height 13
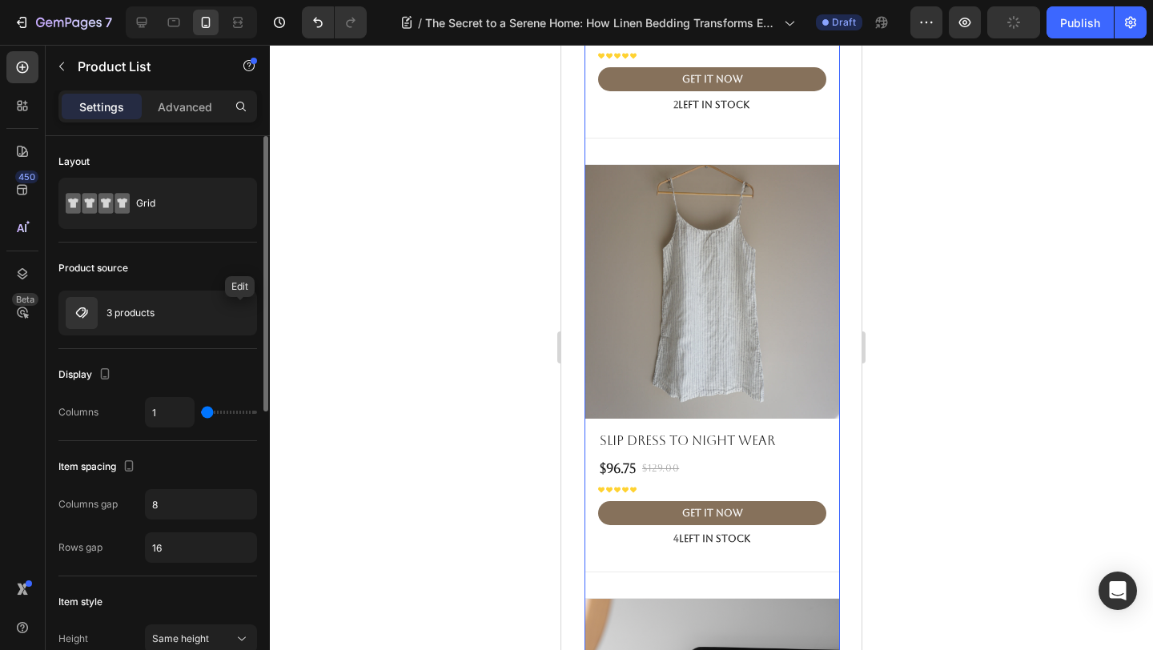
click at [0, 0] on icon "button" at bounding box center [0, 0] width 0 height 0
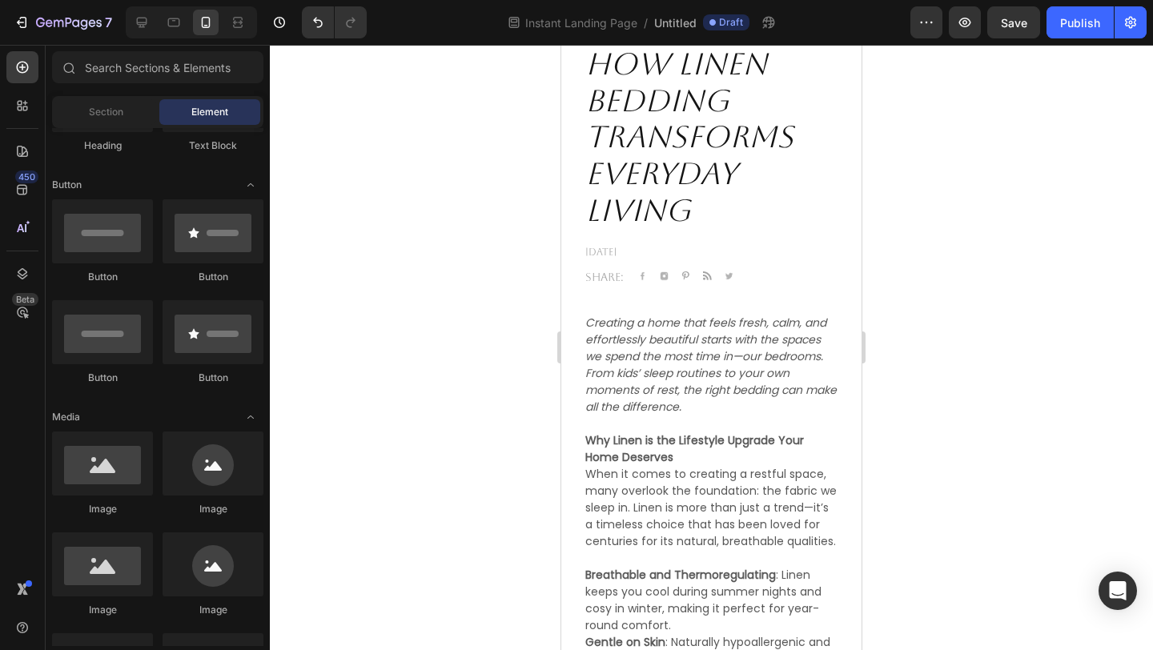
scroll to position [541, 0]
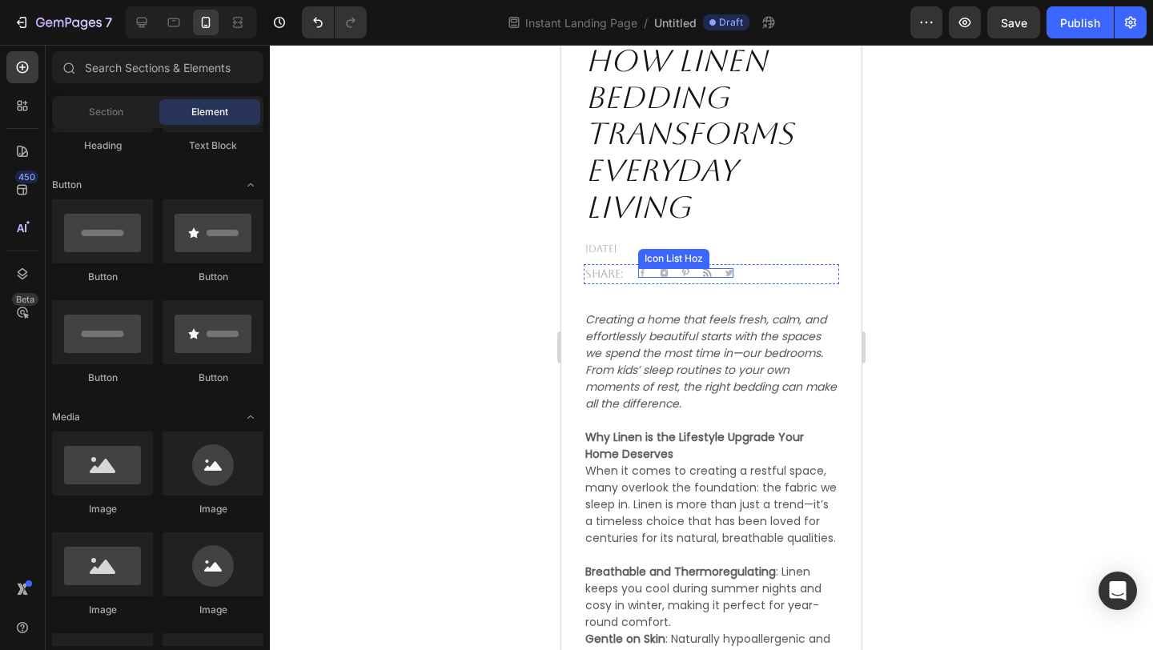
click at [695, 268] on div "Image Image Image Image Image" at bounding box center [685, 272] width 95 height 9
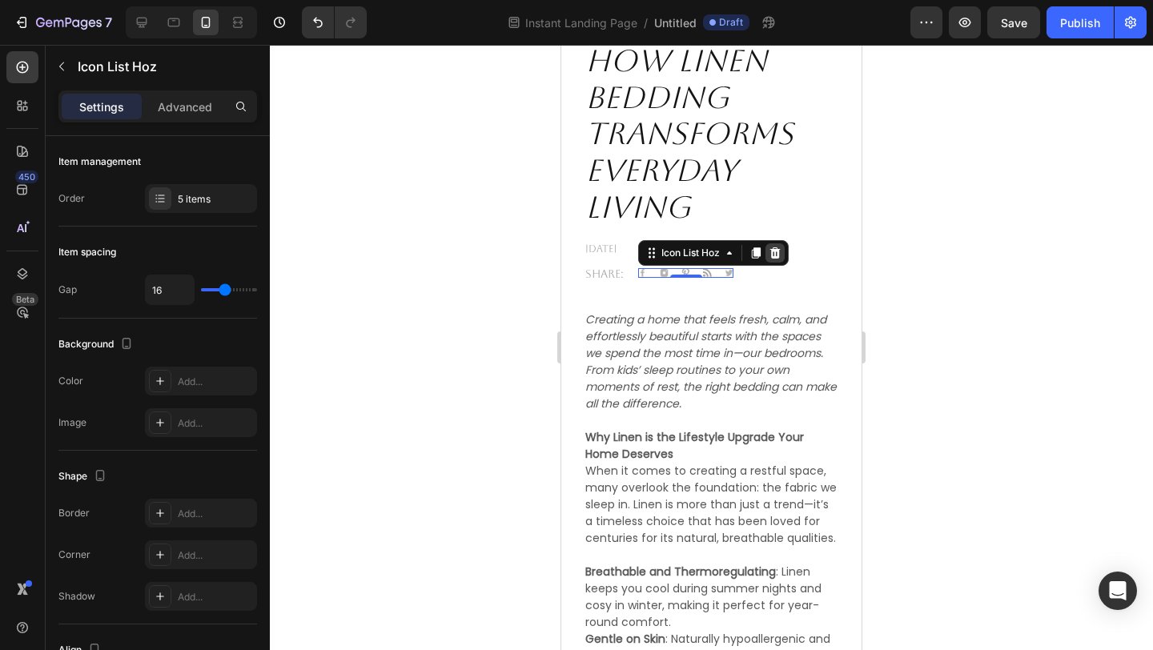
click at [779, 253] on icon at bounding box center [775, 252] width 10 height 11
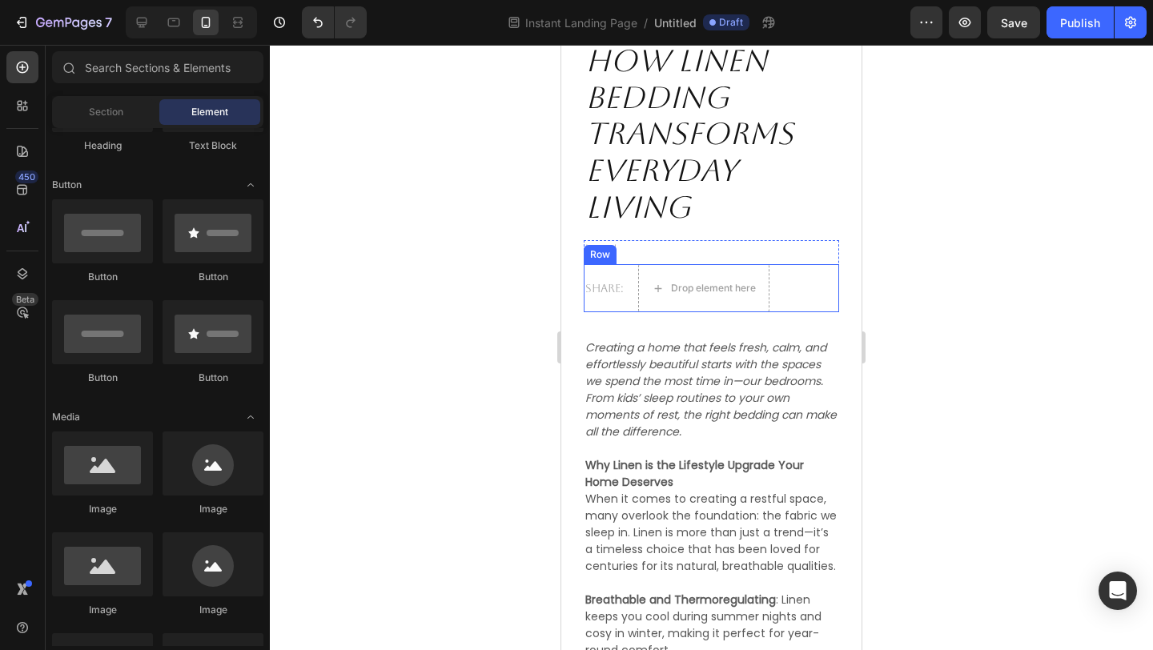
click at [779, 297] on div "Share: Text block Drop element here Row" at bounding box center [711, 288] width 255 height 48
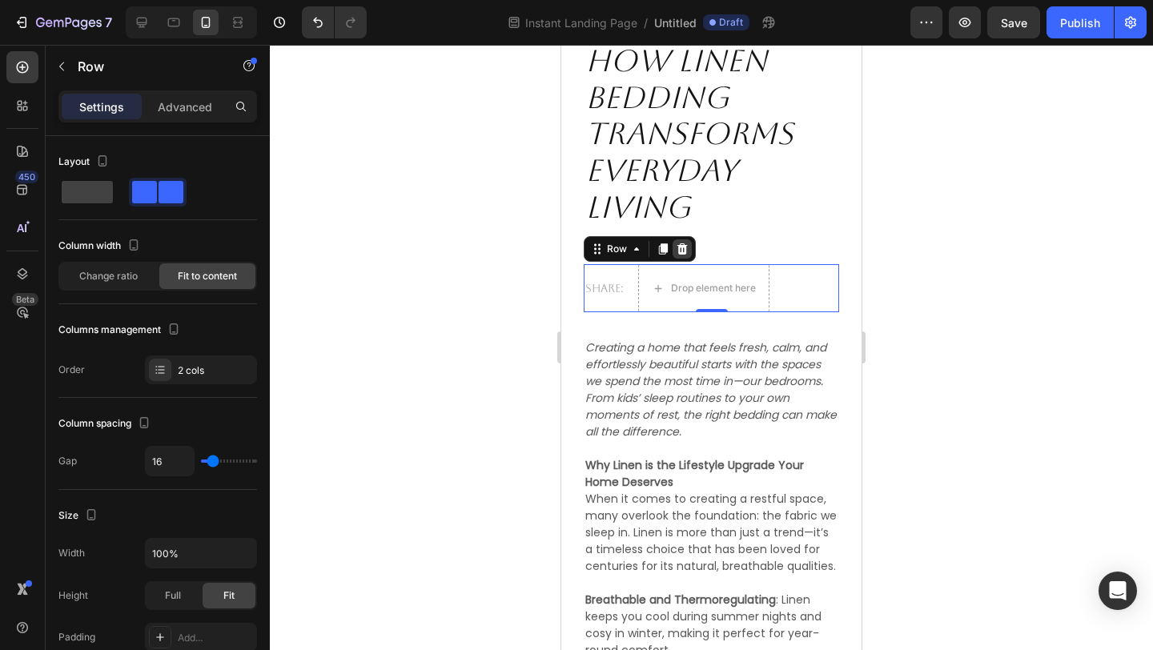
click at [680, 247] on icon at bounding box center [682, 248] width 10 height 11
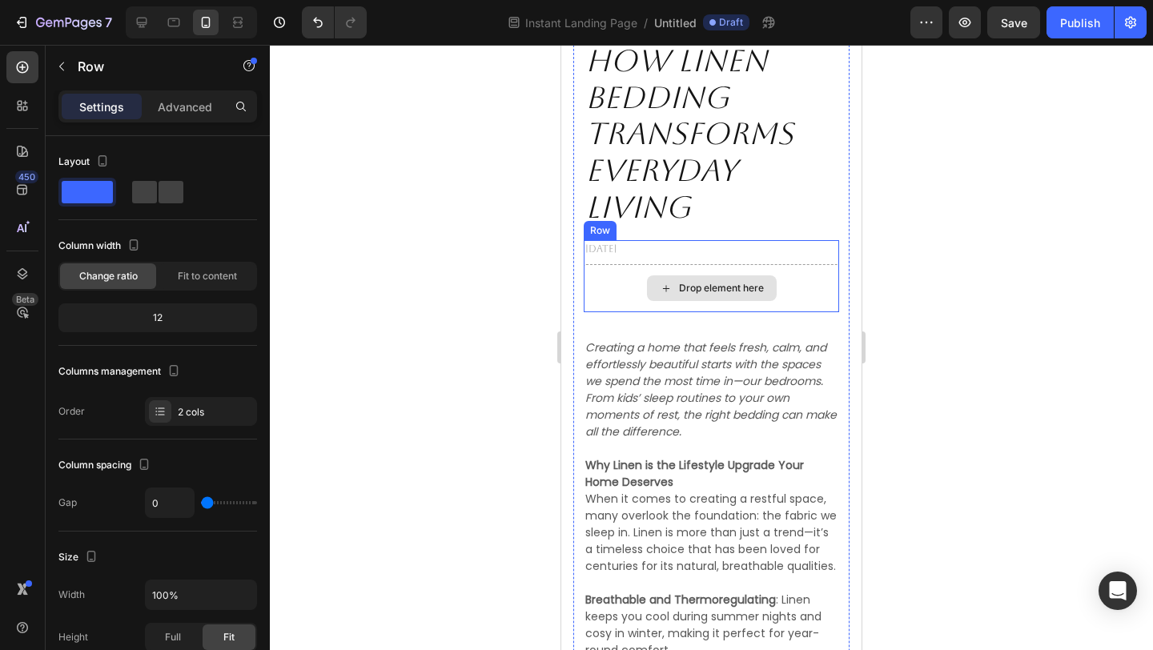
click at [795, 295] on div "Drop element here" at bounding box center [711, 288] width 255 height 48
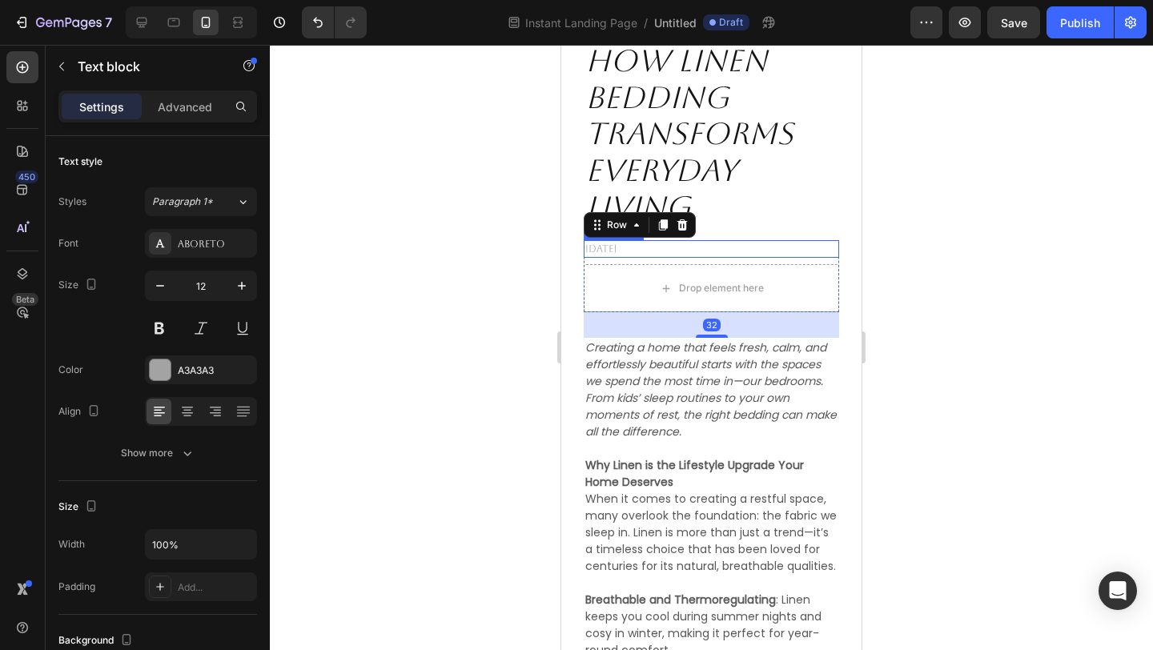
click at [636, 251] on p "[DATE]" at bounding box center [711, 249] width 252 height 14
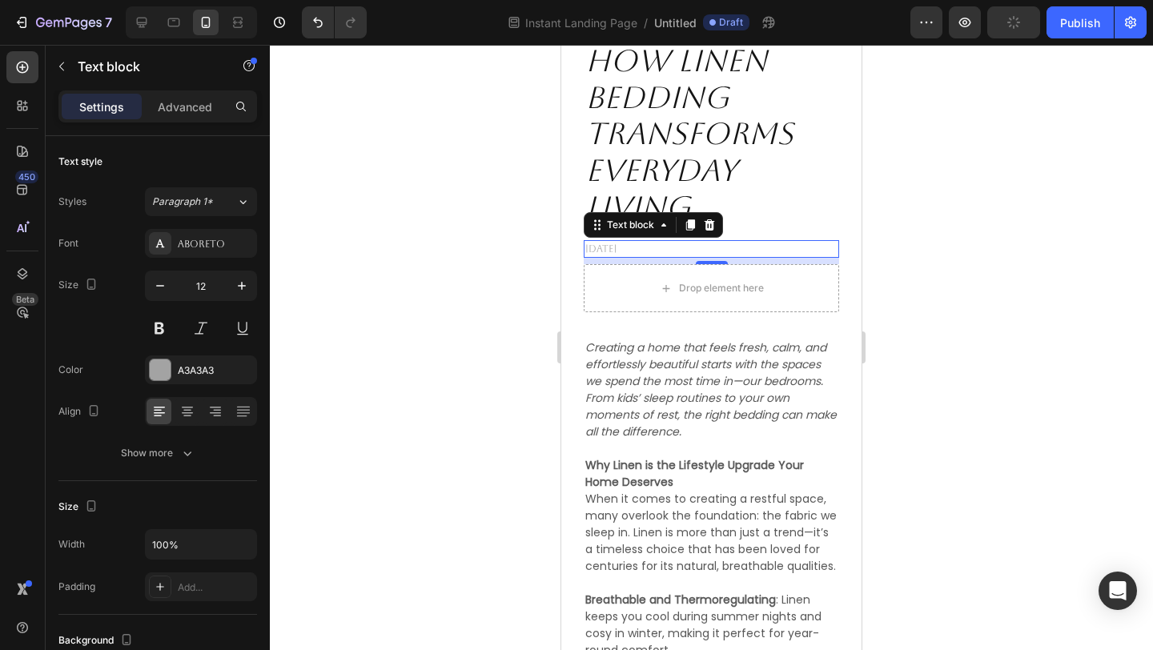
click at [613, 251] on p "[DATE]" at bounding box center [711, 249] width 252 height 14
click at [948, 291] on div at bounding box center [711, 347] width 883 height 605
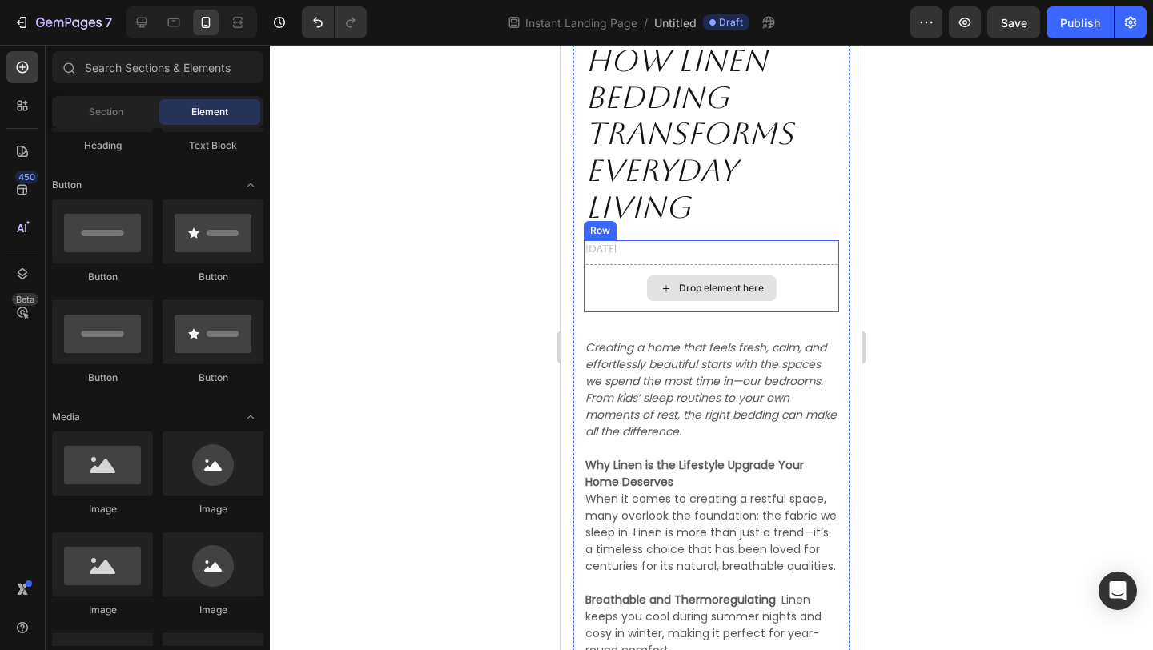
click at [822, 298] on div "Drop element here" at bounding box center [711, 288] width 255 height 48
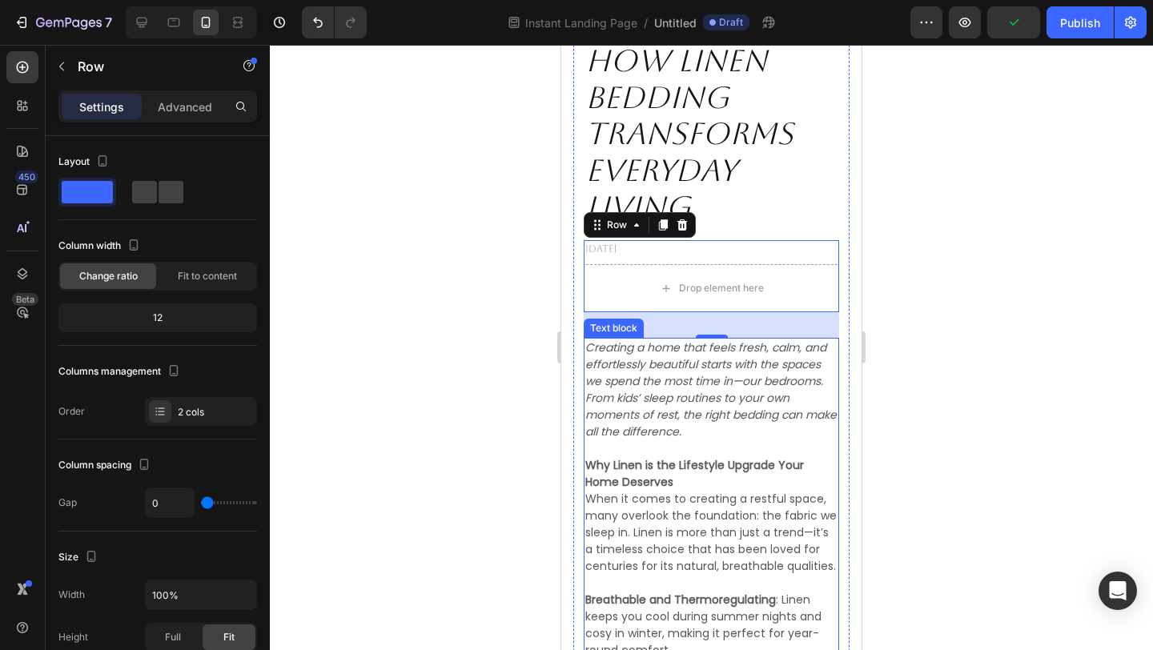
click at [502, 412] on div at bounding box center [711, 347] width 883 height 605
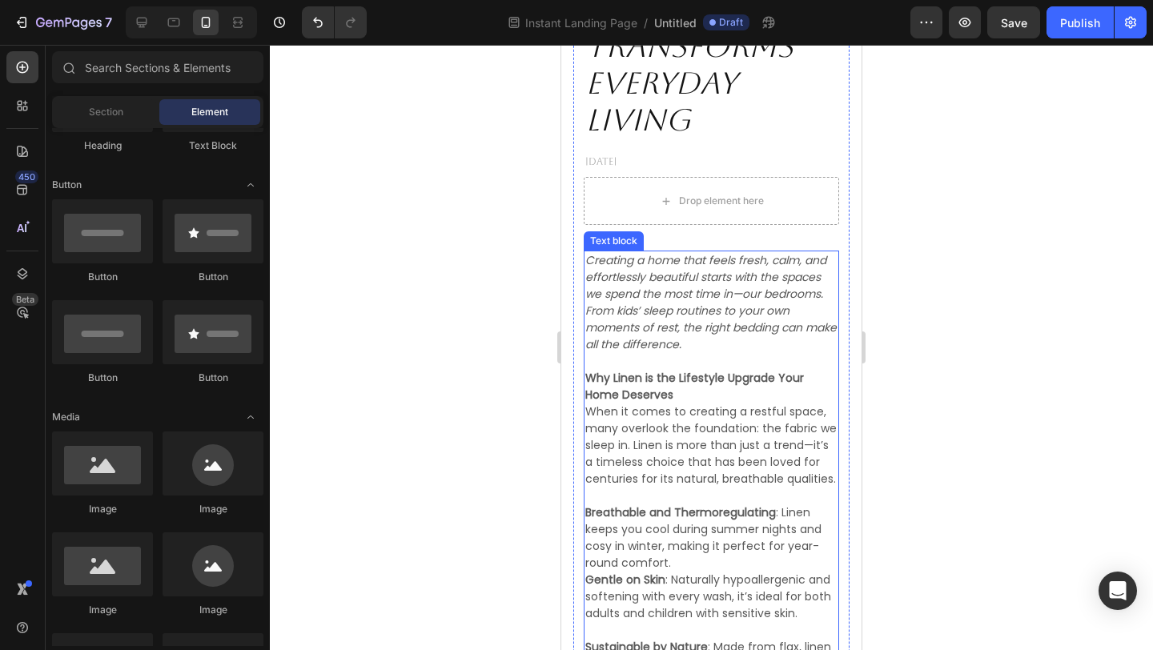
scroll to position [627, 0]
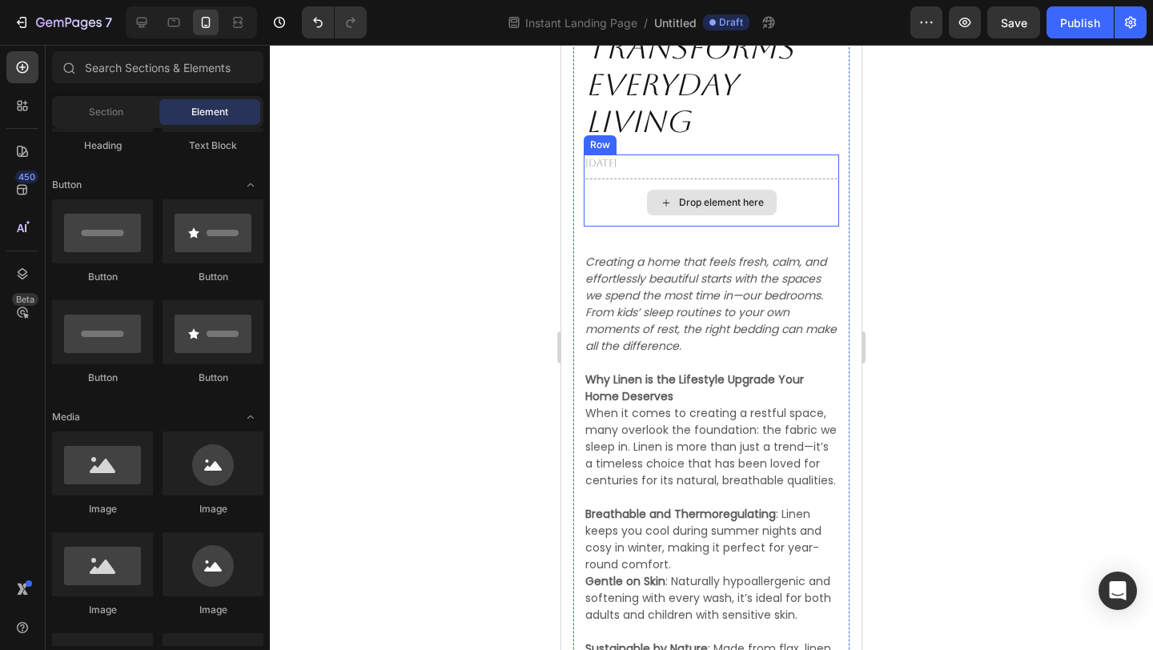
click at [620, 202] on div "Drop element here" at bounding box center [711, 203] width 255 height 48
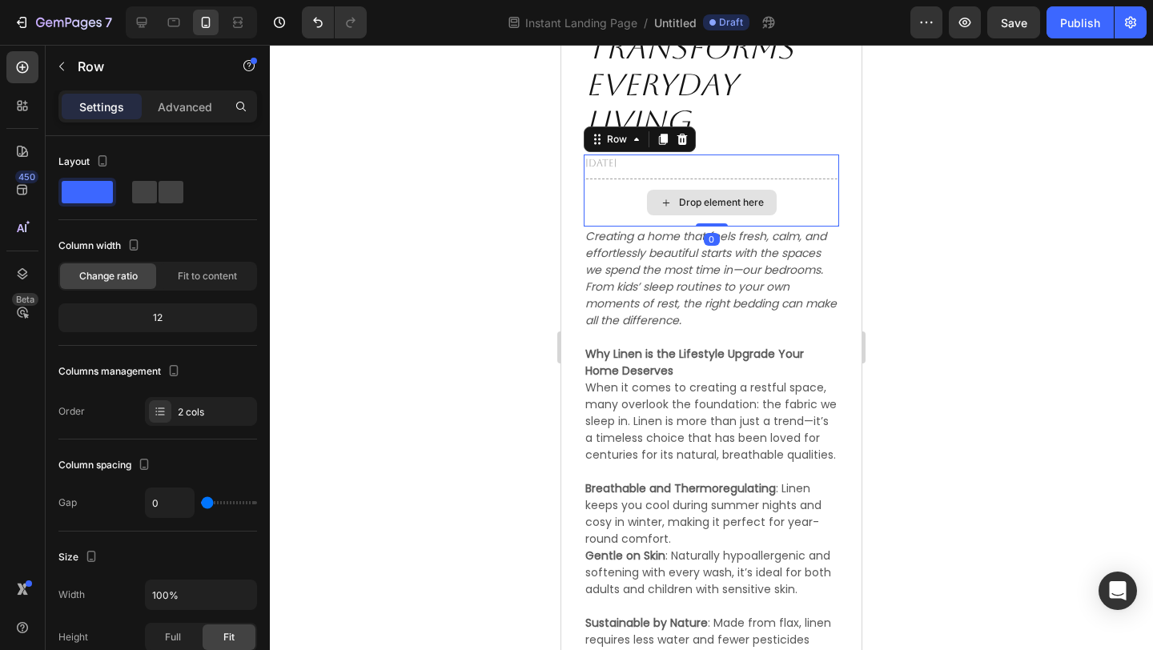
drag, startPoint x: 714, startPoint y: 249, endPoint x: 731, endPoint y: 219, distance: 34.1
click at [731, 219] on div "[DATE] Text block Drop element here Row 0" at bounding box center [711, 191] width 255 height 72
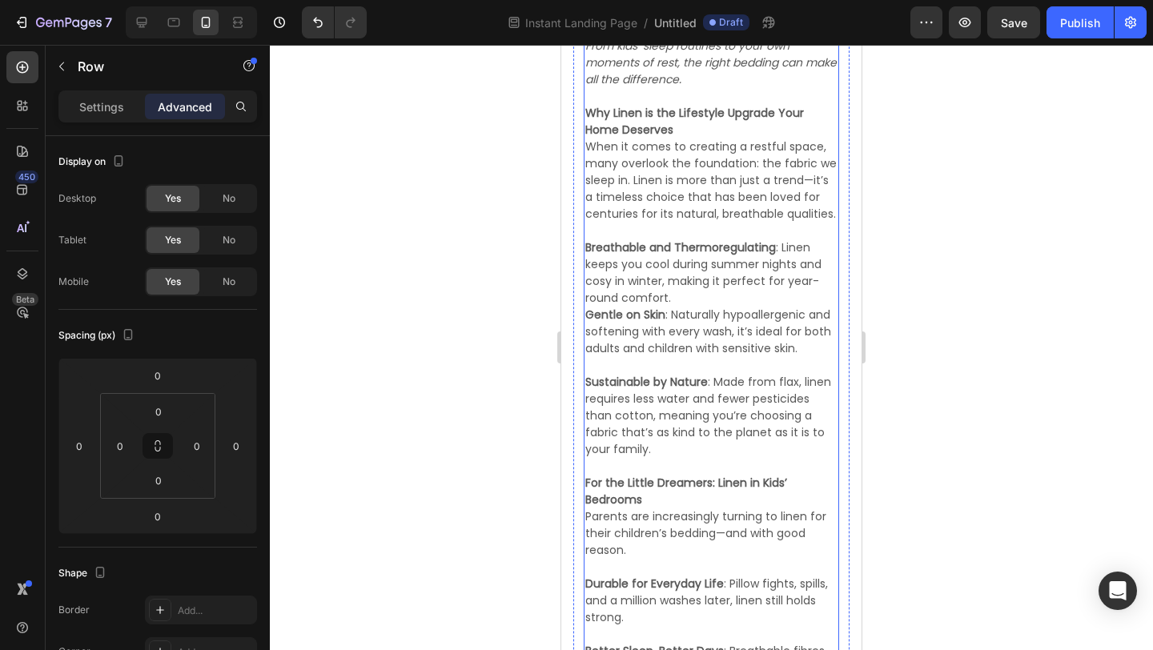
scroll to position [869, 0]
click at [692, 295] on p "Breathable and Thermoregulating : Linen keeps you cool during summer nights and…" at bounding box center [711, 272] width 252 height 67
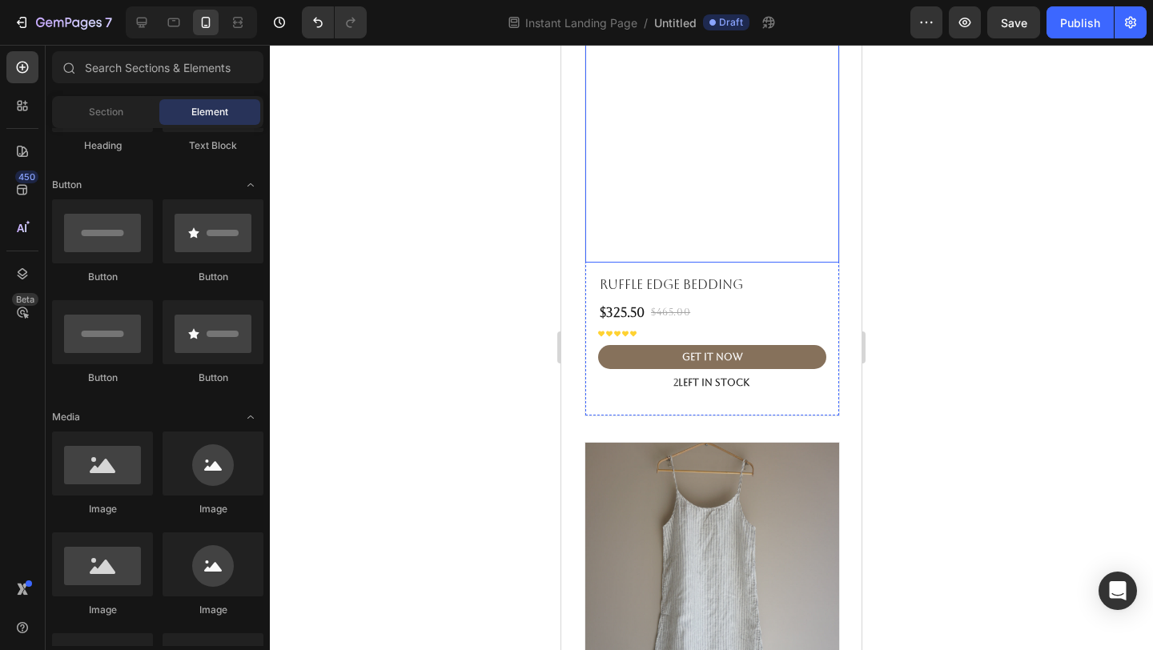
scroll to position [3086, 0]
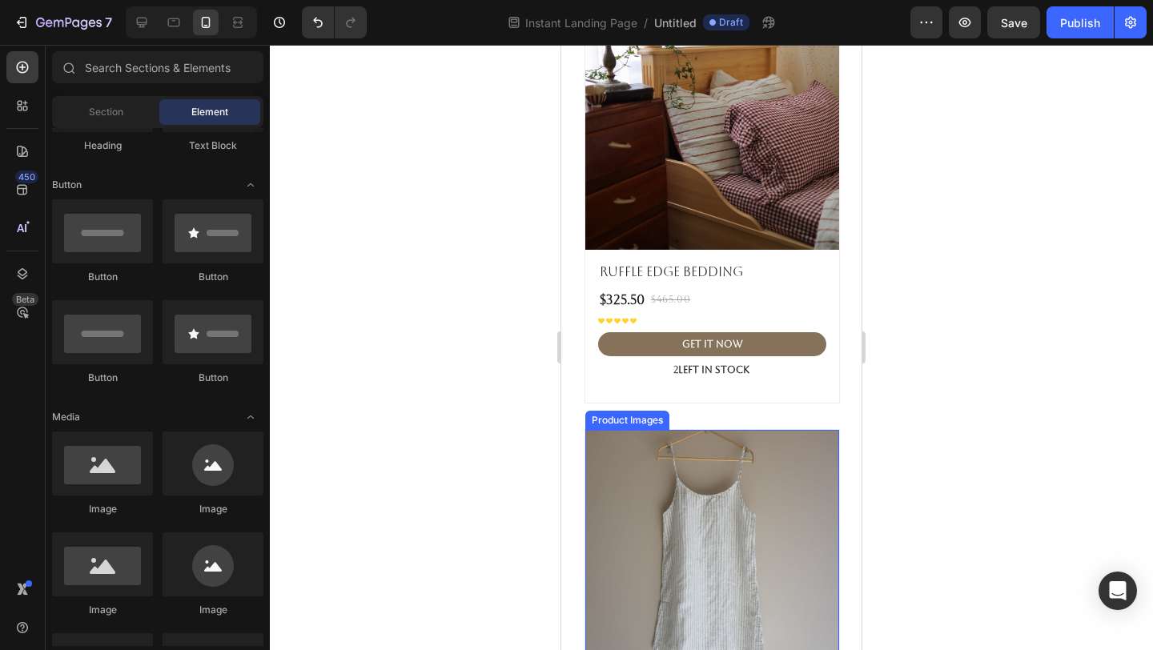
click at [682, 465] on img at bounding box center [712, 557] width 254 height 254
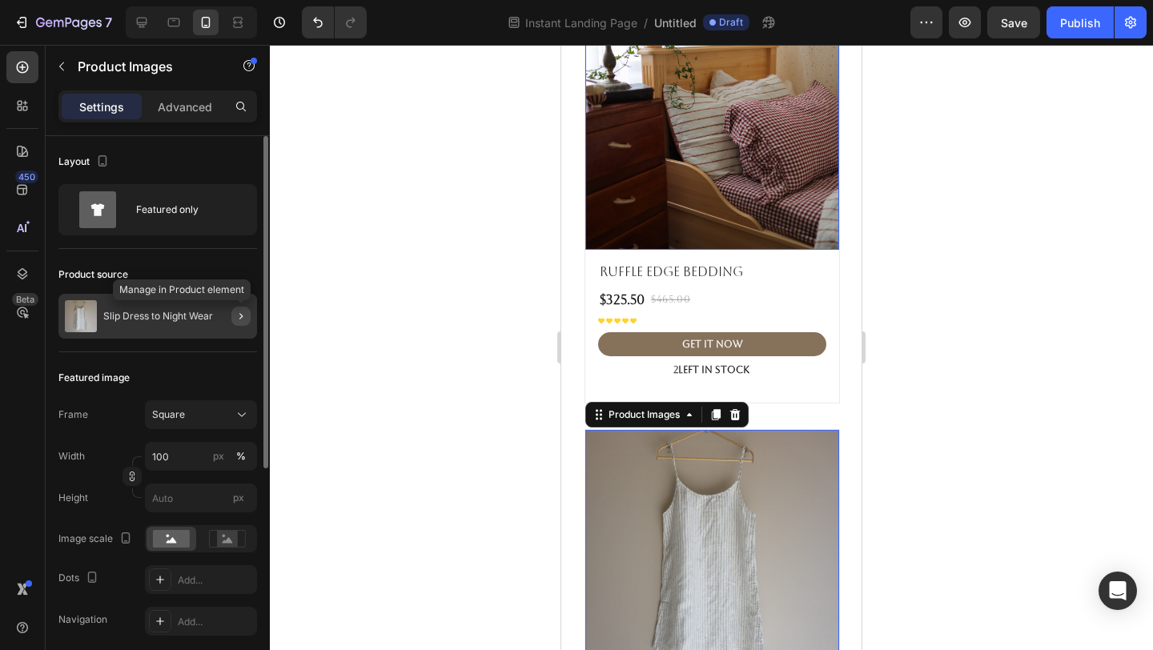
click at [243, 312] on icon "button" at bounding box center [241, 316] width 13 height 13
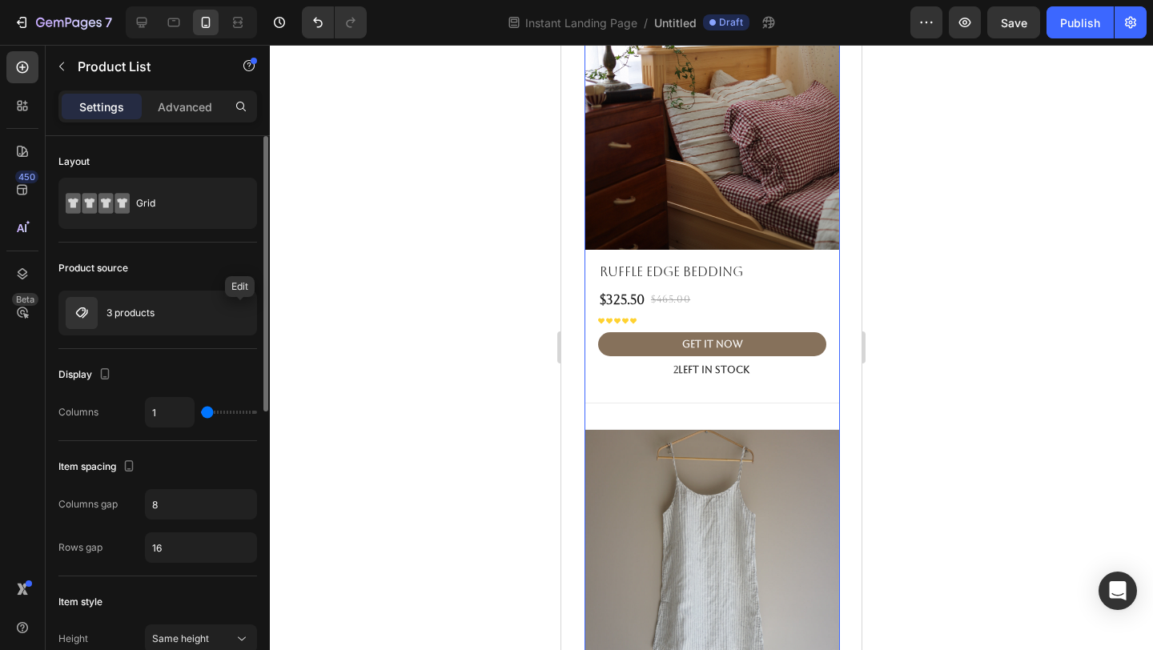
click at [0, 0] on icon "button" at bounding box center [0, 0] width 0 height 0
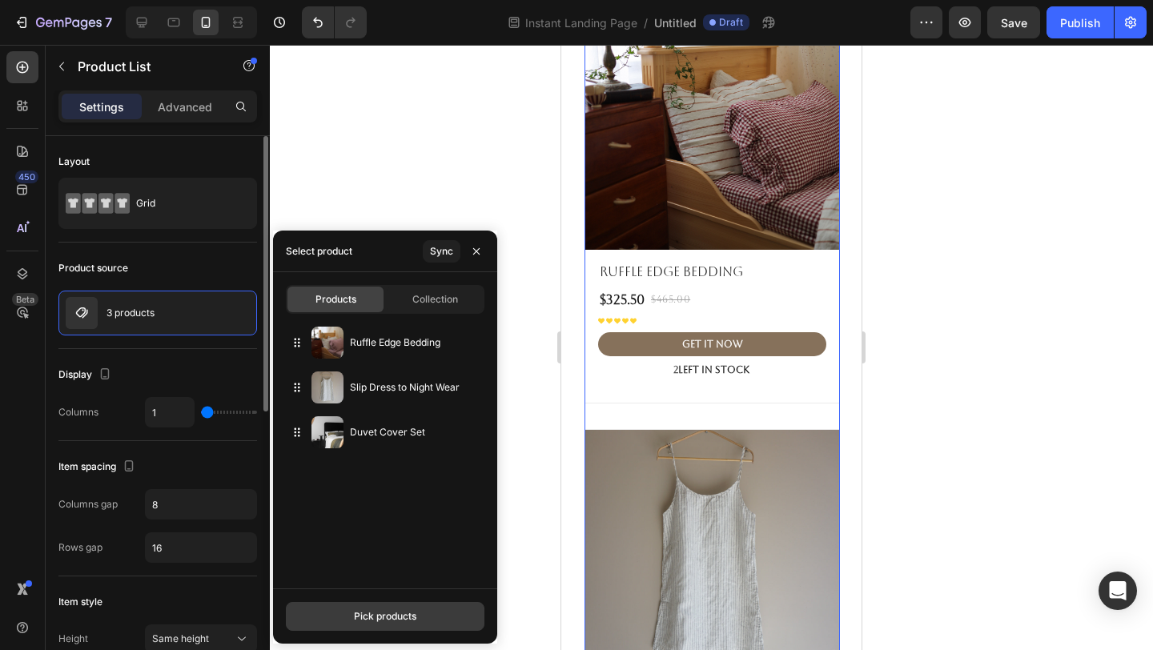
click at [384, 613] on div "Pick products" at bounding box center [385, 616] width 62 height 14
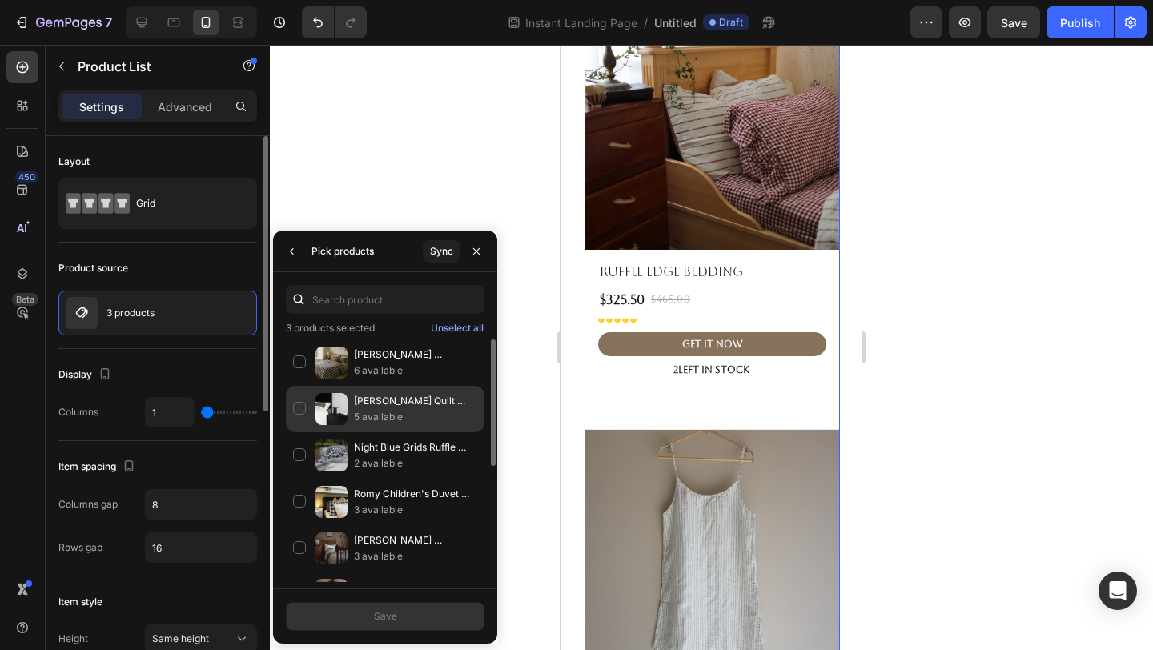
click at [301, 432] on div "[PERSON_NAME] Quilt Counterpane 5 available" at bounding box center [385, 455] width 199 height 46
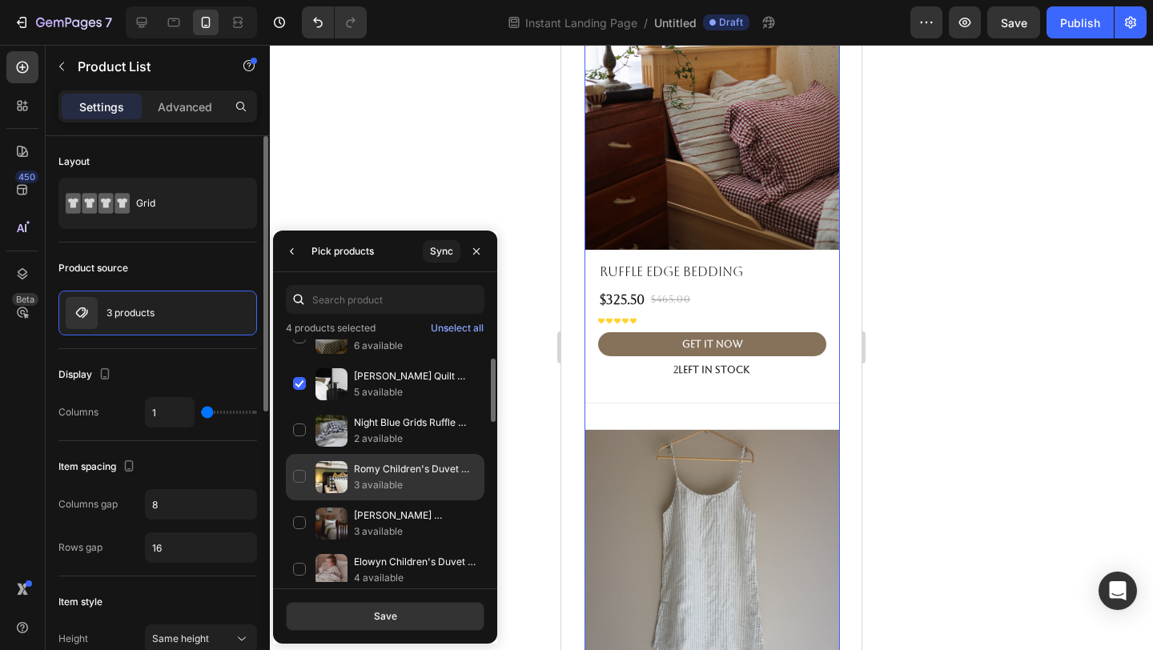
scroll to position [37, 0]
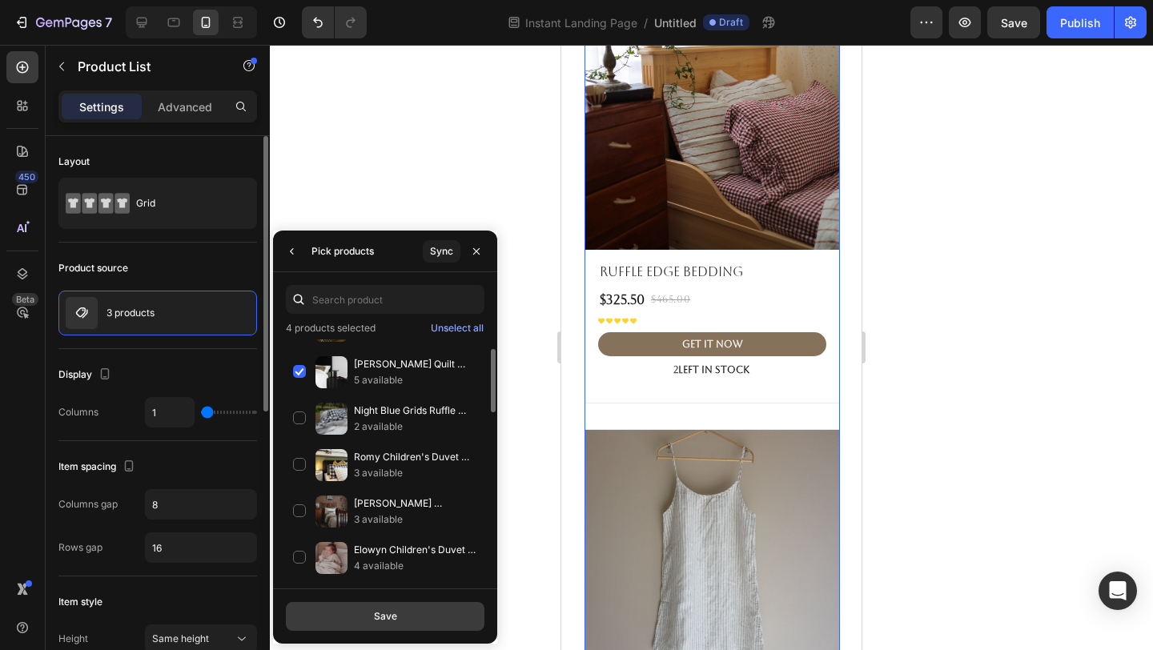
click at [381, 611] on div "Save" at bounding box center [385, 616] width 23 height 14
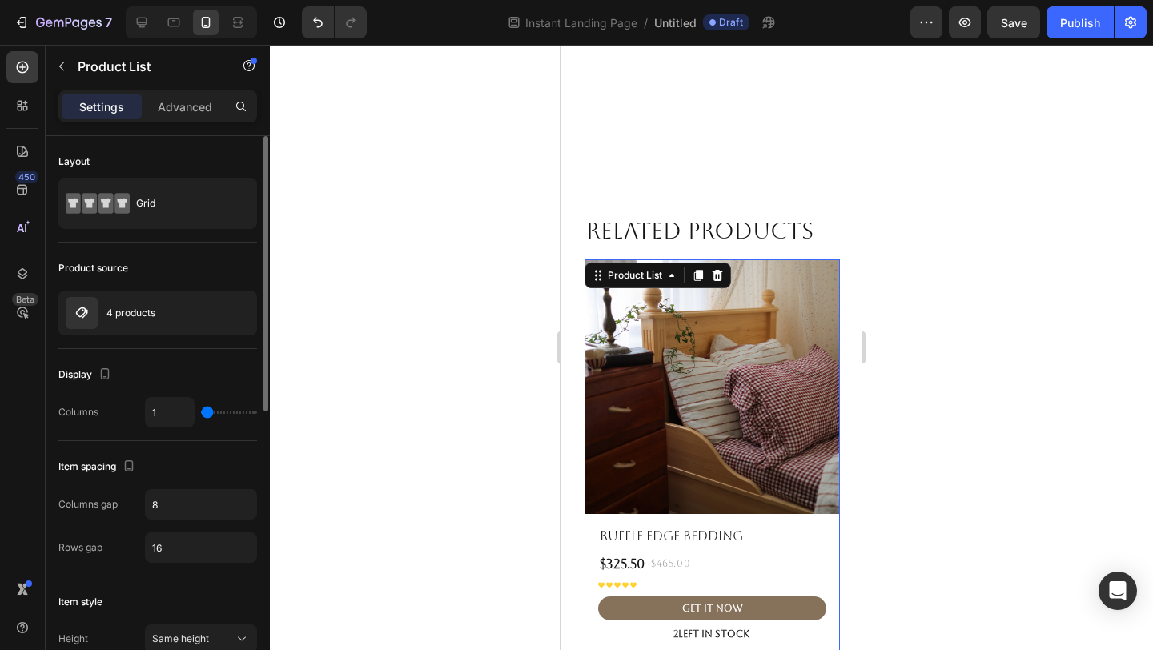
scroll to position [3086, 0]
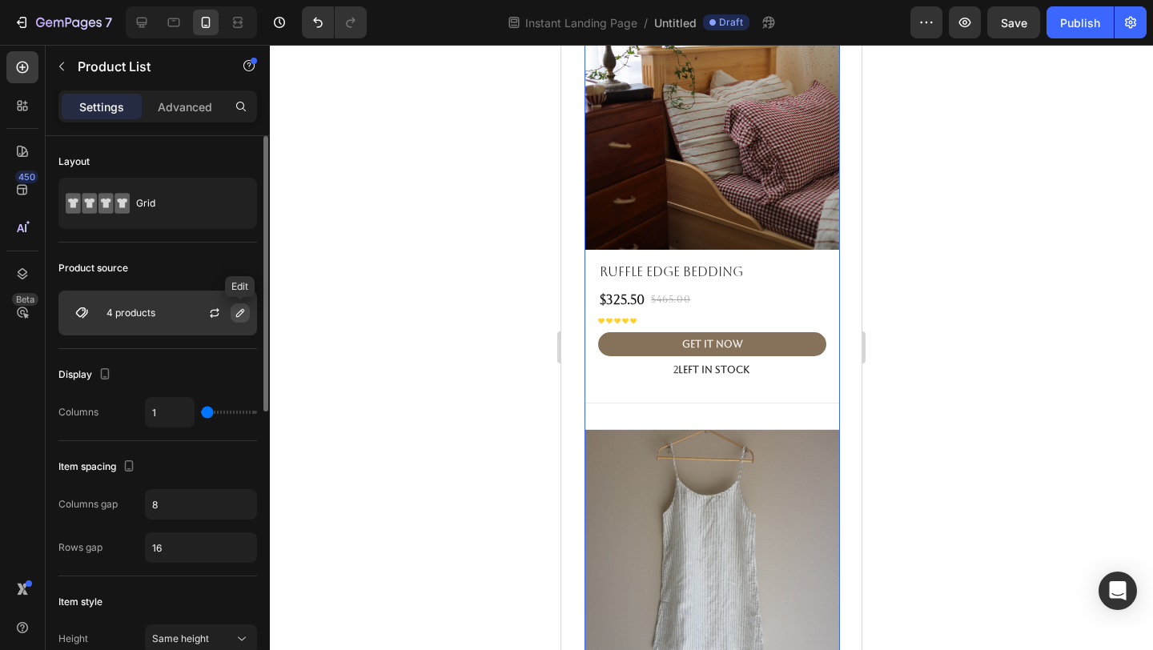
click at [235, 315] on icon "button" at bounding box center [240, 313] width 13 height 13
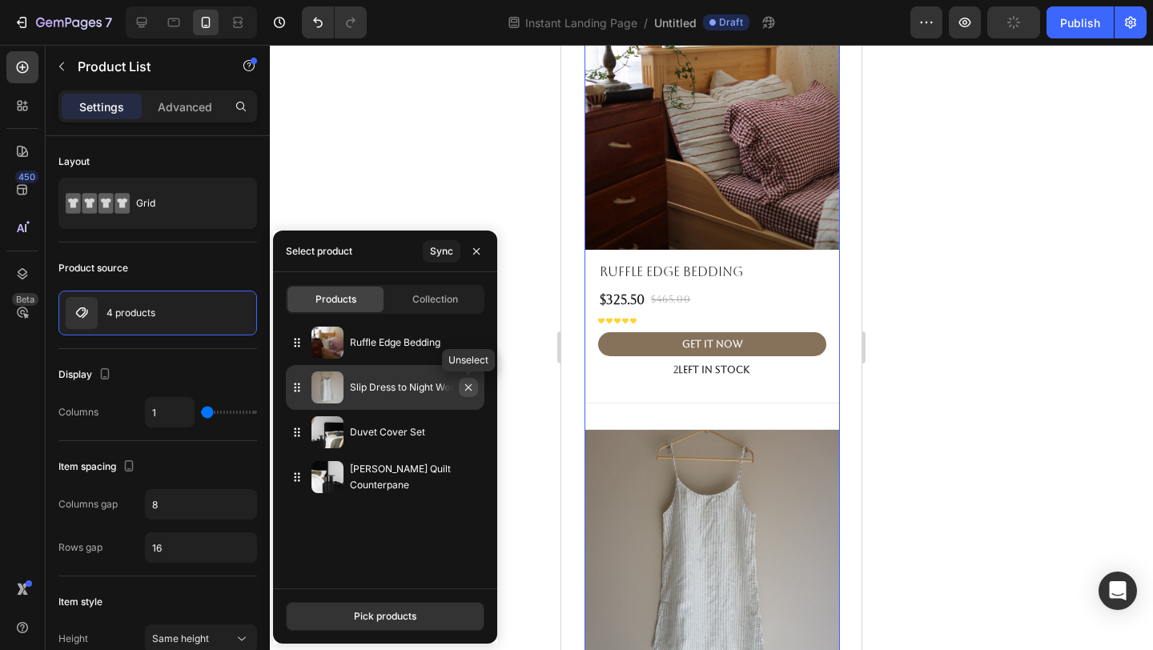
click at [468, 389] on icon "button" at bounding box center [468, 387] width 13 height 13
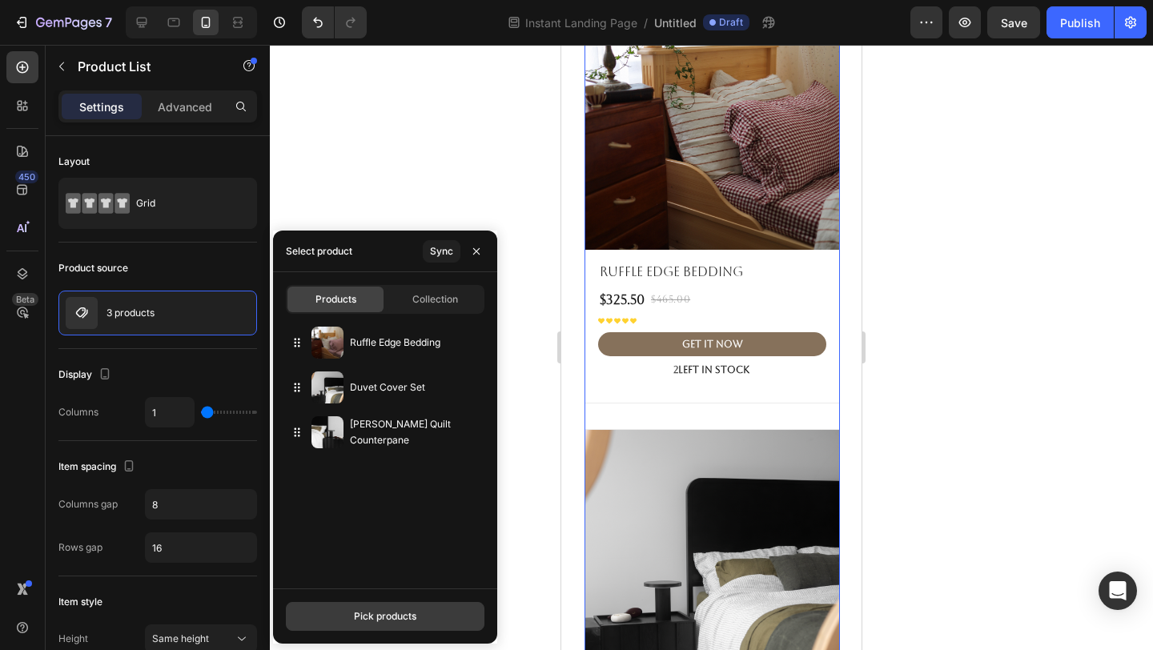
click at [383, 624] on button "Pick products" at bounding box center [385, 616] width 199 height 29
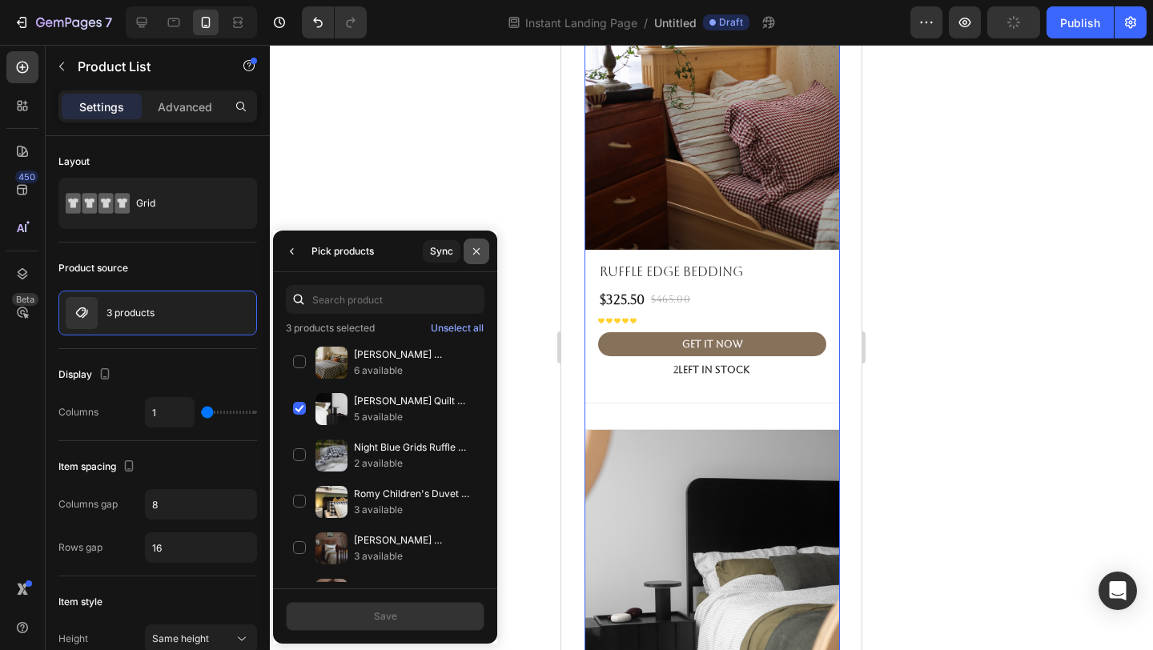
click at [475, 253] on icon "button" at bounding box center [476, 251] width 13 height 13
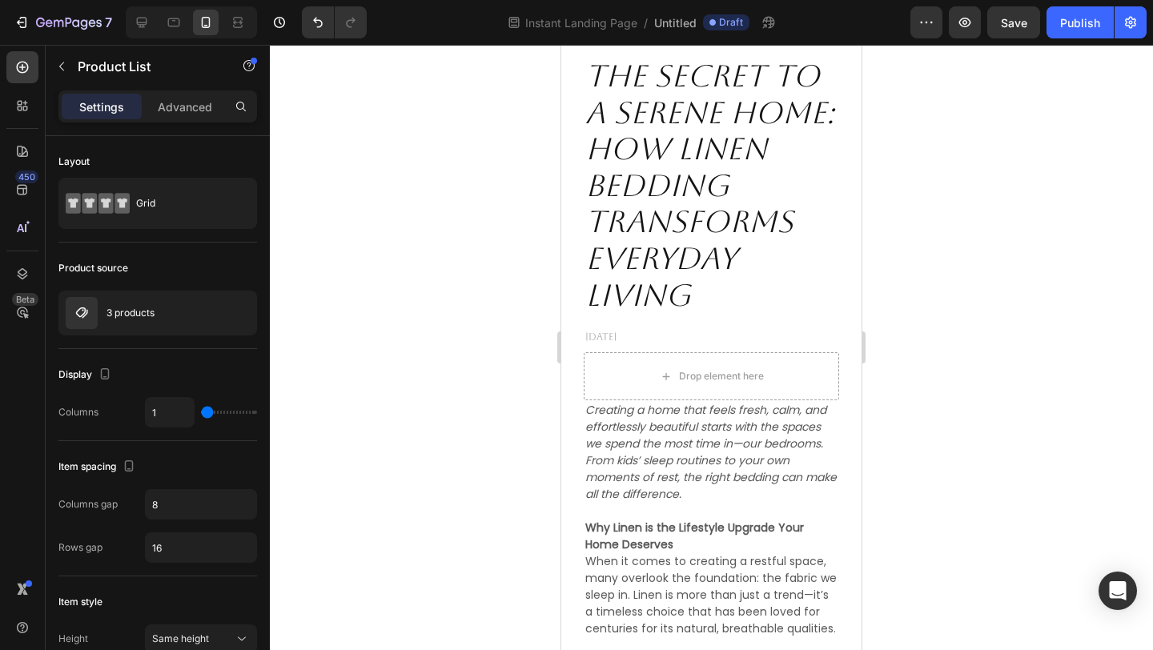
scroll to position [0, 0]
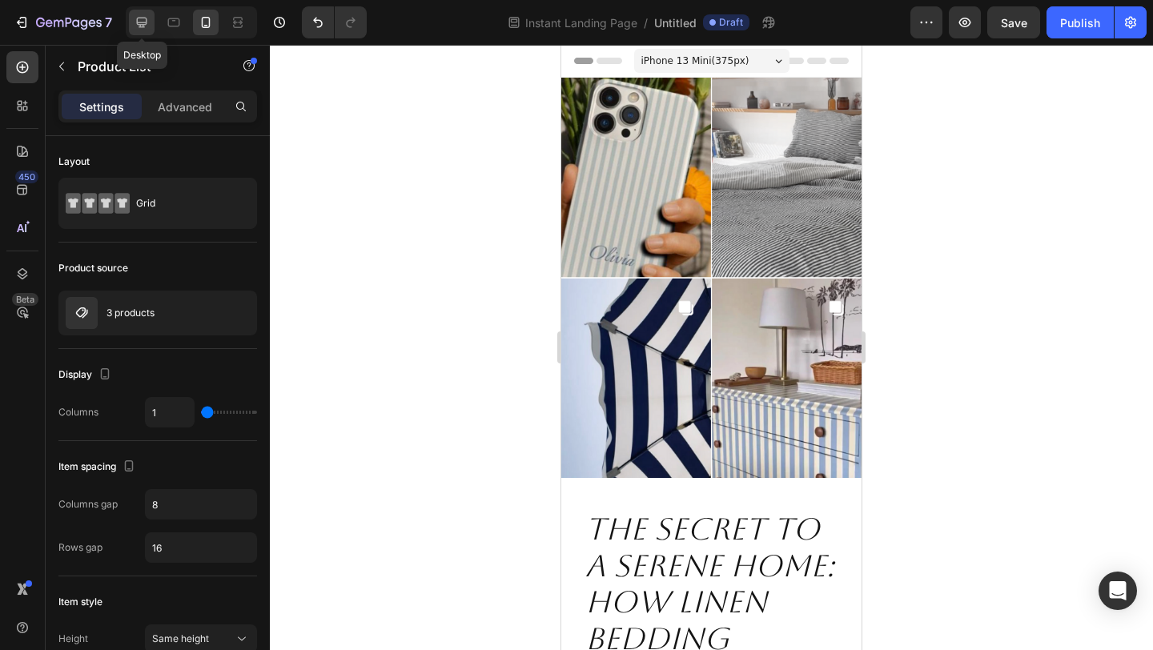
click at [145, 16] on icon at bounding box center [142, 22] width 16 height 16
type input "3"
type input "32"
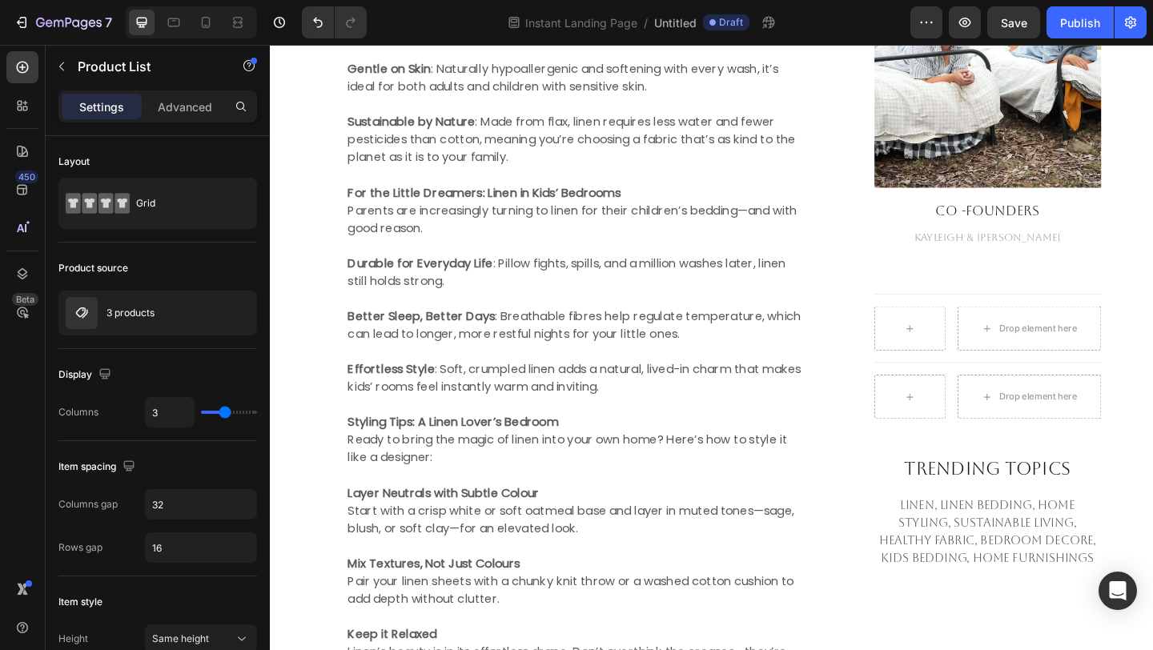
scroll to position [1521, 0]
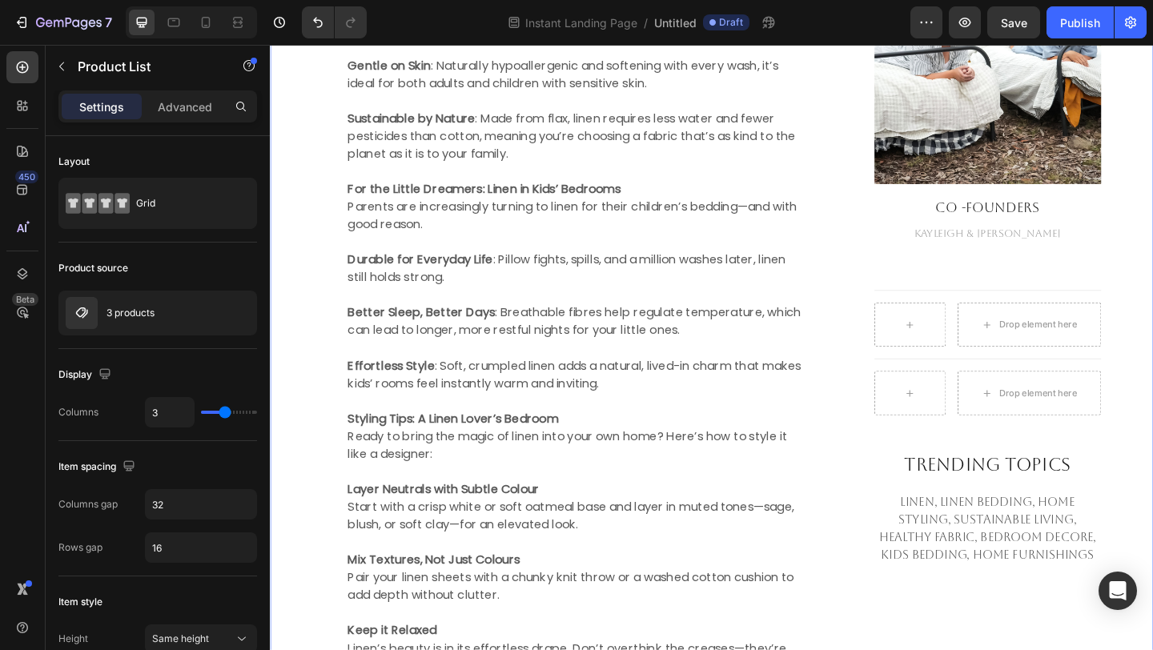
click at [1152, 369] on div "The Secret to a Serene Home: How Linen Bedding Transforms Everyday Living Headi…" at bounding box center [750, 595] width 937 height 2052
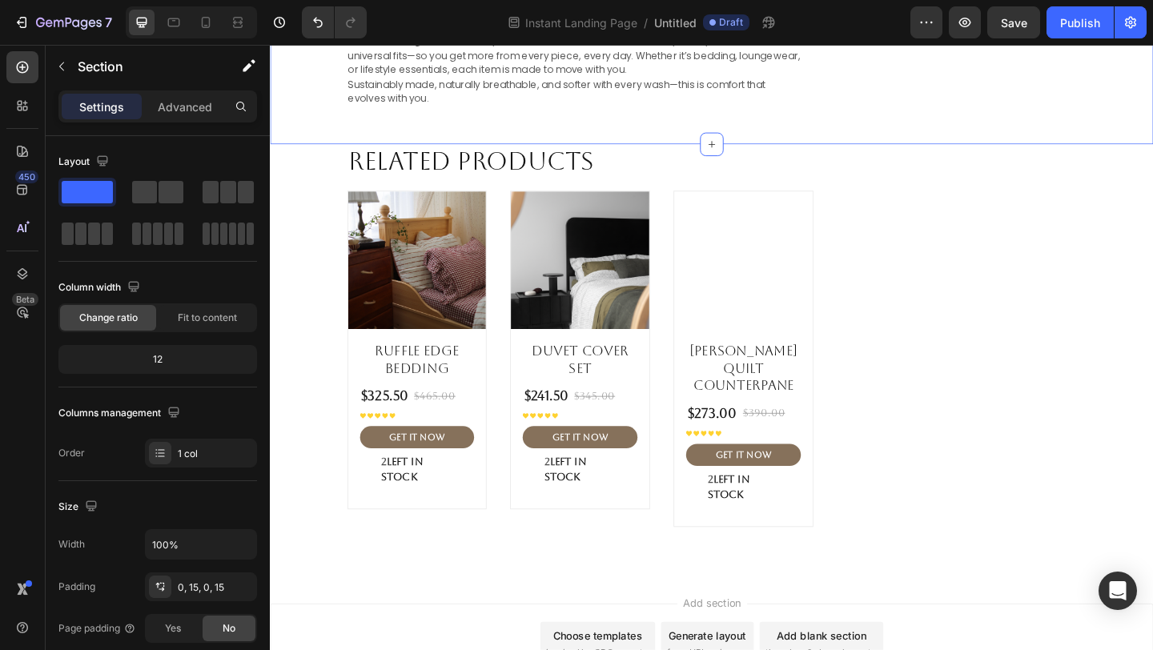
scroll to position [2992, 0]
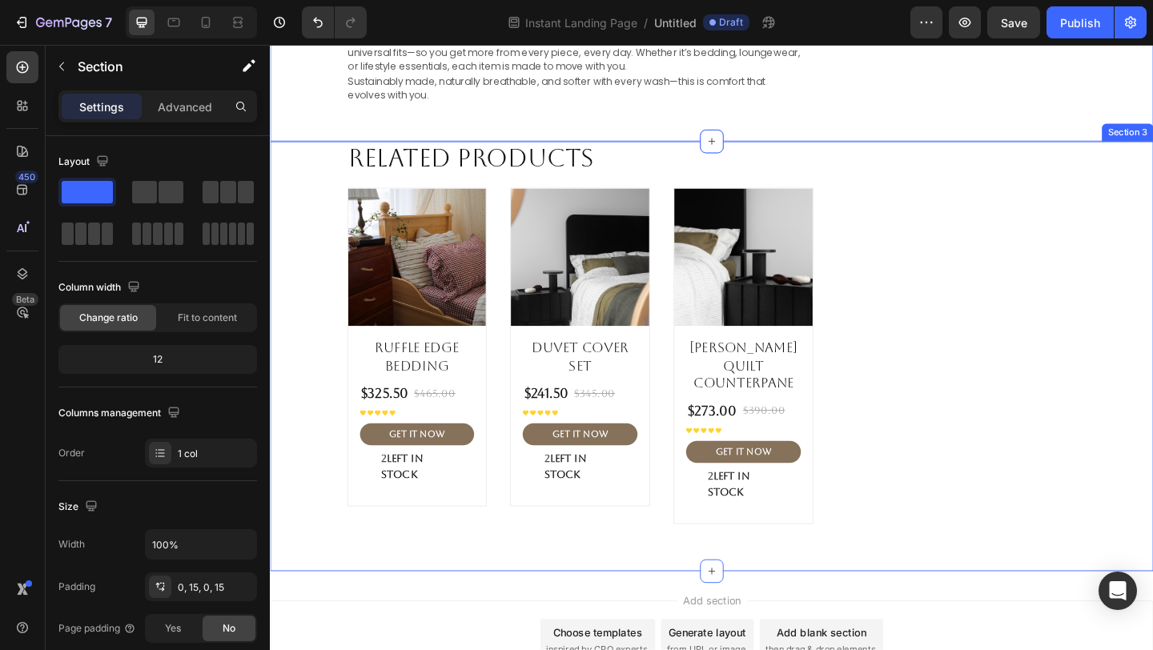
click at [314, 287] on div "Related Products Heading Product Images Ruffle Edge Bedding Product Title $325.…" at bounding box center [750, 377] width 937 height 455
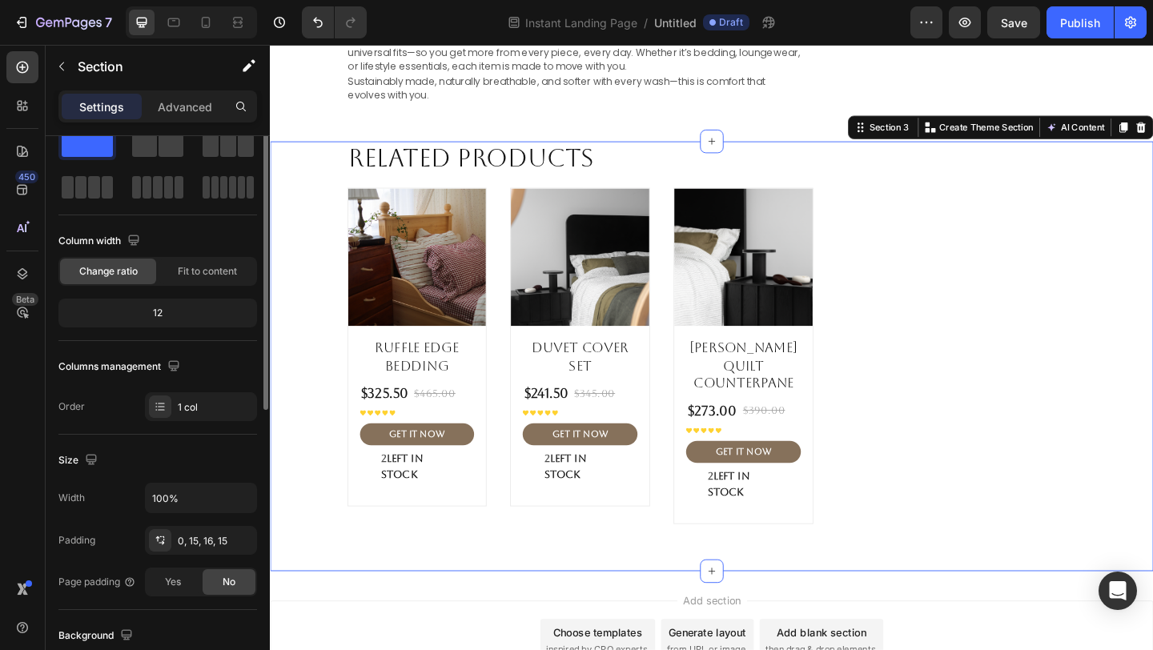
scroll to position [0, 0]
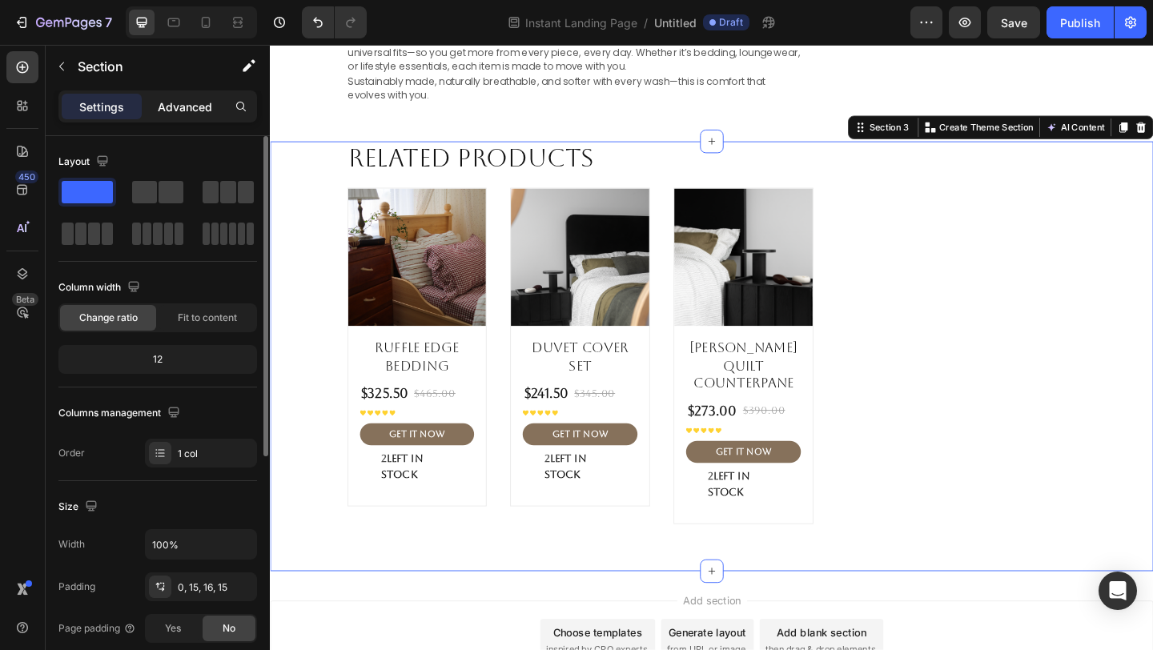
click at [184, 110] on p "Advanced" at bounding box center [185, 106] width 54 height 17
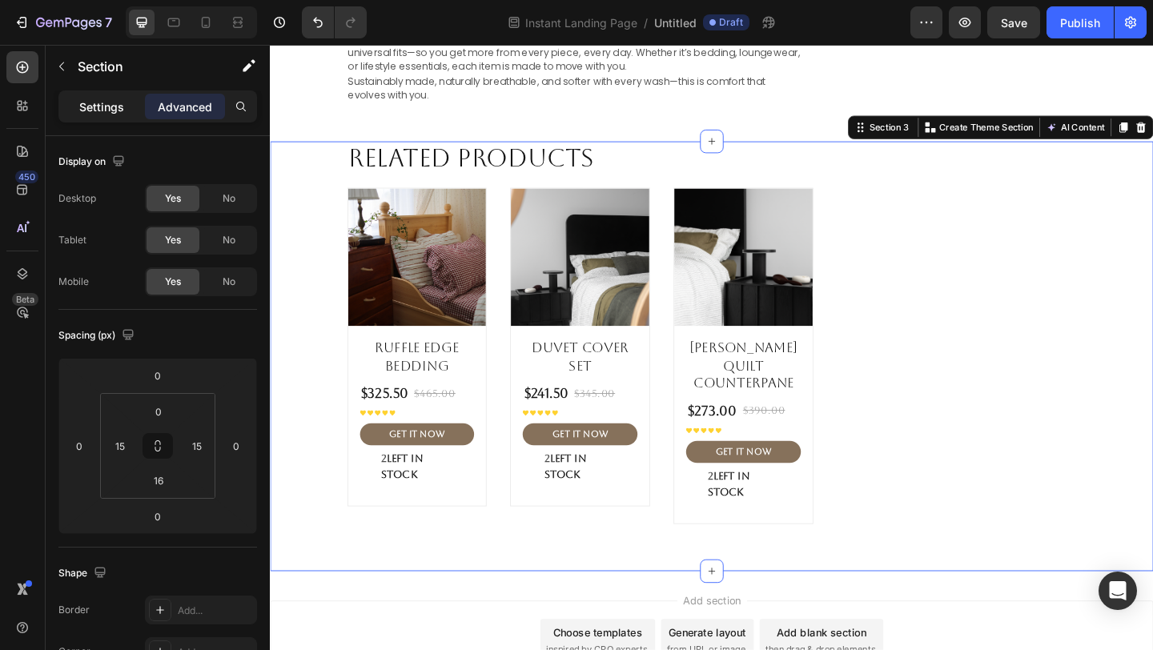
click at [101, 114] on p "Settings" at bounding box center [101, 106] width 45 height 17
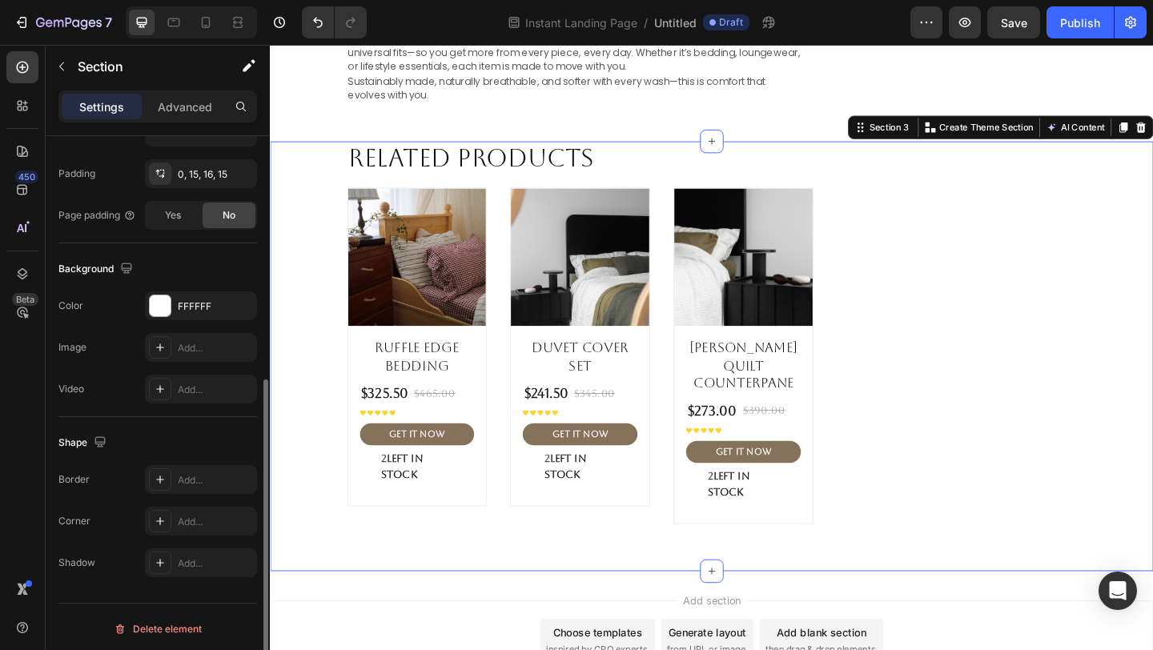
scroll to position [417, 0]
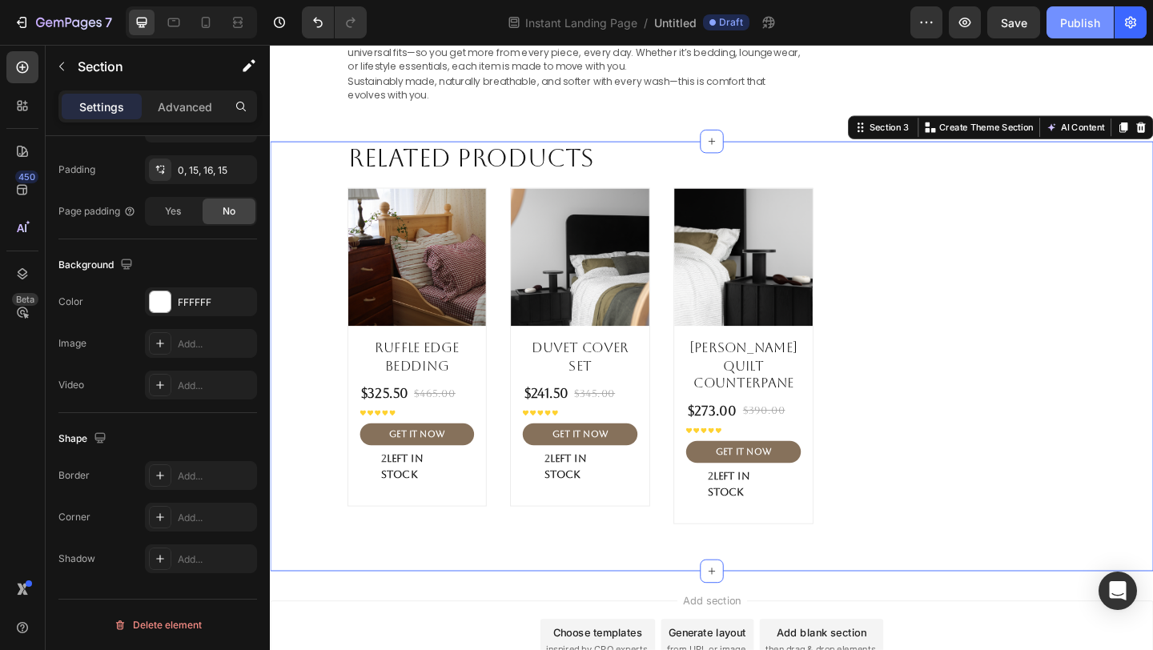
click at [1085, 26] on div "Publish" at bounding box center [1080, 22] width 40 height 17
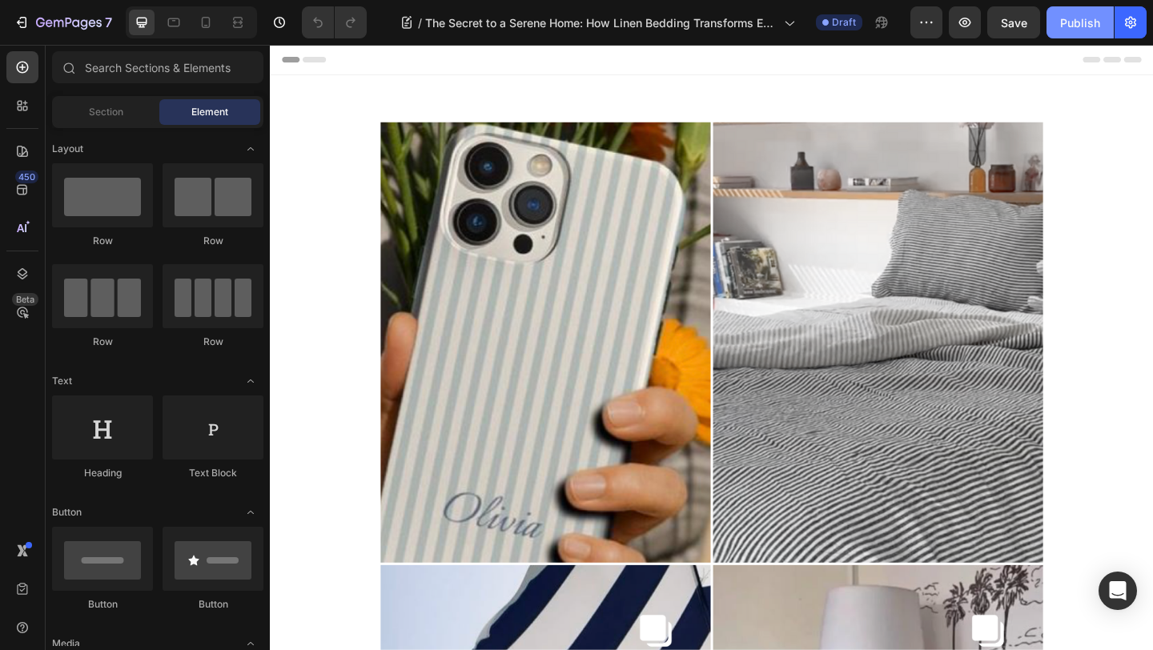
click at [1071, 18] on div "Publish" at bounding box center [1080, 22] width 40 height 17
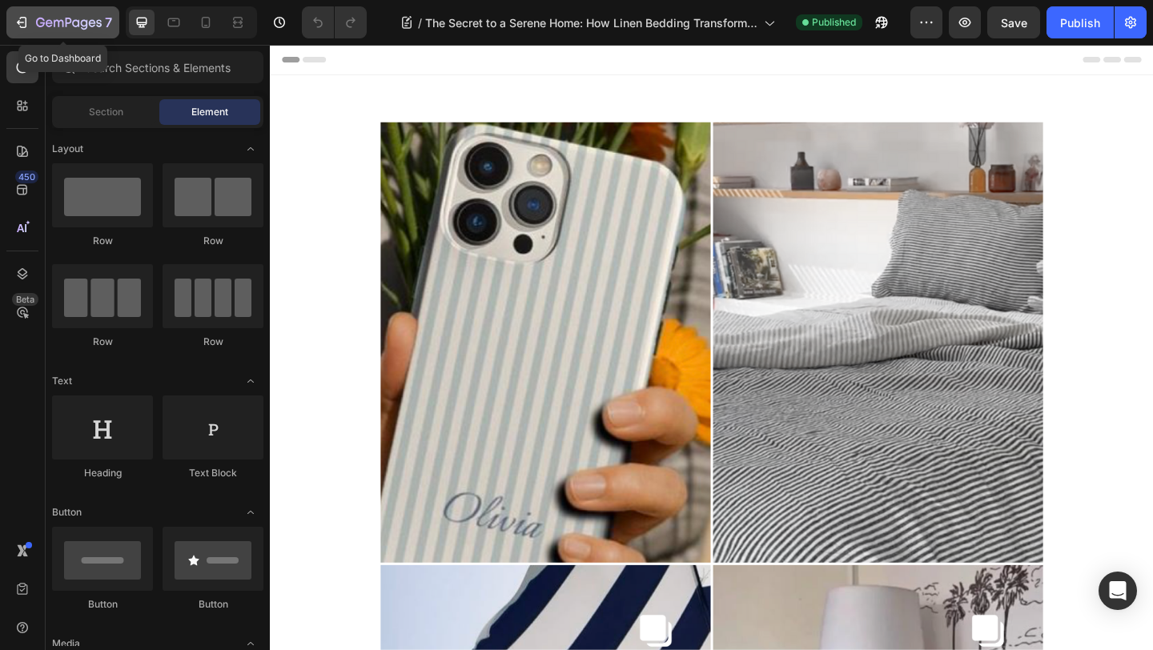
click at [38, 18] on icon "button" at bounding box center [40, 23] width 9 height 10
click at [837, 323] on img at bounding box center [750, 609] width 721 height 961
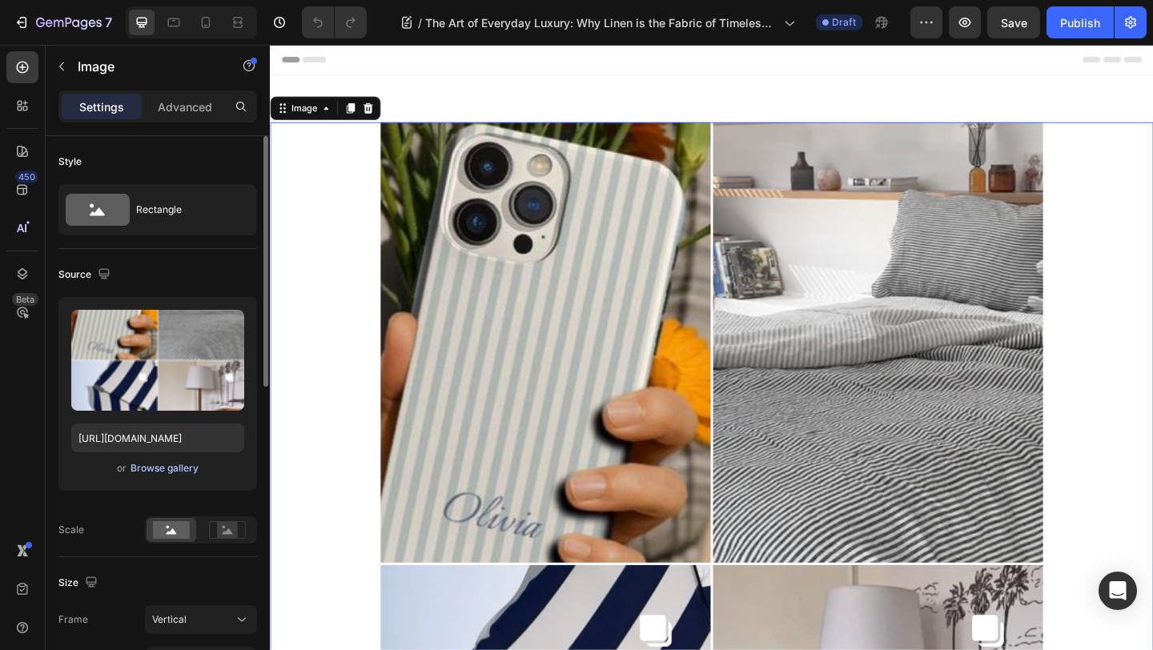
click at [163, 468] on div "Browse gallery" at bounding box center [165, 468] width 68 height 14
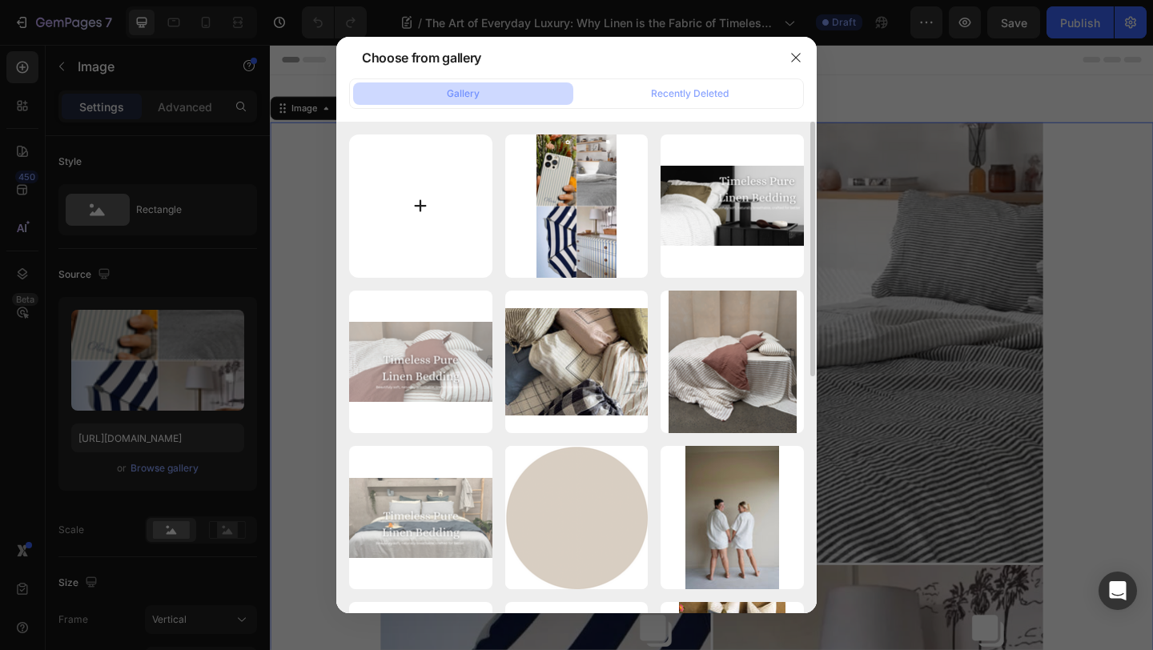
click at [412, 193] on input "file" at bounding box center [420, 206] width 143 height 143
click at [426, 208] on input "file" at bounding box center [420, 206] width 143 height 143
type input "C:\fakepath\Colorful Aesthetic Minimalist Photo Collage Instagram Story.zip - 7…"
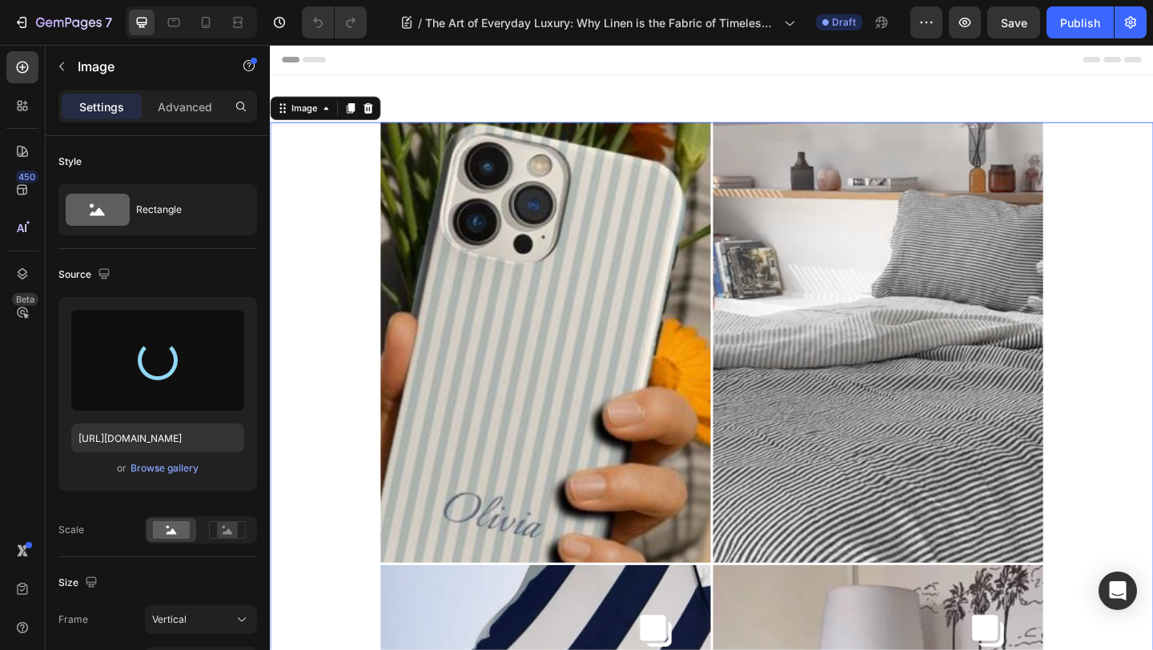
type input "https://cdn.shopify.com/s/files/1/0708/2383/7927/files/gempages_555110727455605…"
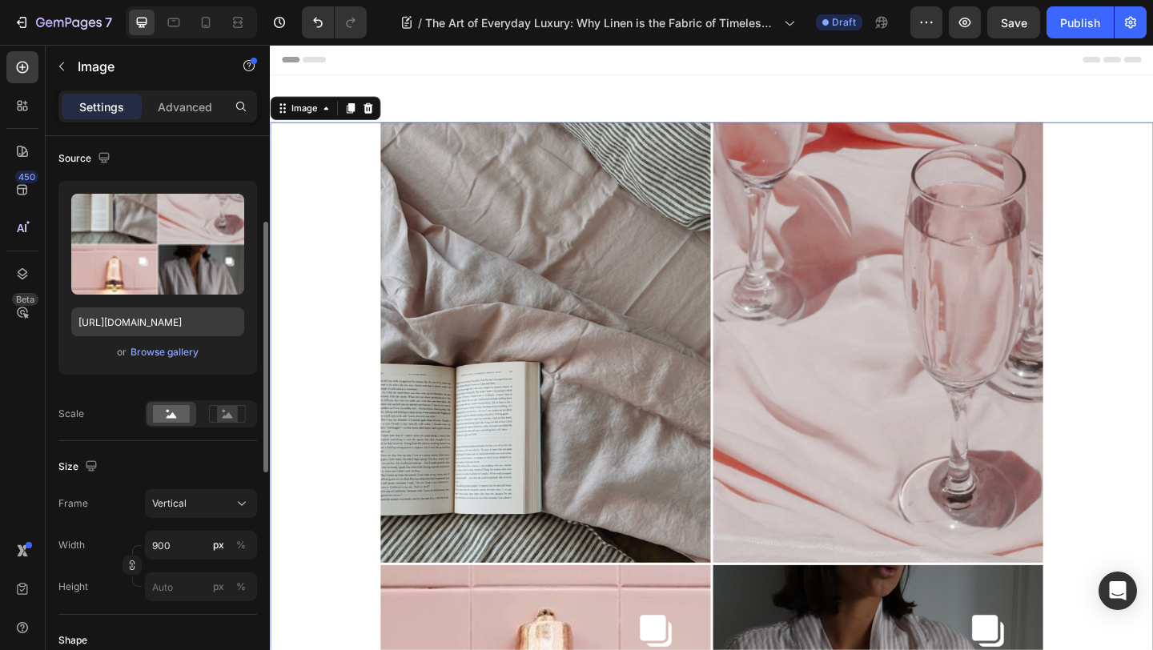
scroll to position [146, 0]
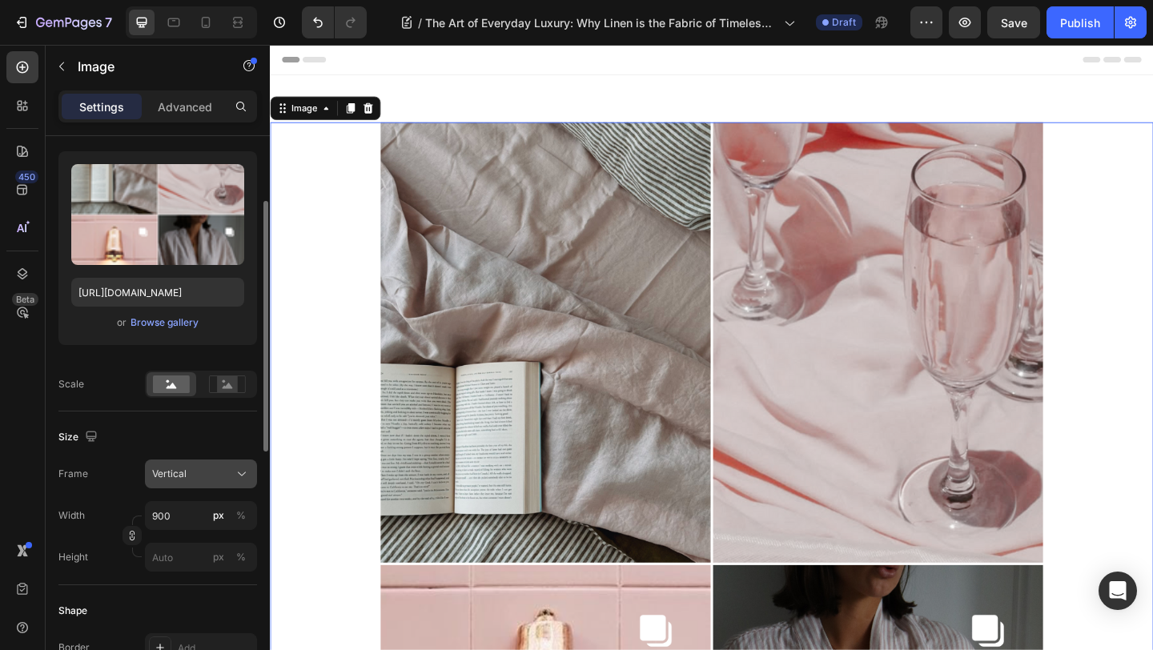
click at [246, 470] on icon at bounding box center [242, 474] width 16 height 16
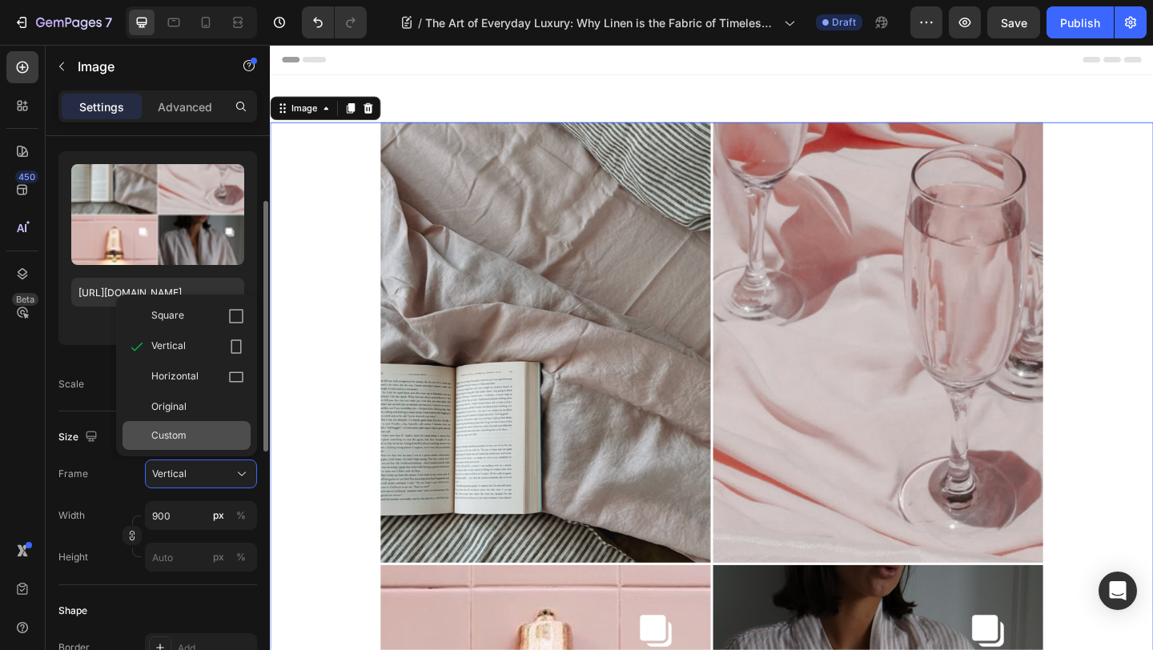
click at [207, 431] on div "Custom" at bounding box center [197, 435] width 93 height 14
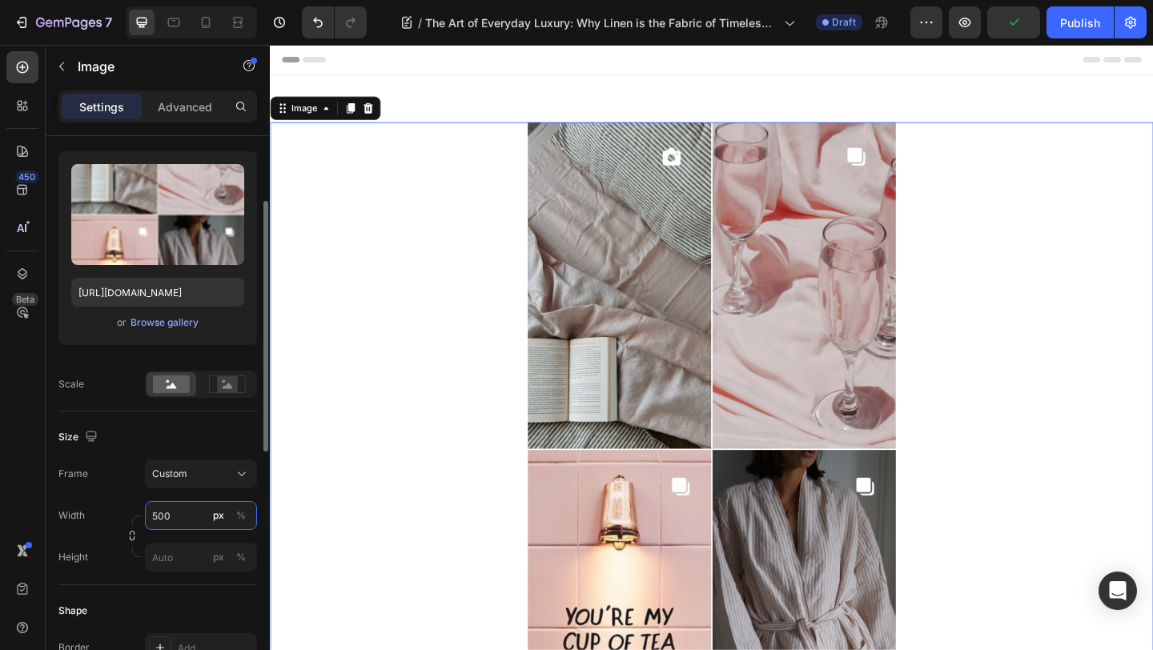
type input "500"
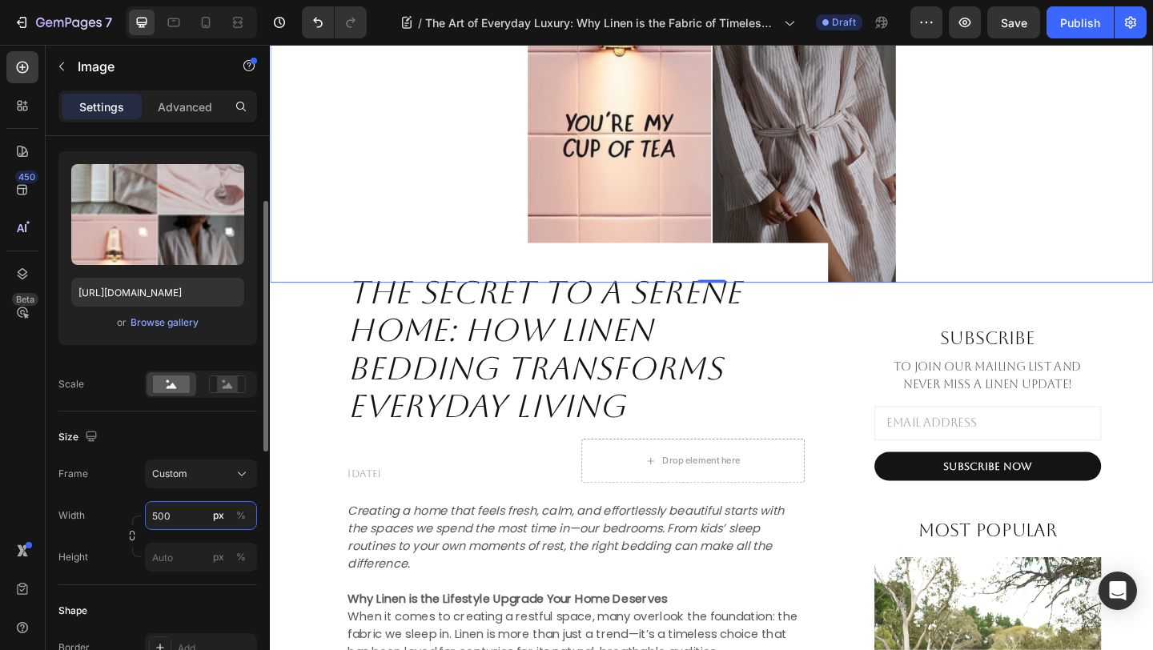
scroll to position [550, 0]
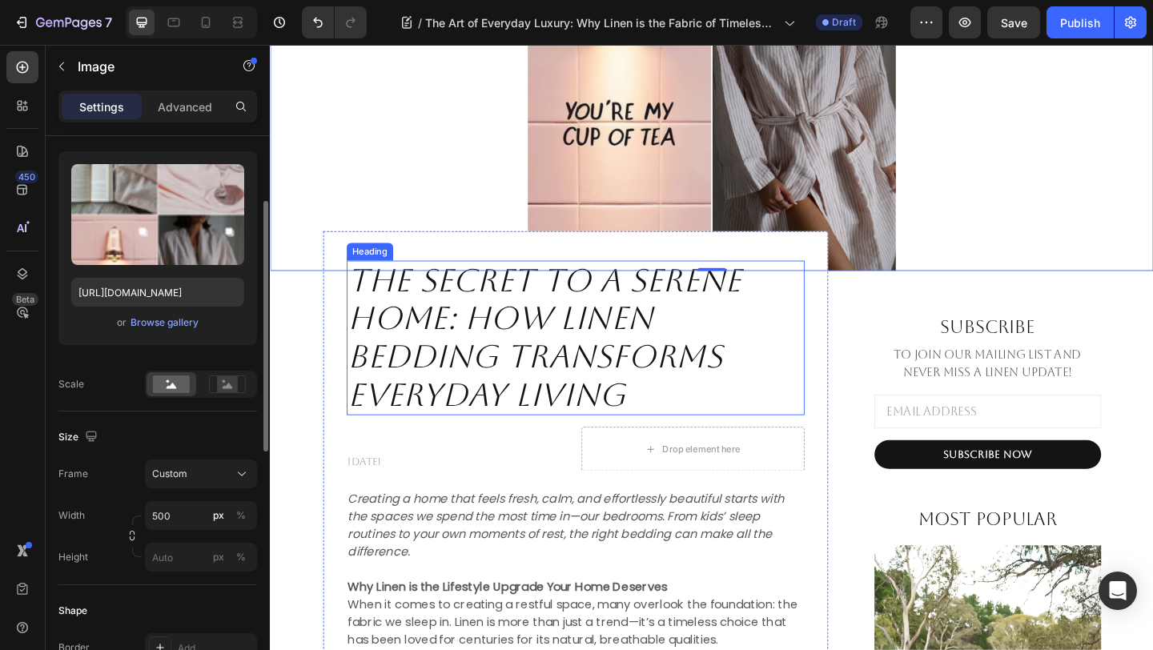
click at [535, 370] on icon "The Secret to a Serene Home: How Linen Bedding Transforms Everyday Living" at bounding box center [569, 363] width 428 height 164
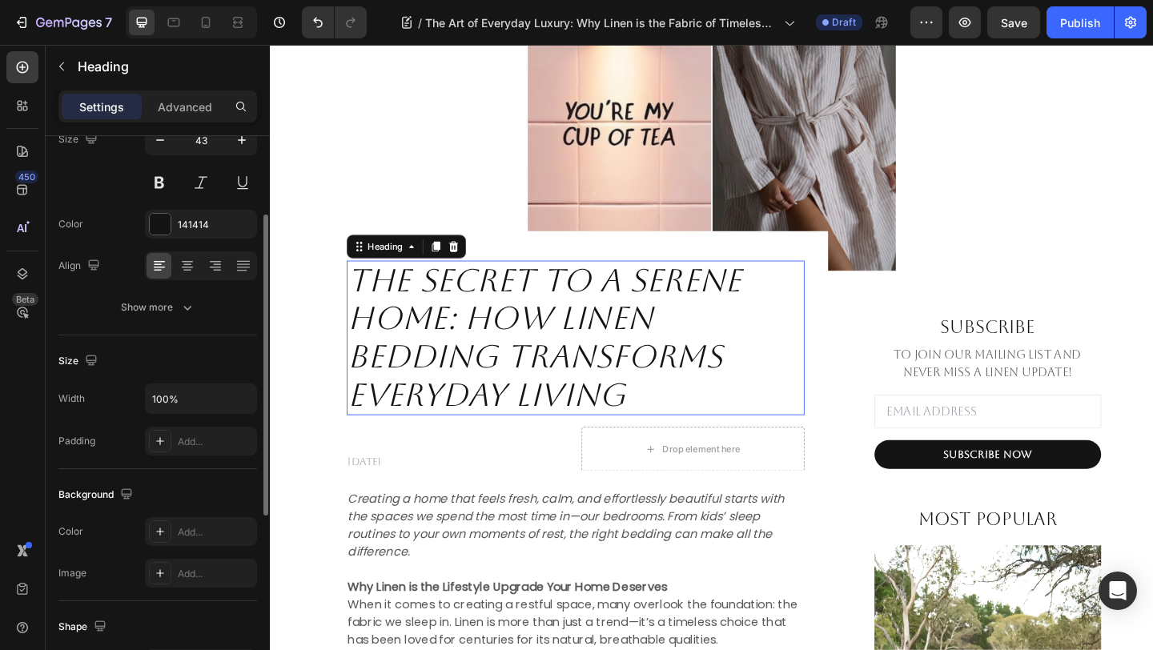
scroll to position [0, 0]
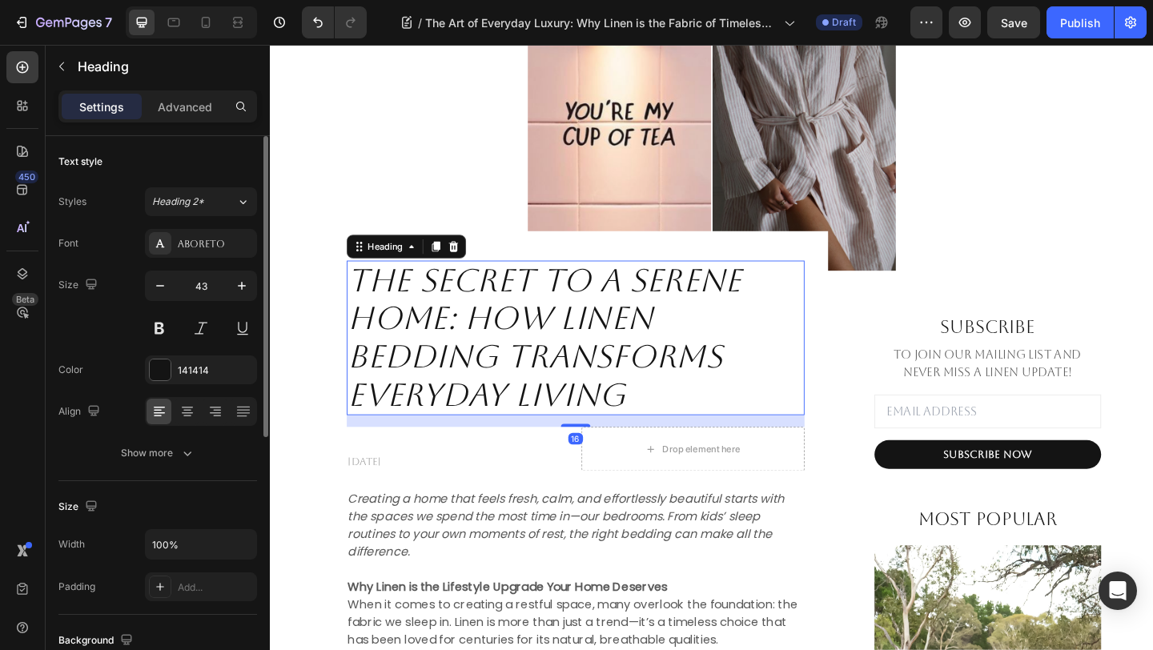
click at [685, 428] on h2 "The Secret to a Serene Home: How Linen Bedding Transforms Everyday Living" at bounding box center [602, 363] width 498 height 168
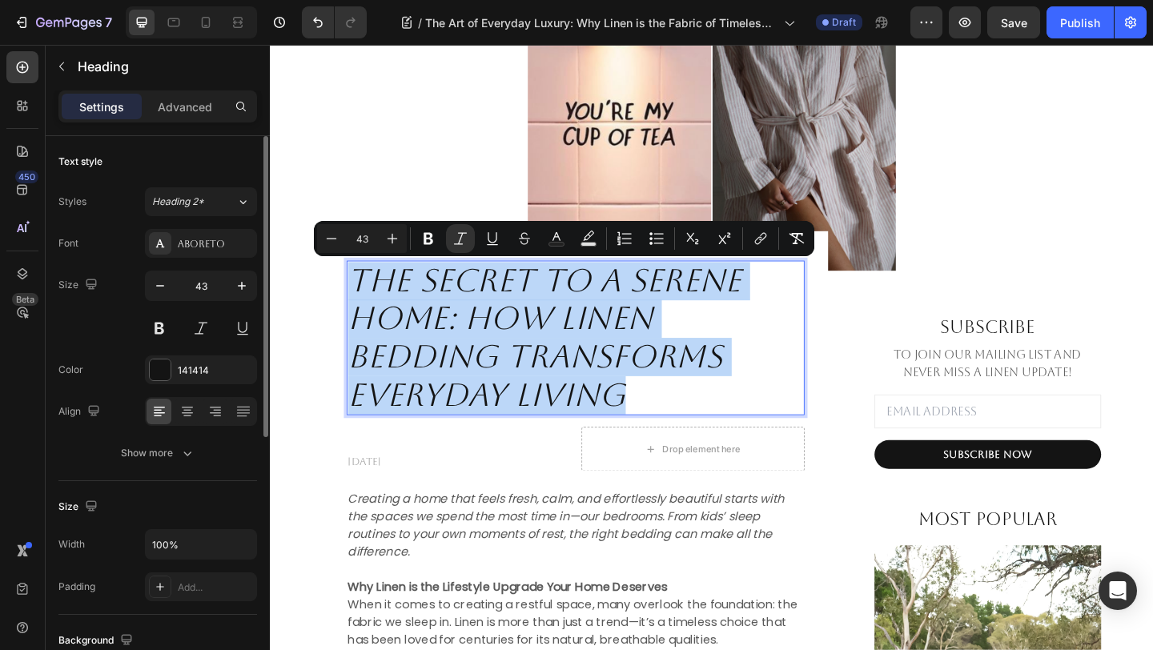
drag, startPoint x: 685, startPoint y: 428, endPoint x: 364, endPoint y: 291, distance: 349.8
click at [364, 291] on p "The Secret to a Serene Home: How Linen Bedding Transforms Everyday Living" at bounding box center [602, 363] width 495 height 165
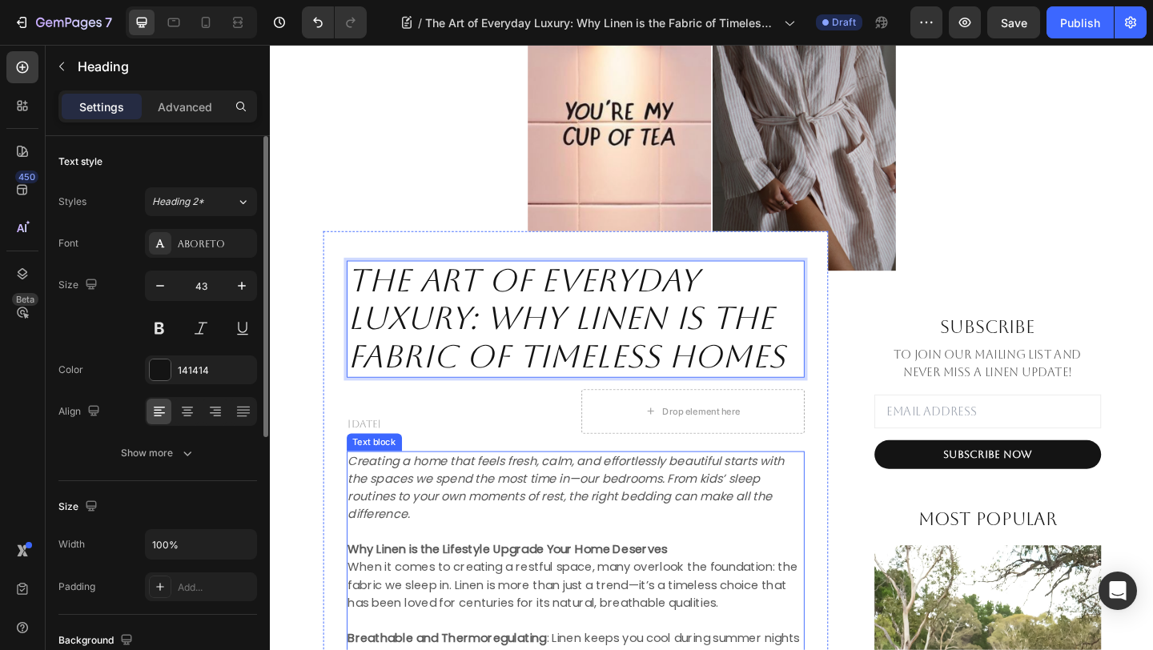
click at [404, 560] on icon "Creating a home that feels fresh, calm, and effortlessly beautiful starts with …" at bounding box center [592, 526] width 475 height 76
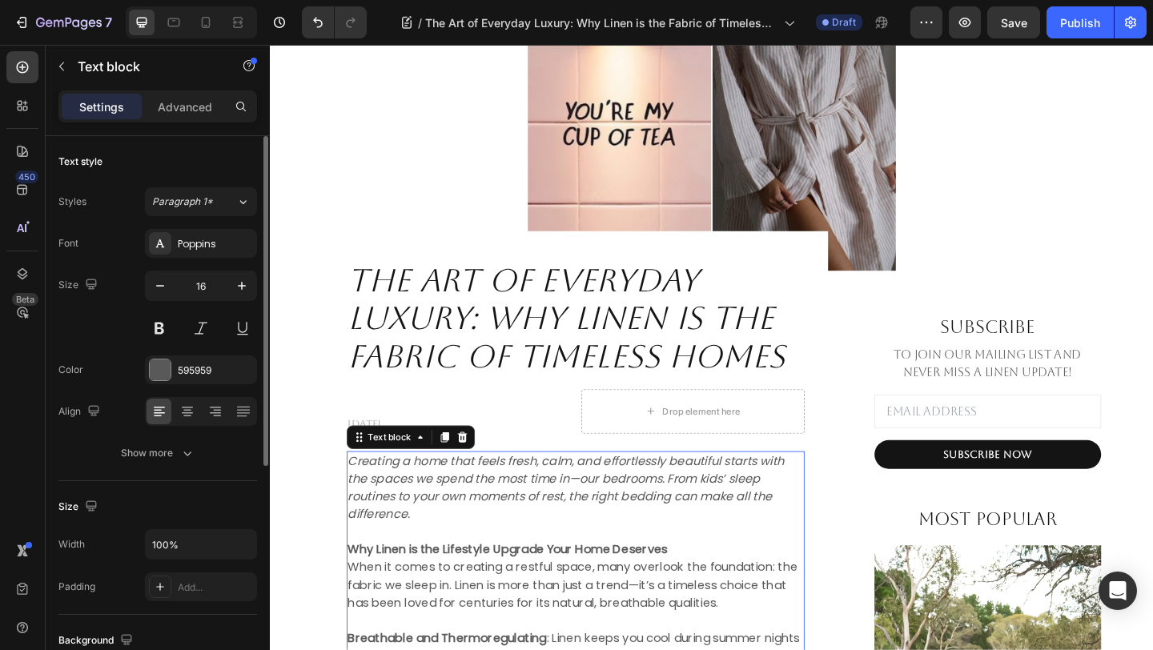
click at [404, 560] on icon "Creating a home that feels fresh, calm, and effortlessly beautiful starts with …" at bounding box center [592, 526] width 475 height 76
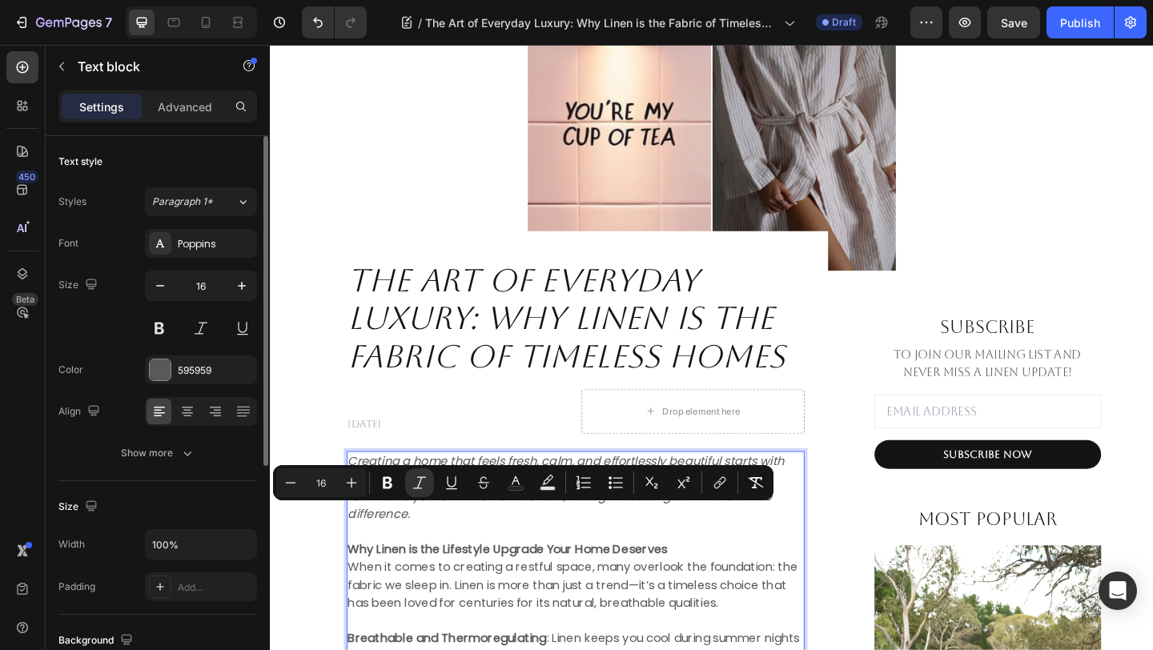
click at [439, 556] on p "Creating a home that feels fresh, calm, and effortlessly beautiful starts with …" at bounding box center [602, 526] width 495 height 77
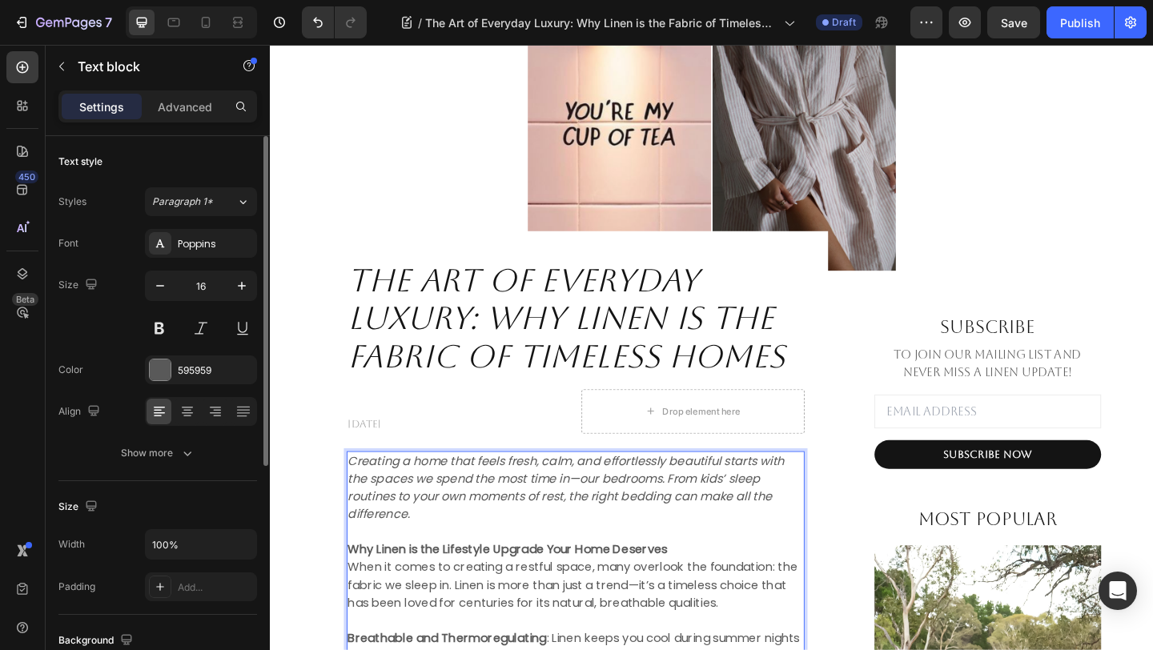
click at [360, 499] on icon "Creating a home that feels fresh, calm, and effortlessly beautiful starts with …" at bounding box center [592, 526] width 475 height 76
click at [355, 497] on icon "Creating a home that feels fresh, calm, and effortlessly beautiful starts with …" at bounding box center [592, 526] width 475 height 76
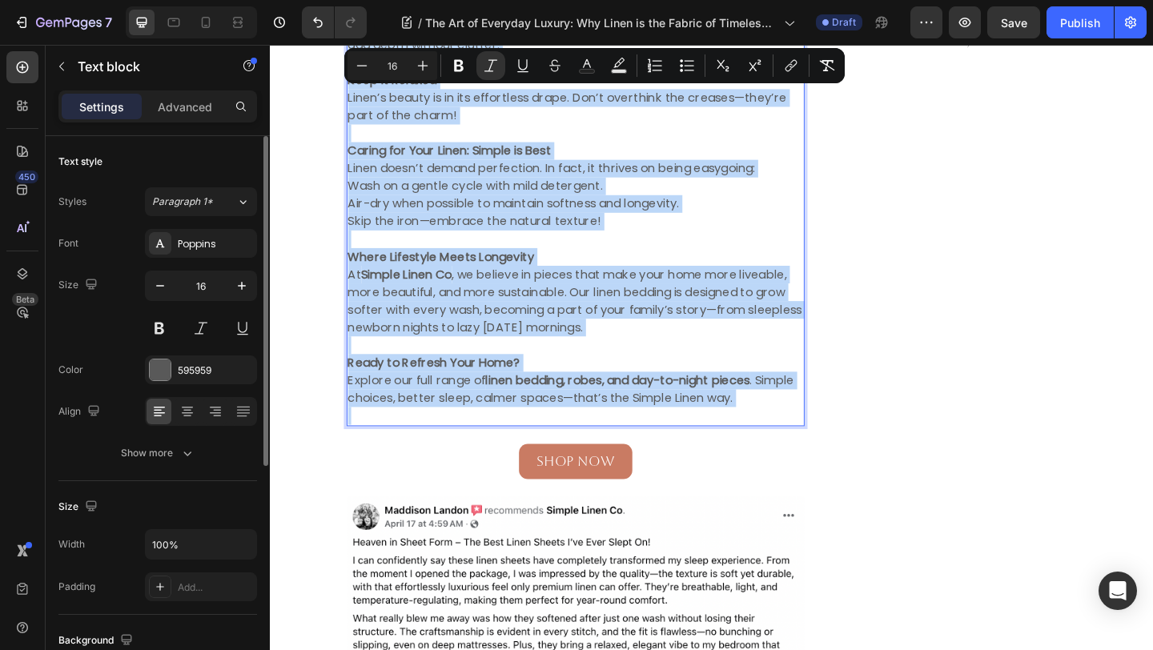
scroll to position [1831, 0]
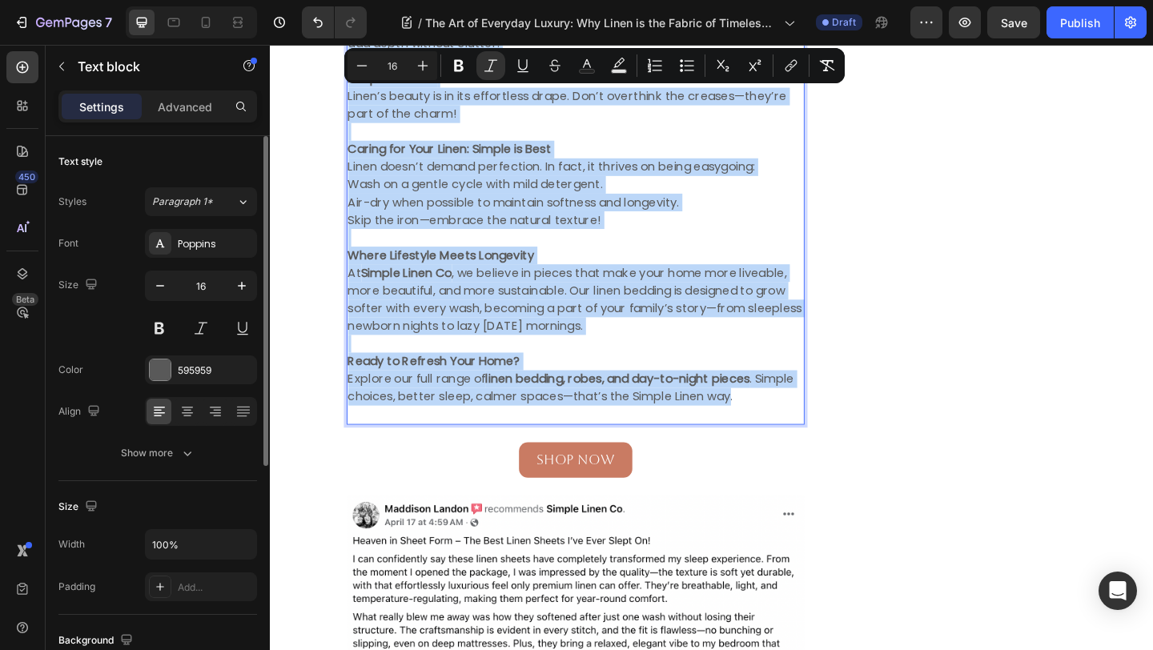
drag, startPoint x: 355, startPoint y: 497, endPoint x: 819, endPoint y: 428, distance: 469.6
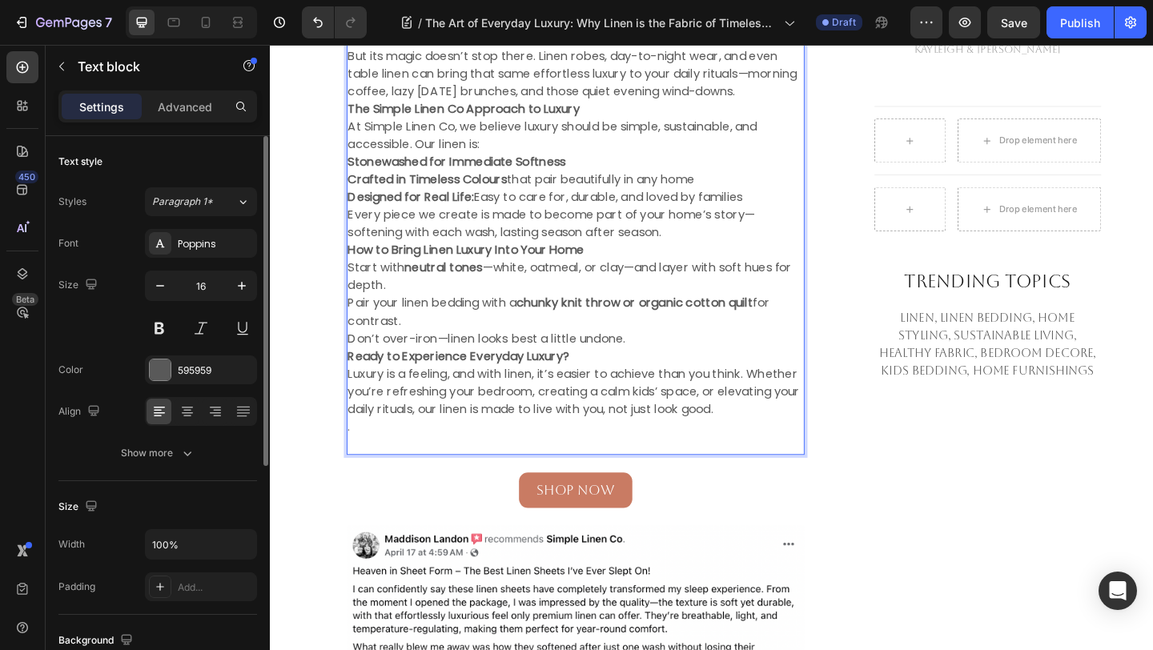
scroll to position [1469, 0]
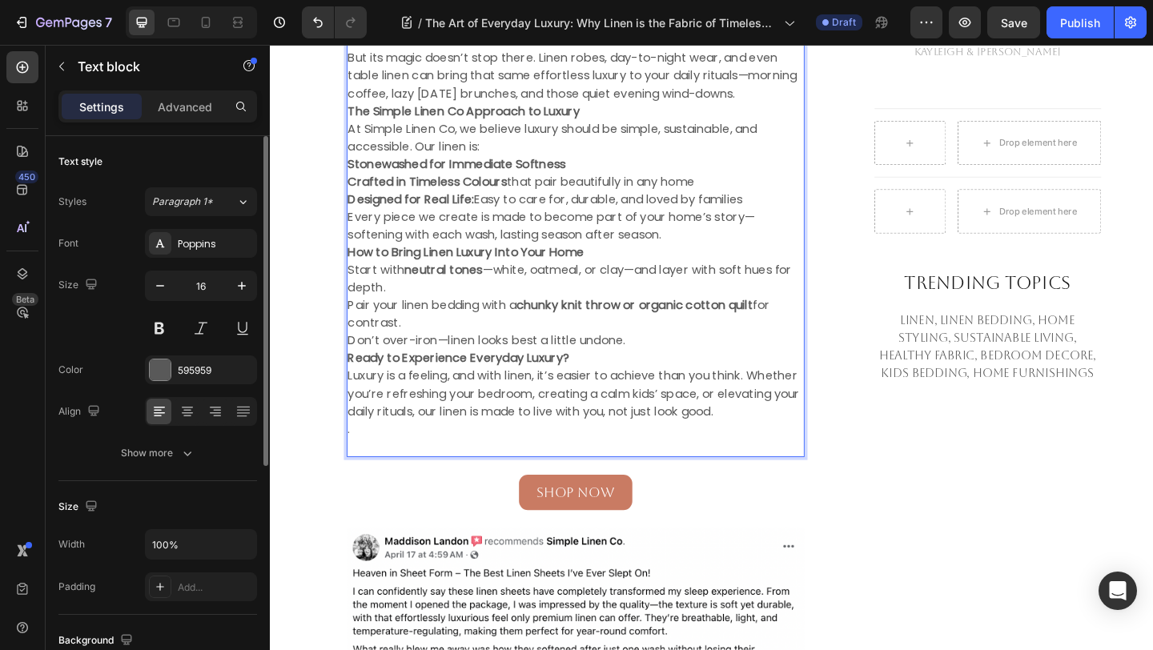
click at [685, 357] on p "Don’t over-iron—linen looks best a little undone." at bounding box center [602, 366] width 495 height 19
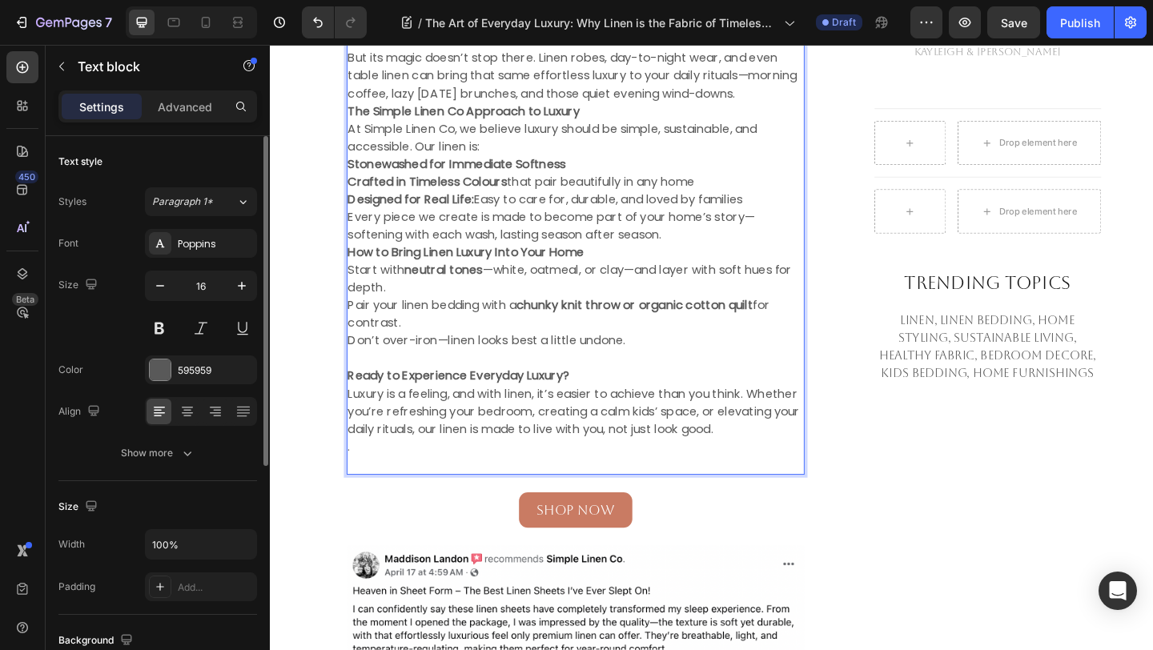
click at [724, 229] on p "Every piece we create is made to become part of your home’s story—softening wit…" at bounding box center [602, 242] width 495 height 38
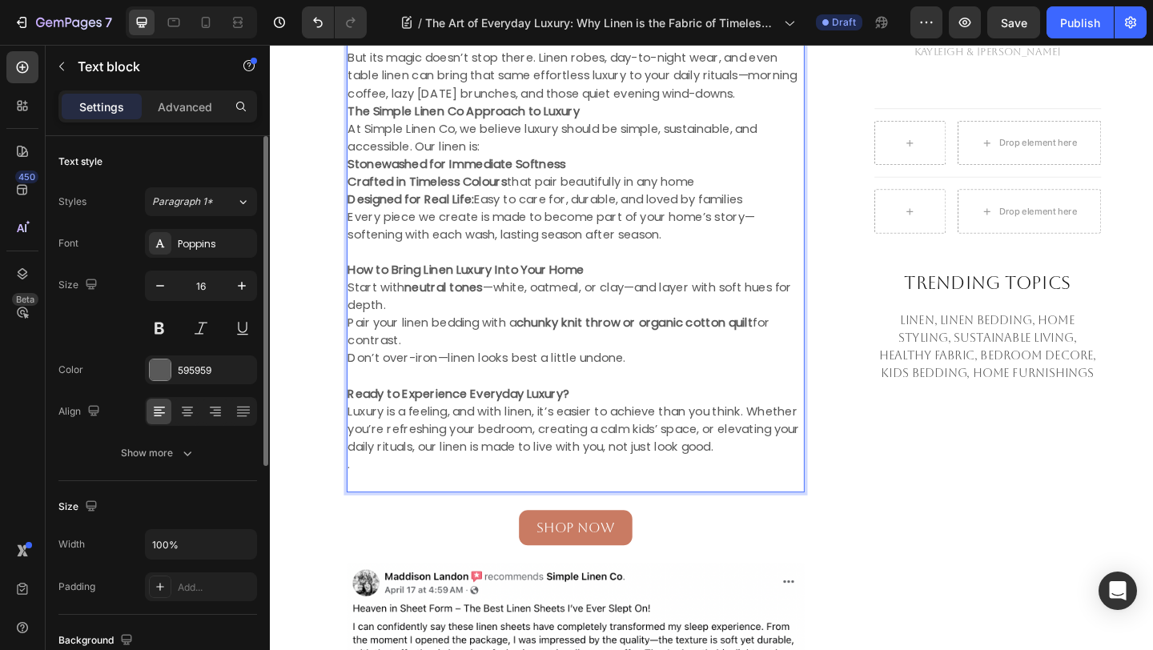
click at [765, 184] on p "Crafted in Timeless Colours that pair beautifully in any home" at bounding box center [602, 193] width 495 height 19
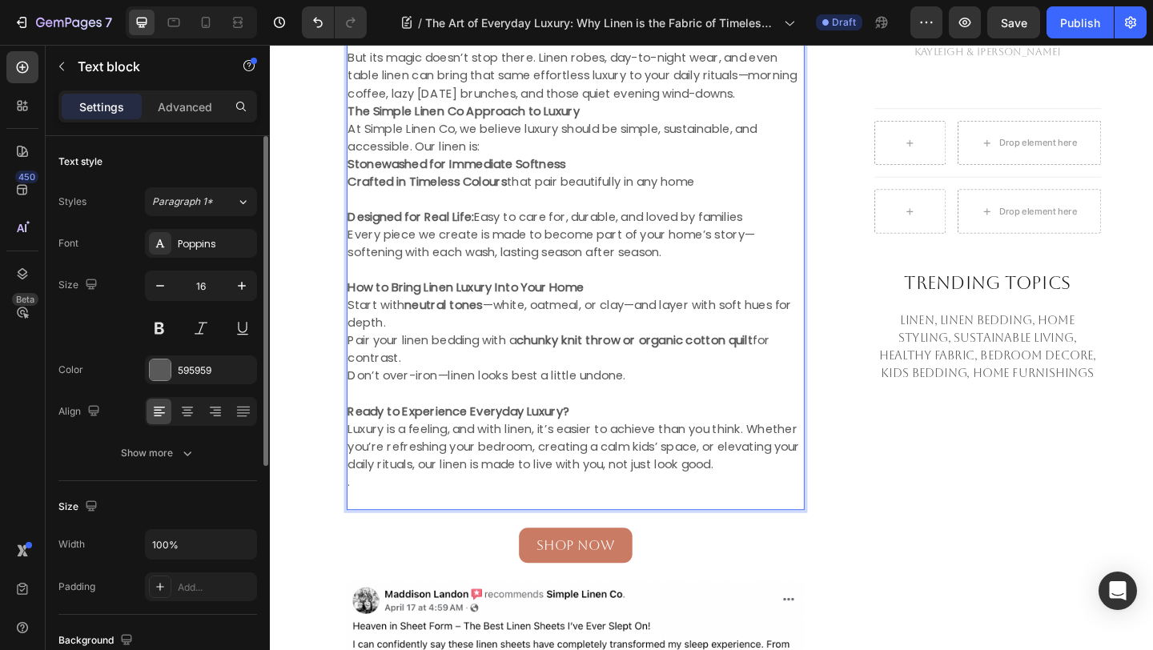
click at [708, 165] on p "Stonewashed for Immediate Softness" at bounding box center [602, 174] width 495 height 19
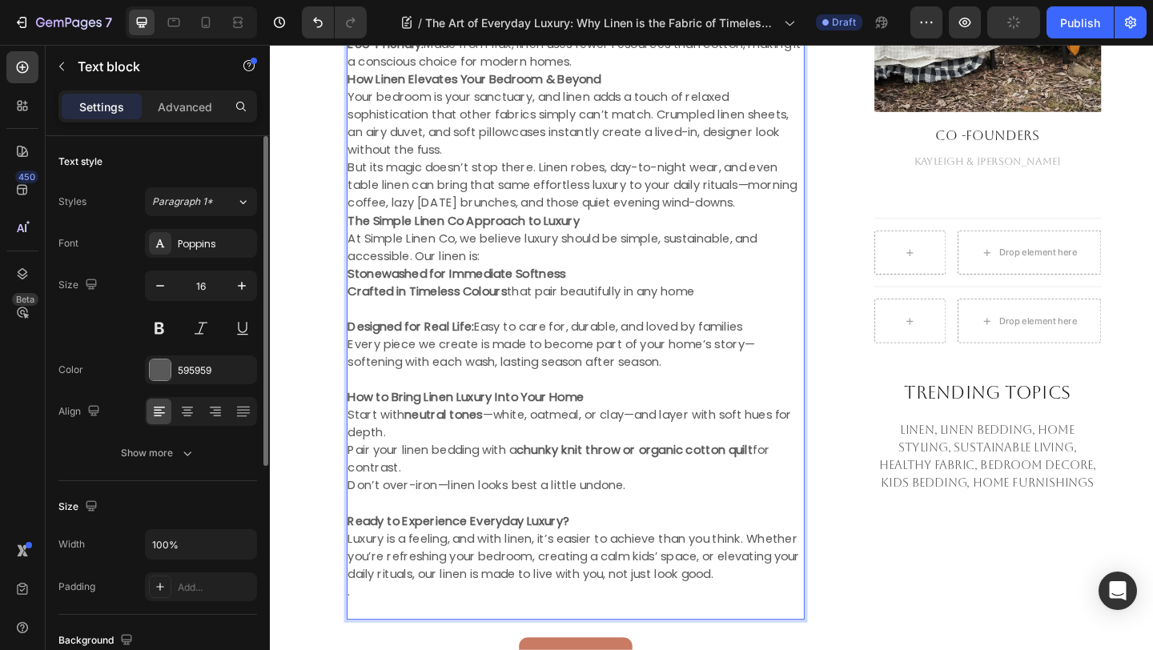
scroll to position [1348, 0]
click at [673, 228] on p "The Simple Linen Co Approach to Luxury" at bounding box center [602, 237] width 495 height 19
click at [844, 199] on p "But its magic doesn’t stop there. Linen robes, day-to-night wear, and even tabl…" at bounding box center [602, 200] width 495 height 58
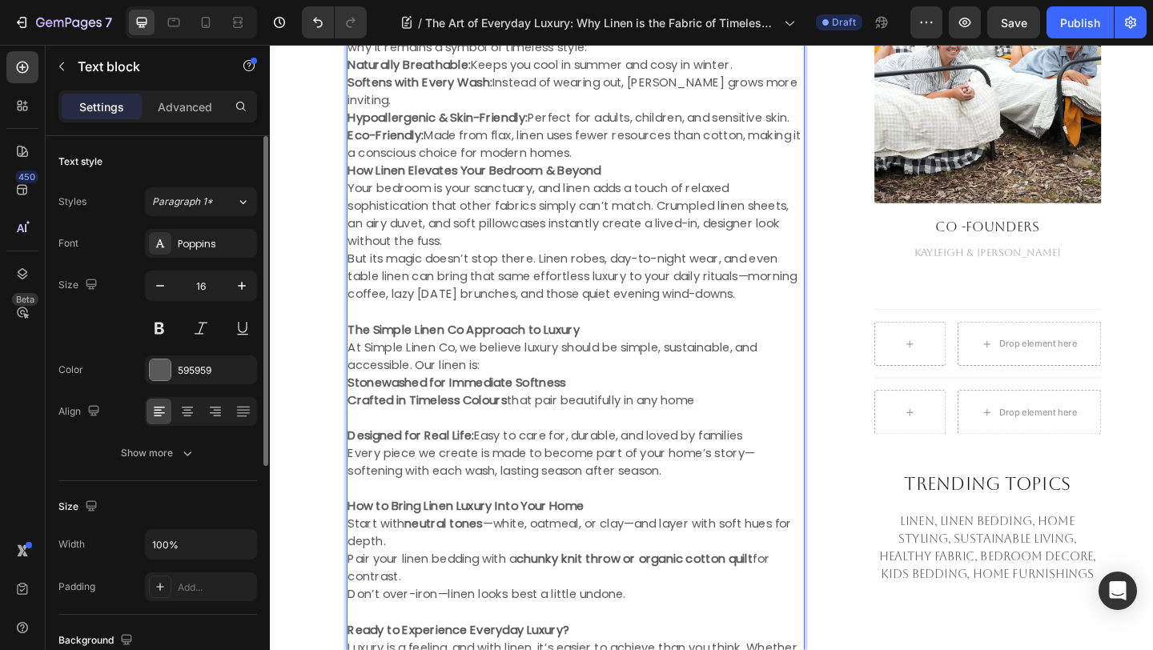
scroll to position [1228, 0]
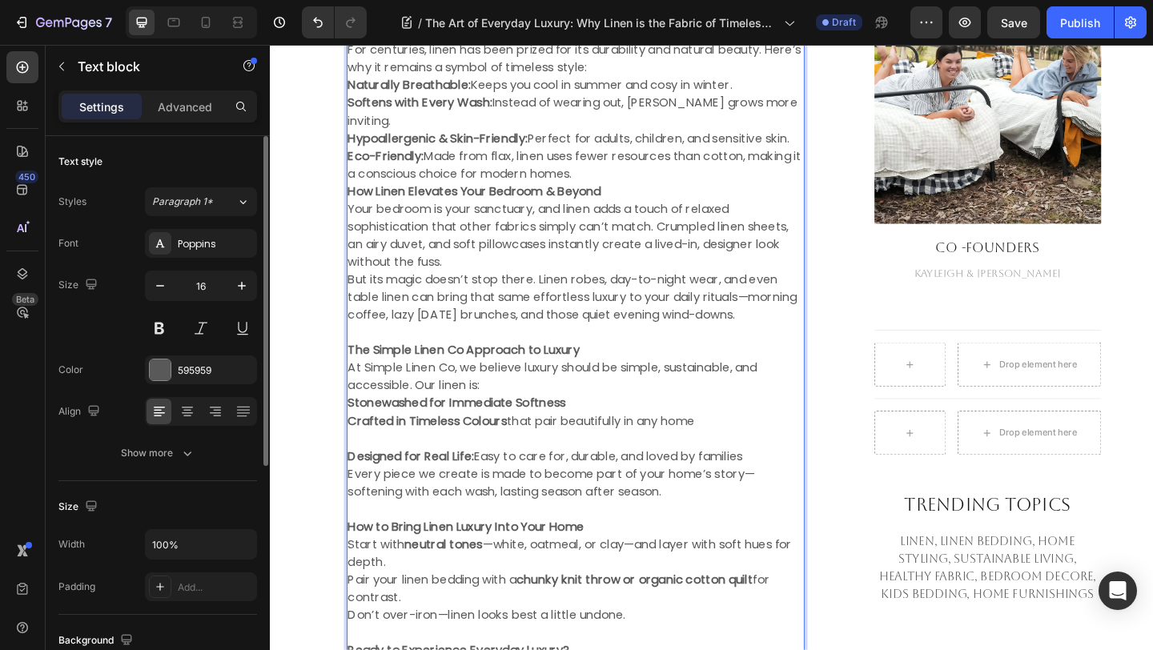
click at [648, 163] on p "Eco-Friendly: Made from flax, linen uses fewer resources than cotton, making it…" at bounding box center [602, 175] width 495 height 38
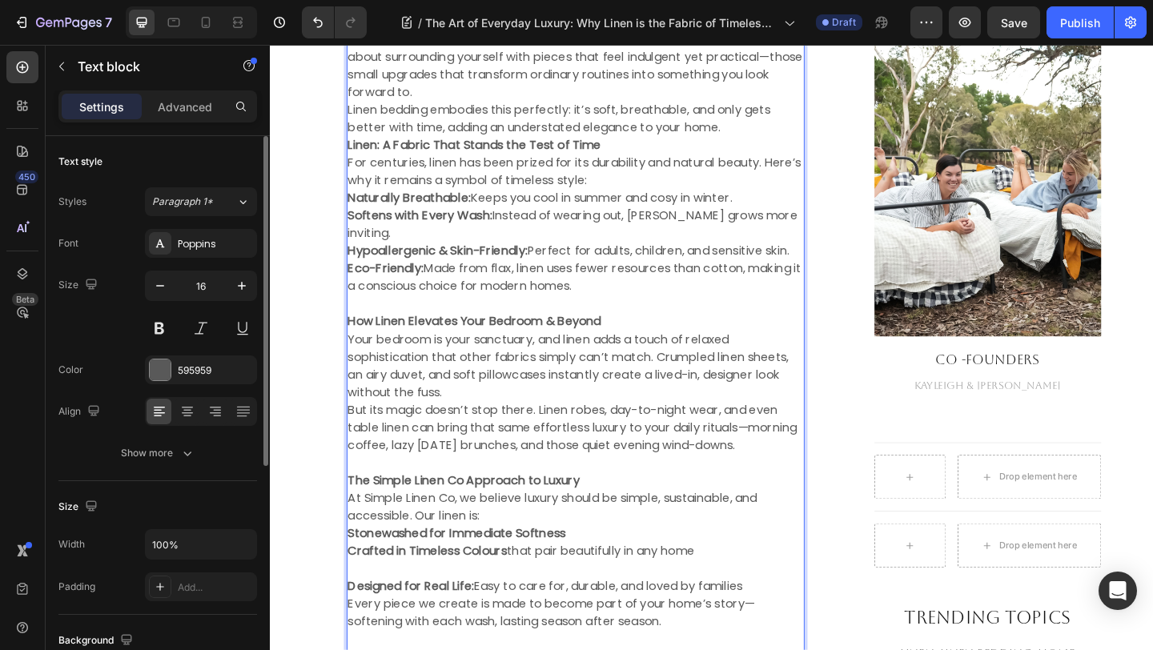
scroll to position [1105, 0]
click at [778, 141] on p "Linen bedding embodies this perfectly: it’s soft, breathable, and only gets bet…" at bounding box center [602, 125] width 495 height 38
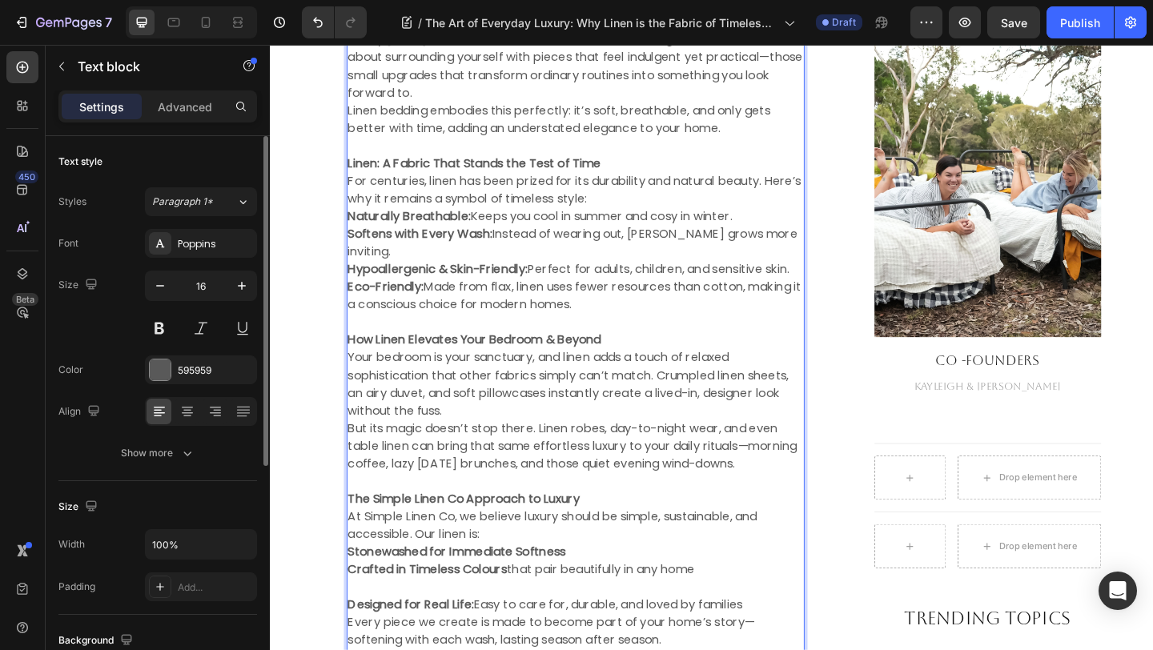
click at [725, 207] on p "For centuries, linen has been prized for its durability and natural beauty. Her…" at bounding box center [602, 202] width 495 height 38
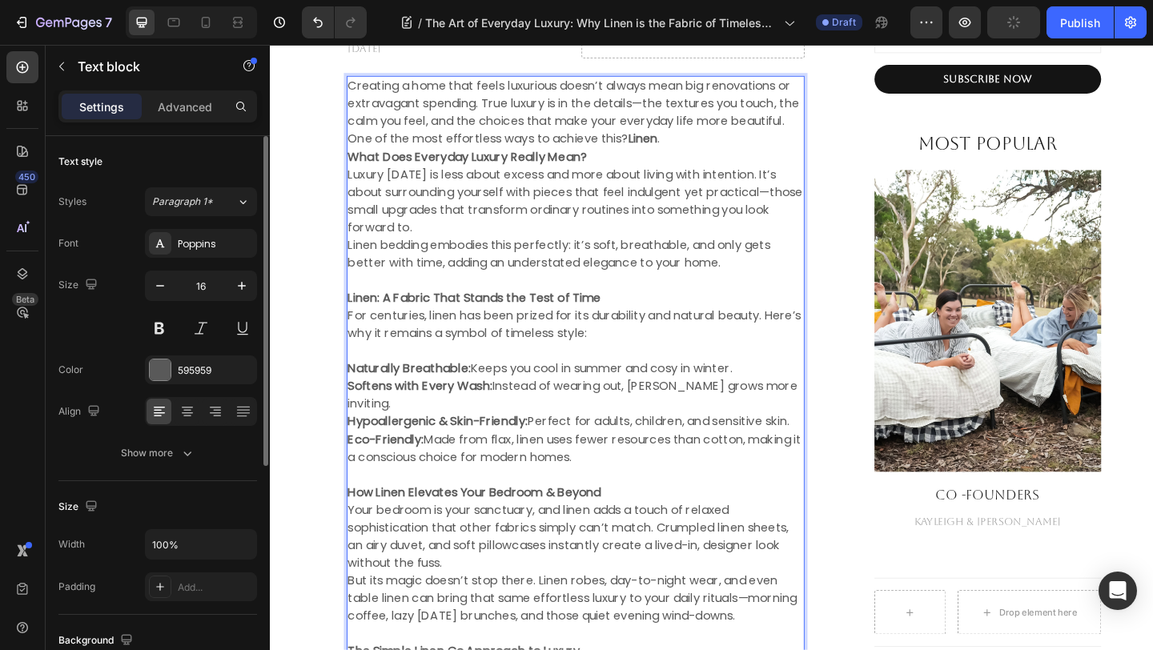
scroll to position [955, 0]
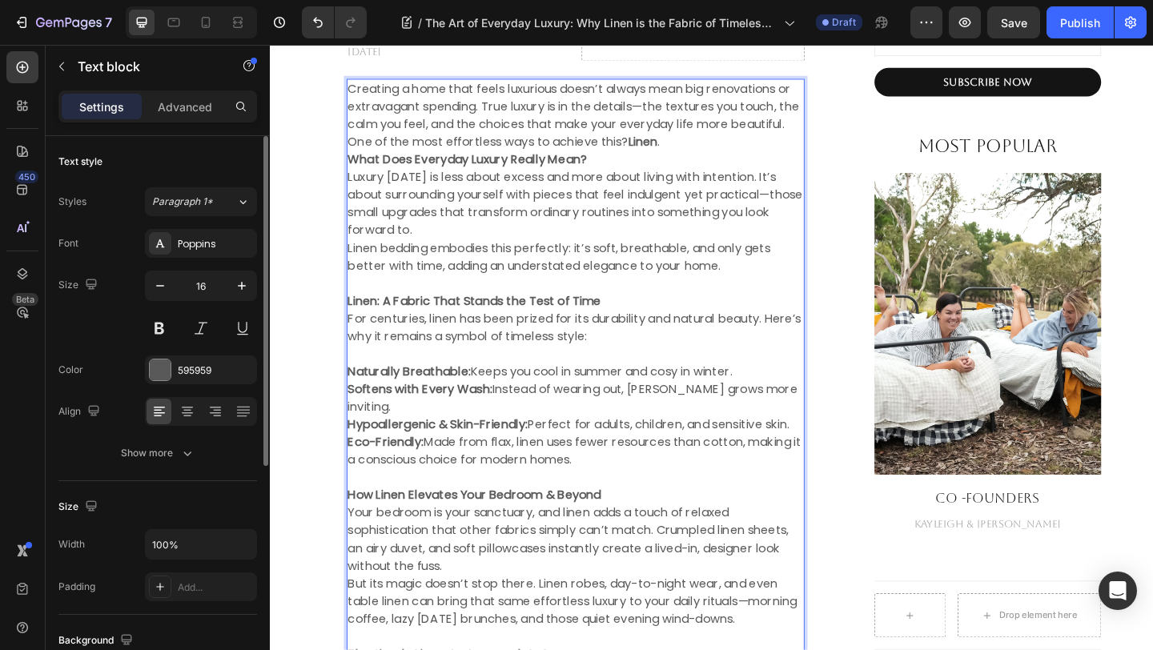
click at [766, 145] on p "Creating a home that feels luxurious doesn’t always mean big renovations or ext…" at bounding box center [602, 121] width 495 height 77
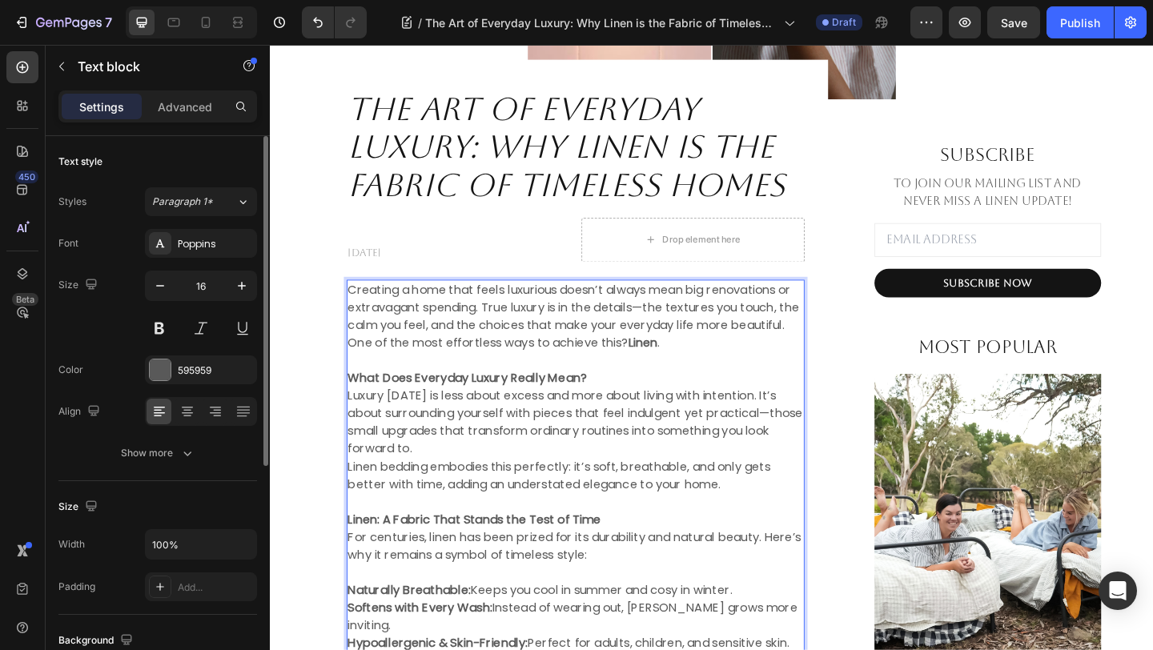
scroll to position [728, 0]
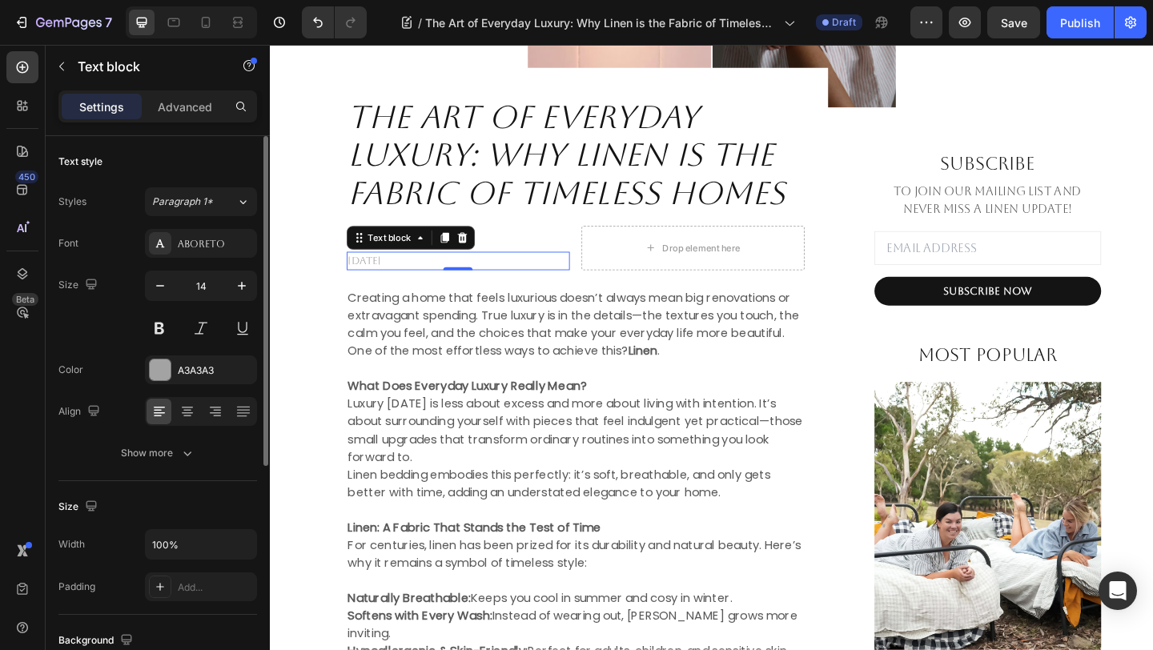
click at [413, 275] on p "[DATE]" at bounding box center [474, 279] width 239 height 17
click at [403, 279] on p "[DATE]" at bounding box center [474, 279] width 239 height 17
click at [414, 280] on p "[DATE]" at bounding box center [474, 279] width 239 height 17
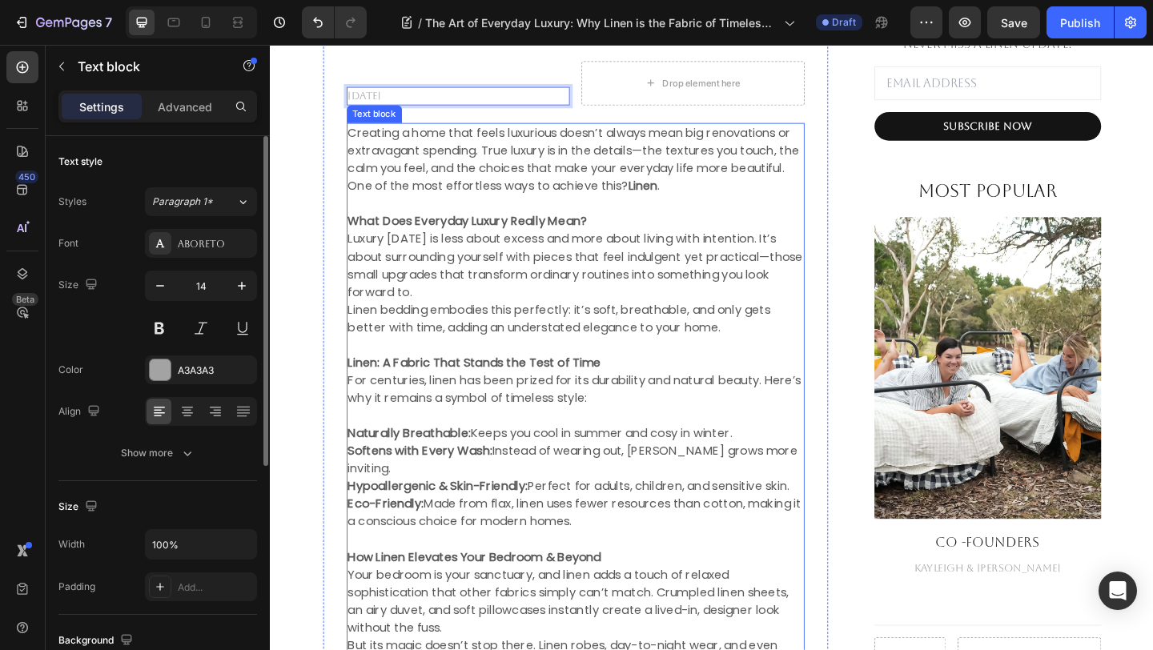
scroll to position [910, 0]
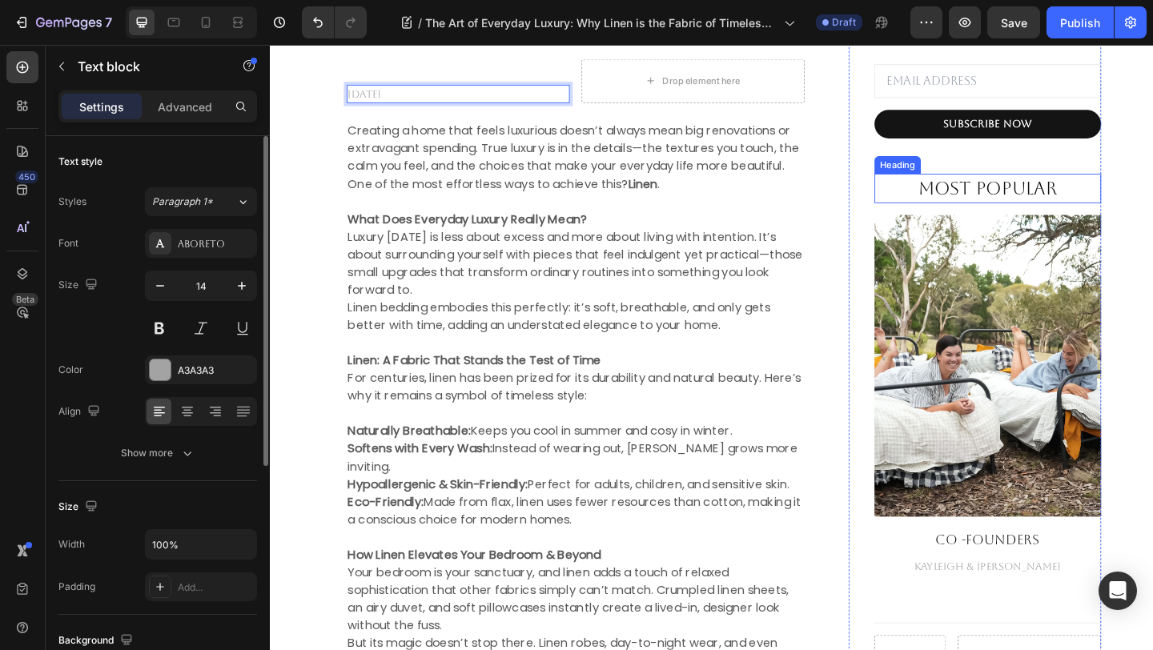
click at [1026, 204] on p "Most Popular" at bounding box center [1050, 201] width 243 height 29
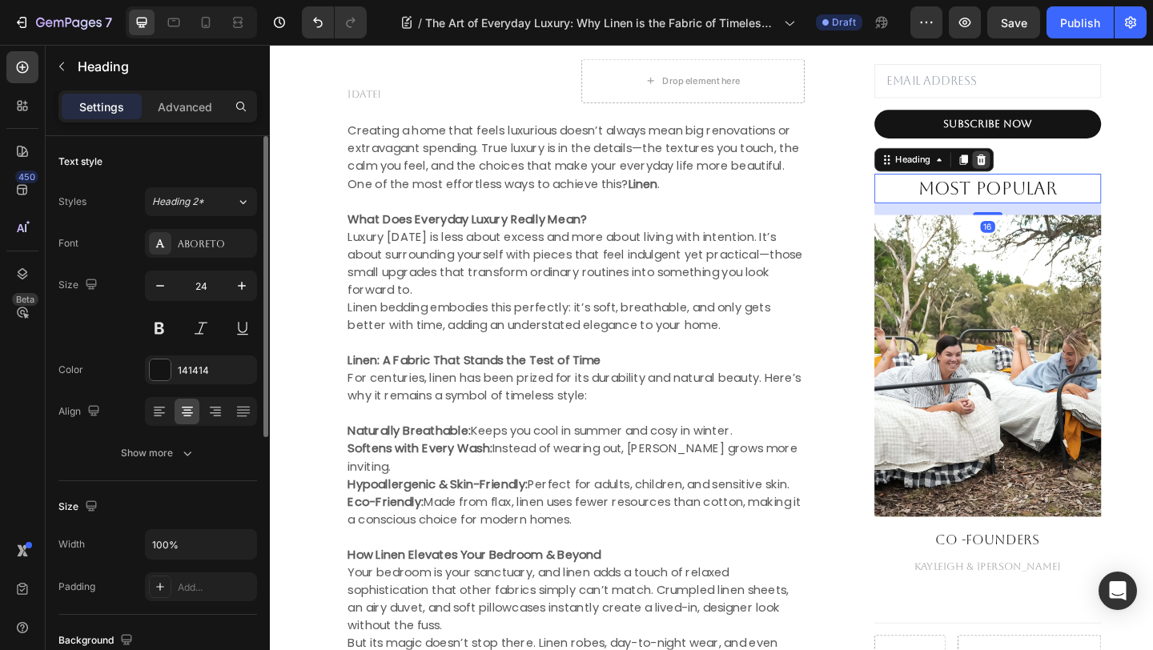
click at [1044, 174] on icon at bounding box center [1043, 169] width 10 height 11
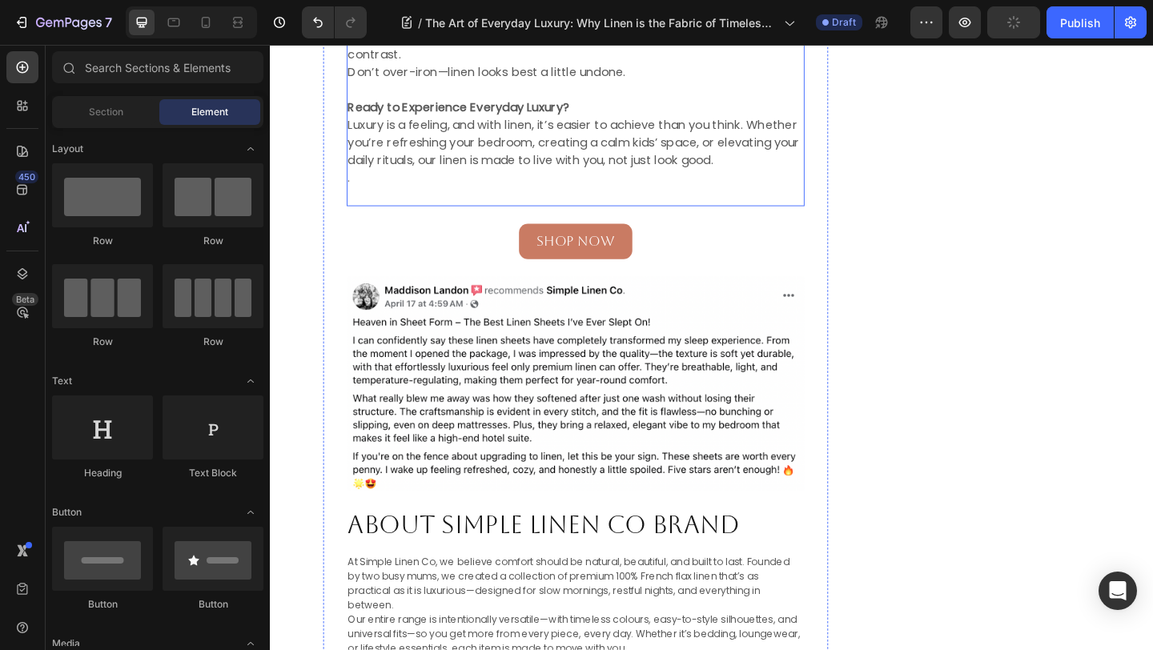
scroll to position [1910, 0]
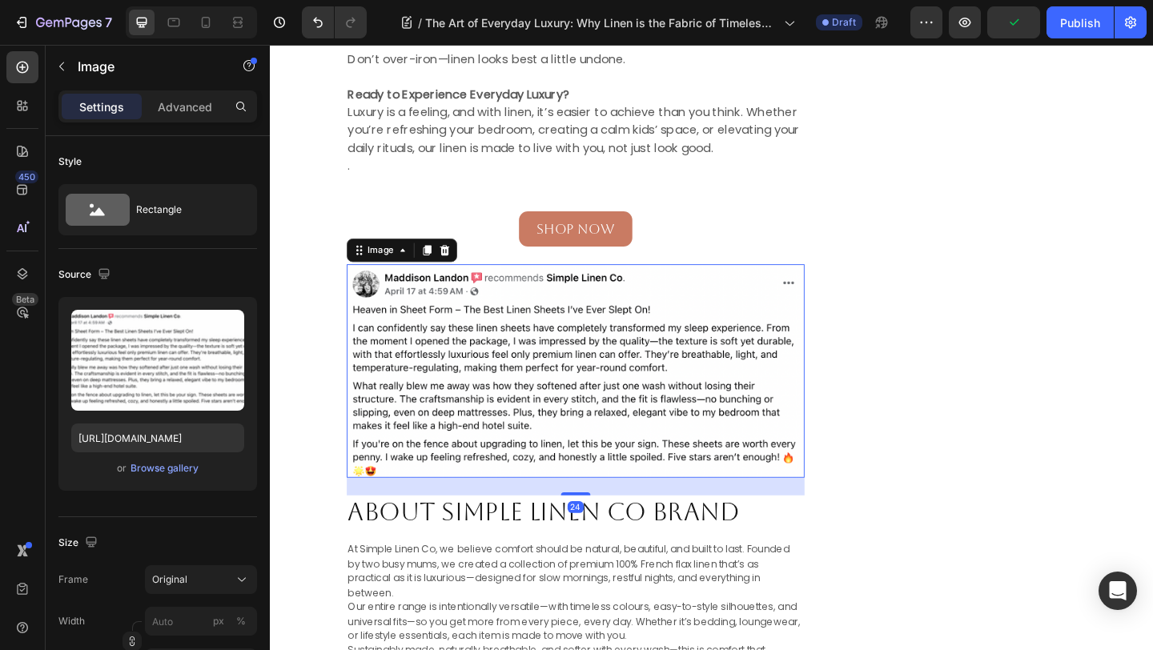
click at [555, 399] on img at bounding box center [602, 399] width 498 height 232
click at [169, 466] on div "Browse gallery" at bounding box center [165, 468] width 68 height 14
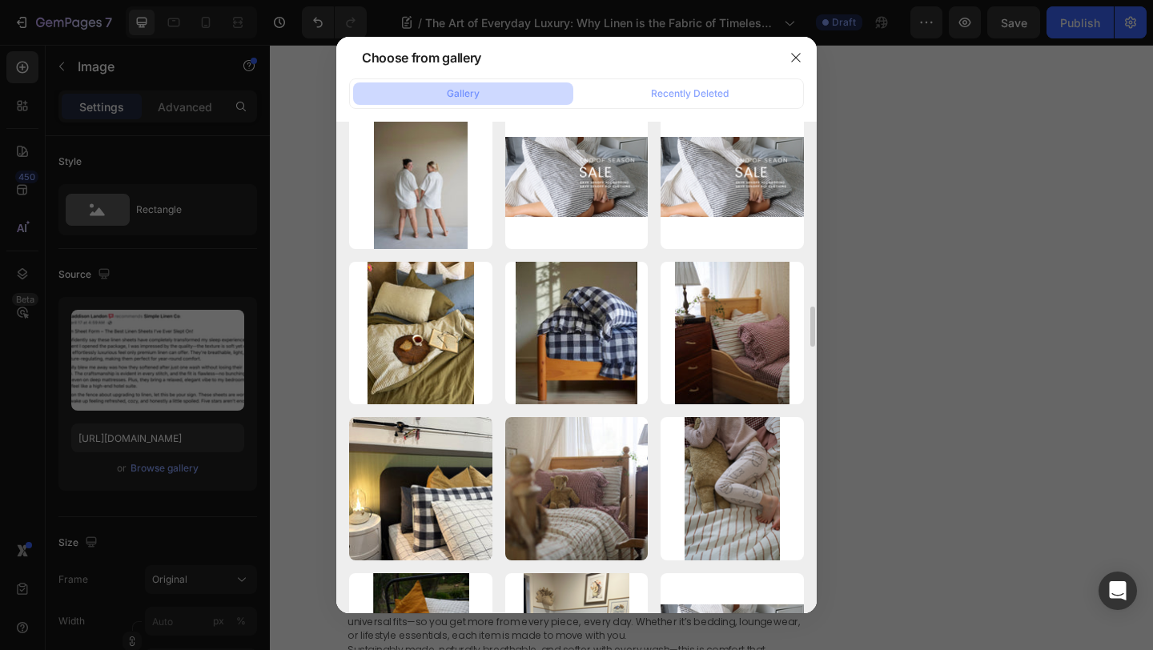
scroll to position [0, 0]
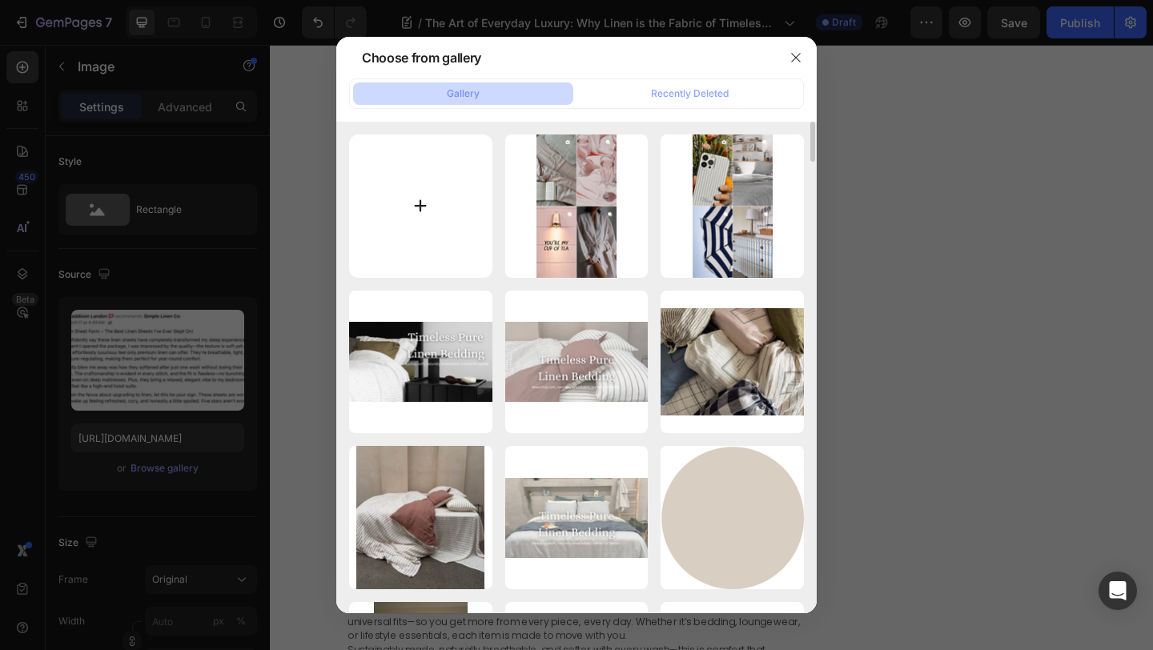
click at [418, 215] on input "file" at bounding box center [420, 206] width 143 height 143
type input "C:\fakepath\Screen Shot 2025-08-22 at 6.53.27 pm.png"
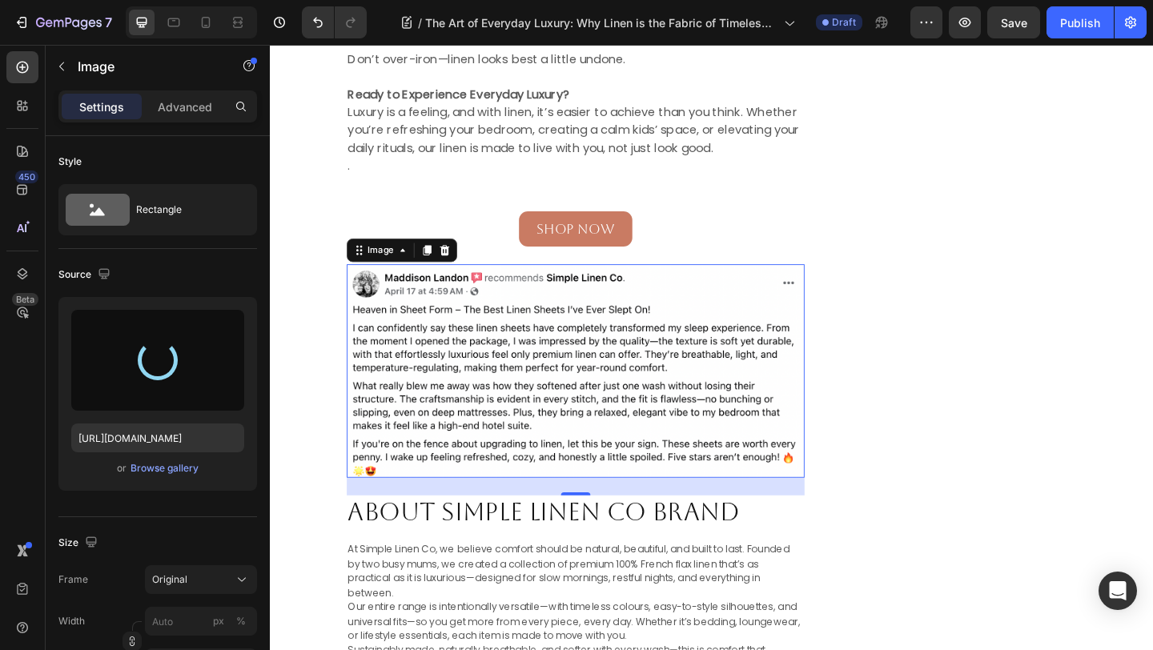
type input "https://cdn.shopify.com/s/files/1/0708/2383/7927/files/gempages_555110727455605…"
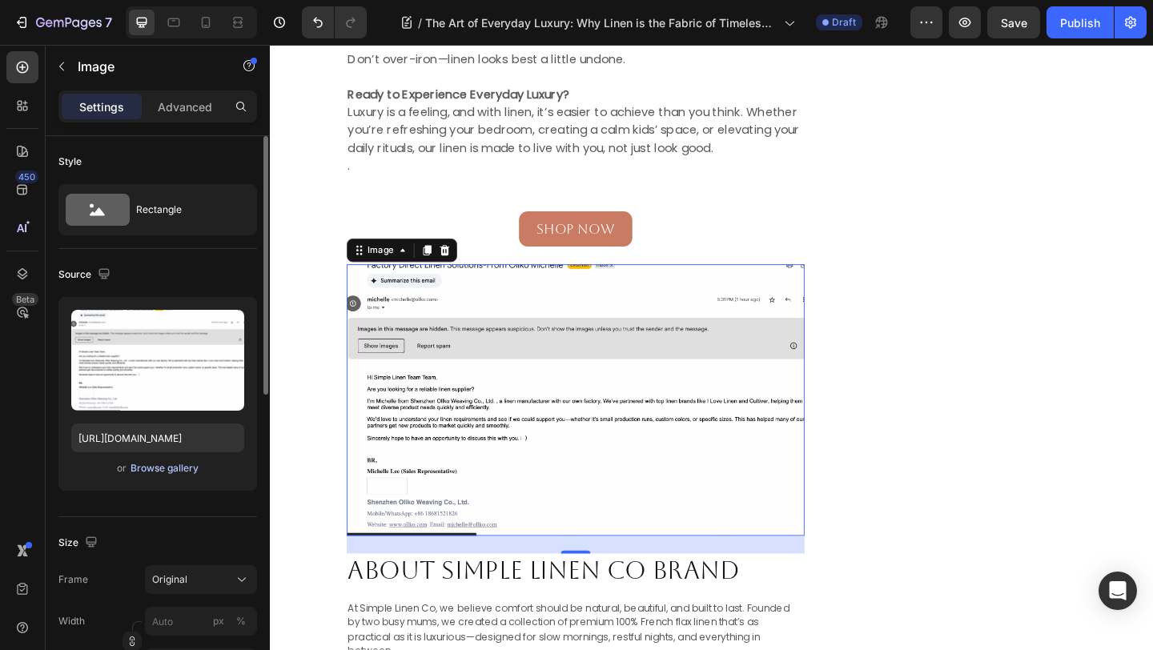
click at [177, 468] on div "Browse gallery" at bounding box center [165, 468] width 68 height 14
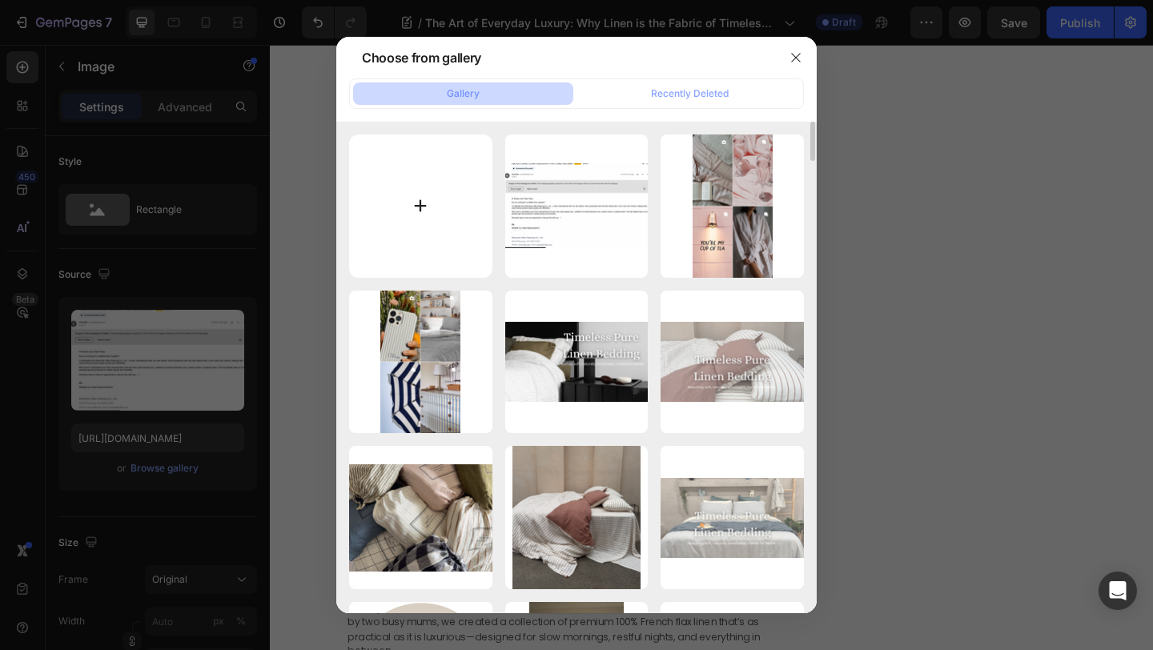
click at [420, 219] on input "file" at bounding box center [420, 206] width 143 height 143
type input "C:\fakepath\Screen Shot 2025-08-07 at 2.05.04 pm.png"
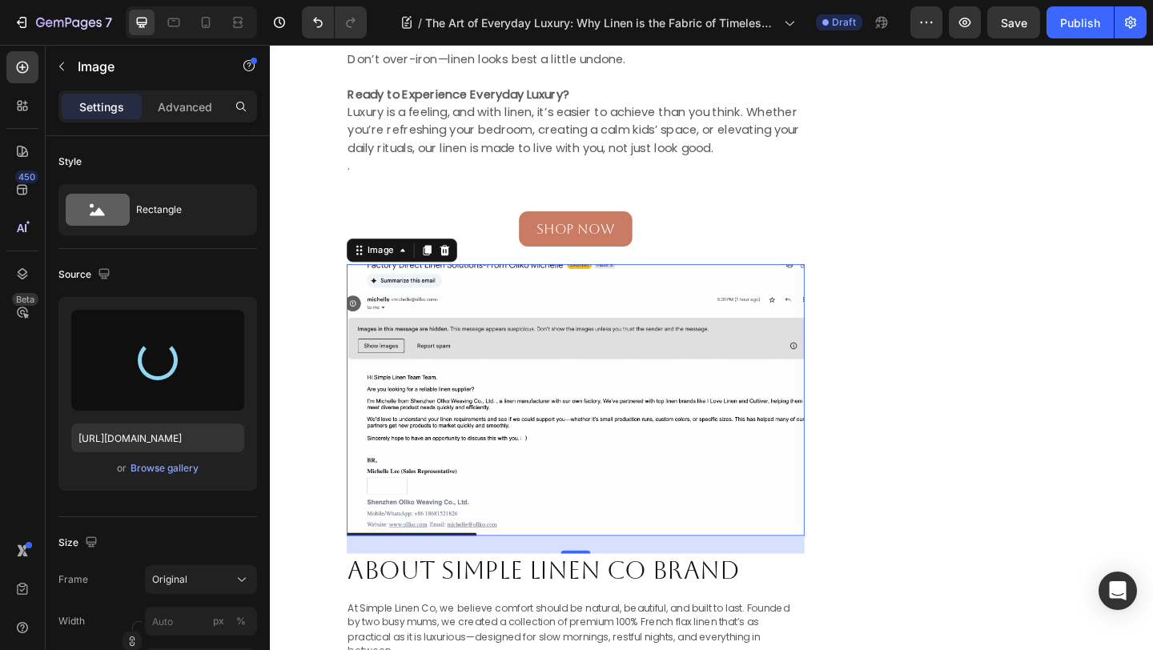
type input "https://cdn.shopify.com/s/files/1/0708/2383/7927/files/gempages_555110727455605…"
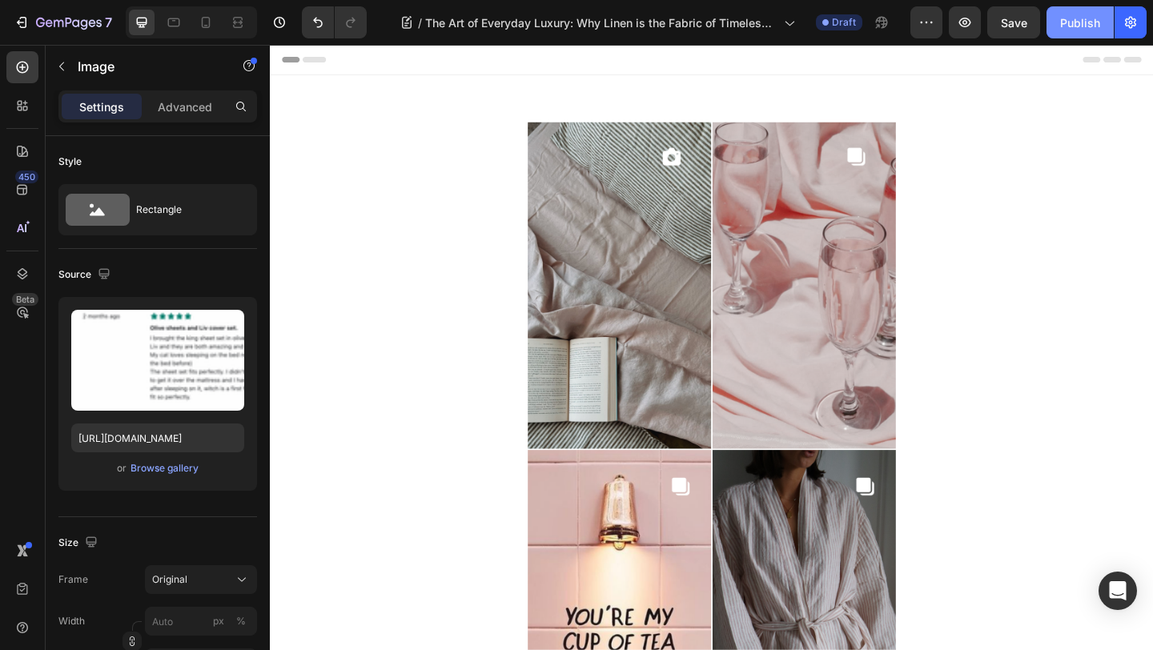
click at [1070, 19] on div "Publish" at bounding box center [1080, 22] width 40 height 17
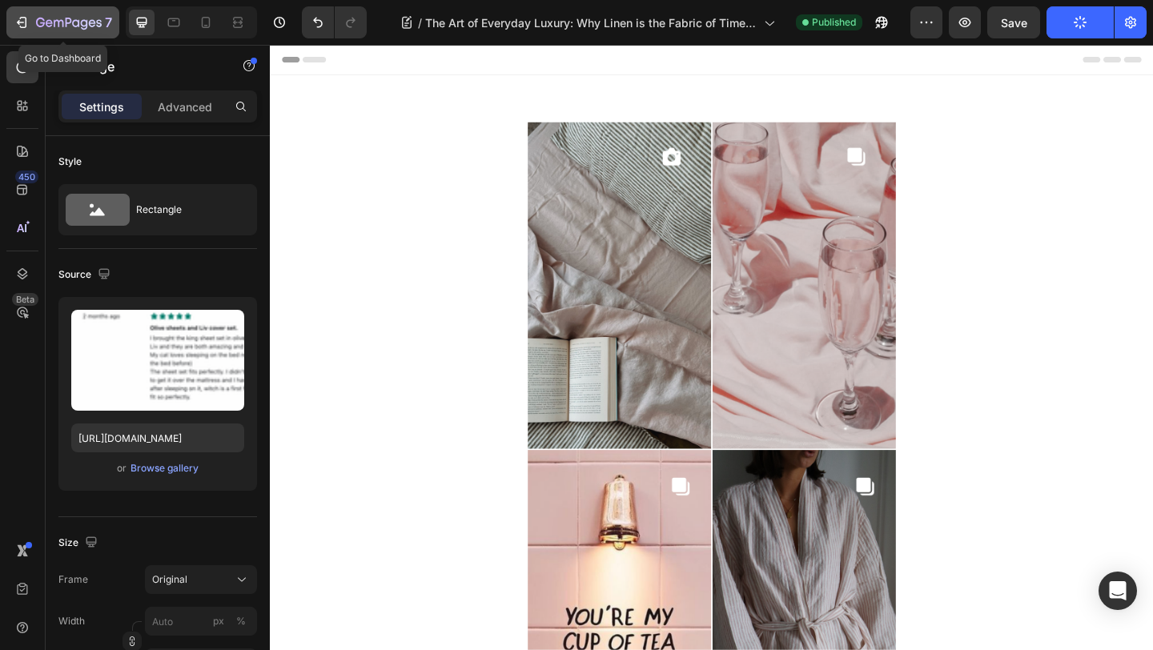
click at [44, 22] on icon "button" at bounding box center [40, 23] width 9 height 10
